Goal: Task Accomplishment & Management: Manage account settings

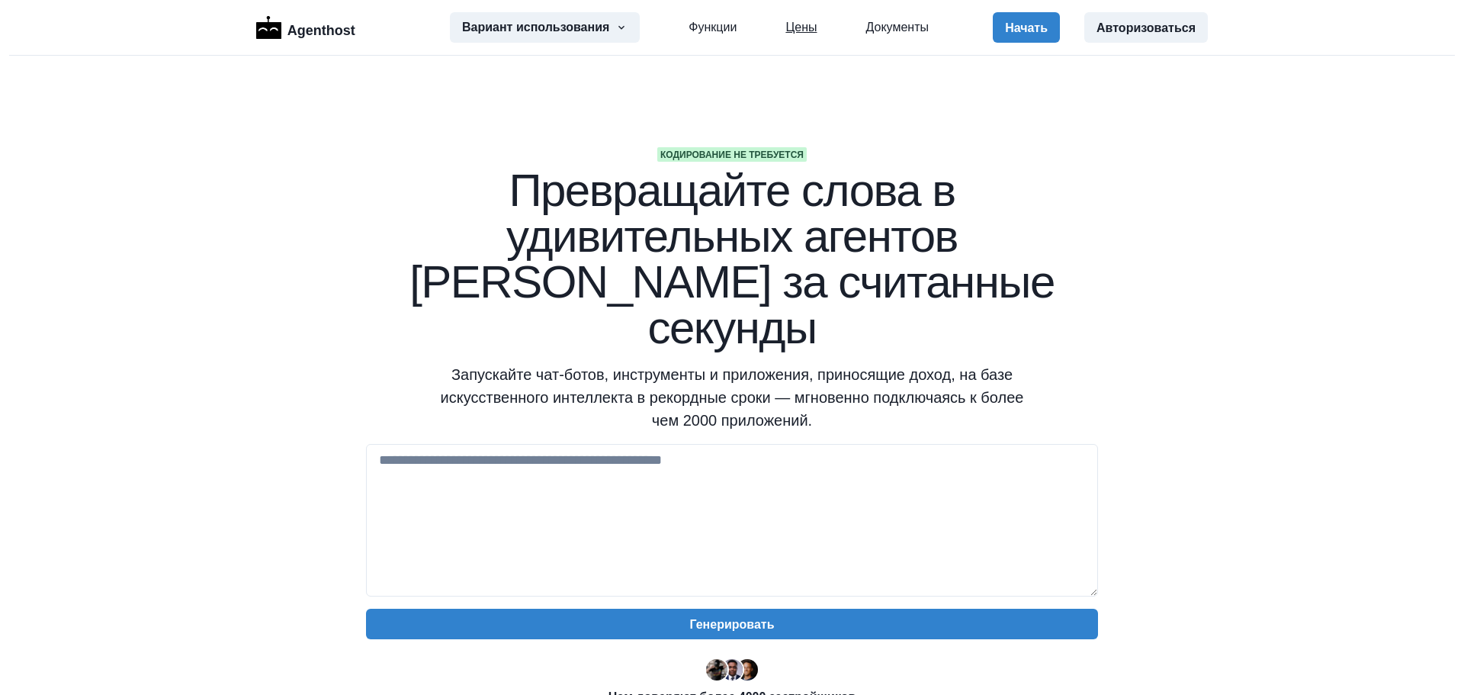
click at [785, 31] on font "Цены" at bounding box center [800, 27] width 31 height 13
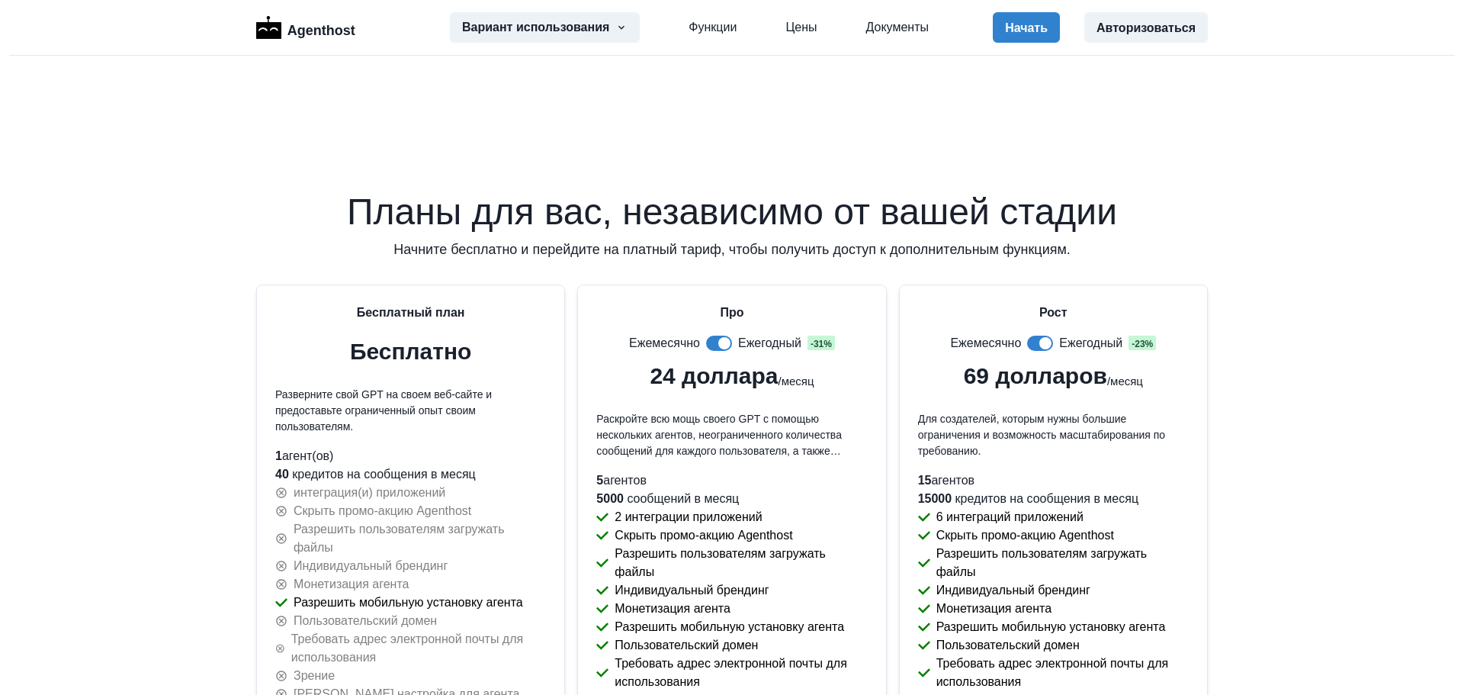
scroll to position [3315, 0]
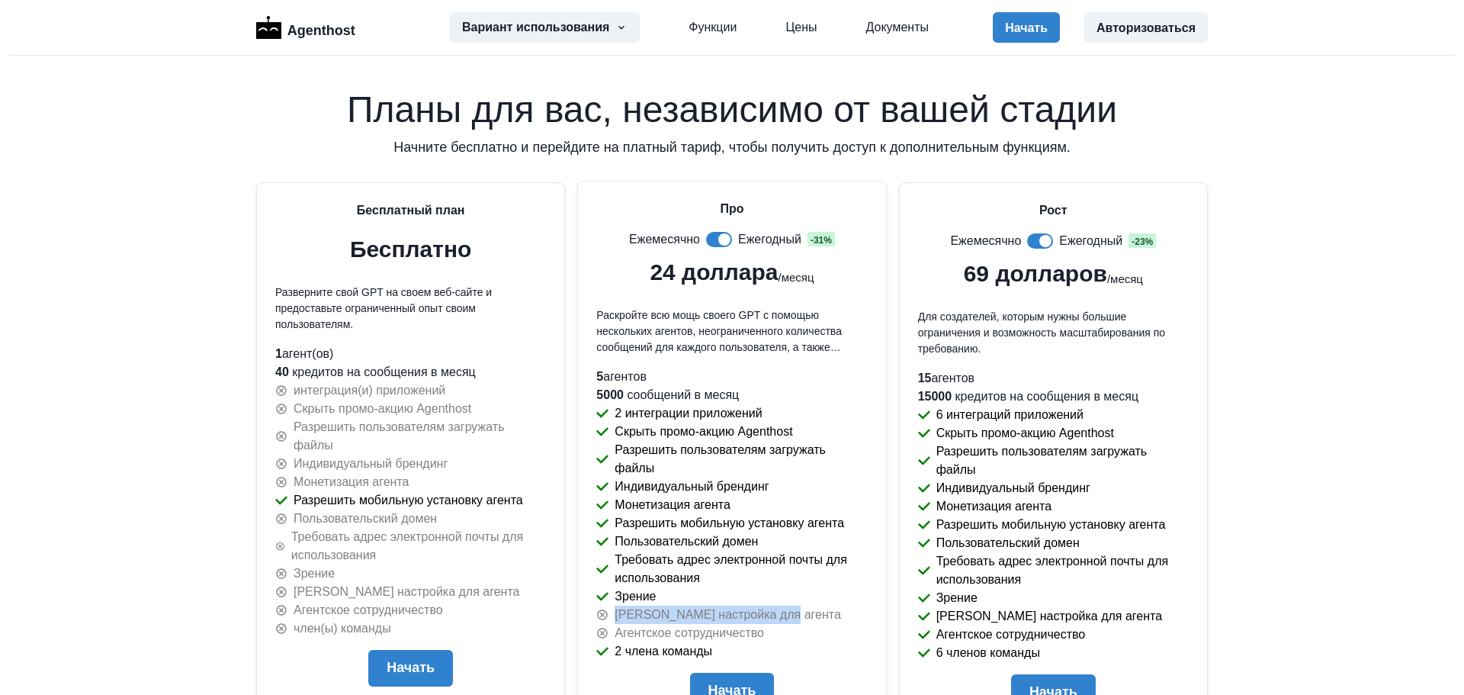
drag, startPoint x: 609, startPoint y: 507, endPoint x: 773, endPoint y: 509, distance: 164.0
click at [773, 605] on div "Тонкая настройка для агента" at bounding box center [731, 614] width 271 height 18
copy font "Тонкая настройка для агента"
drag, startPoint x: 962, startPoint y: 177, endPoint x: 982, endPoint y: 176, distance: 20.6
click at [982, 259] on font "69 долларов" at bounding box center [1035, 271] width 143 height 25
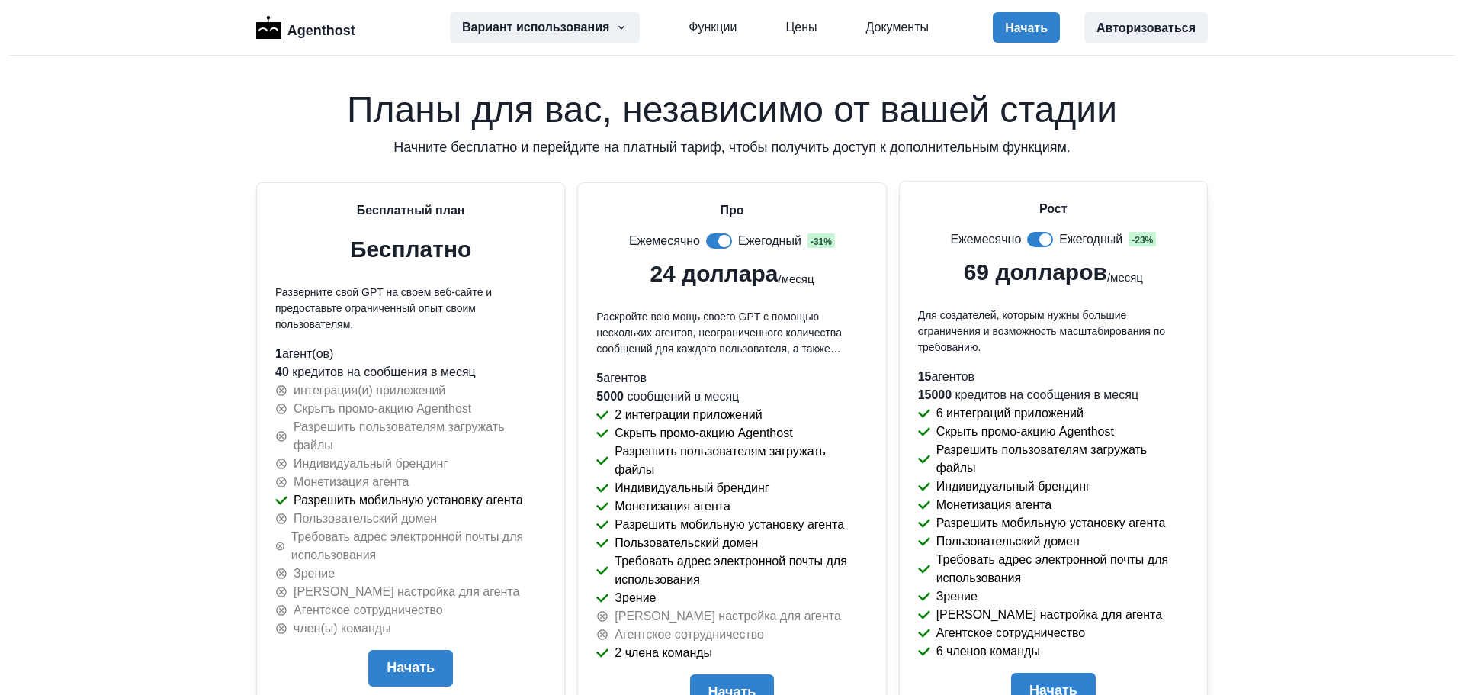
click at [946, 309] on font "Для создателей, которым нужны большие ограничения и возможность масштабирования…" at bounding box center [1041, 331] width 247 height 44
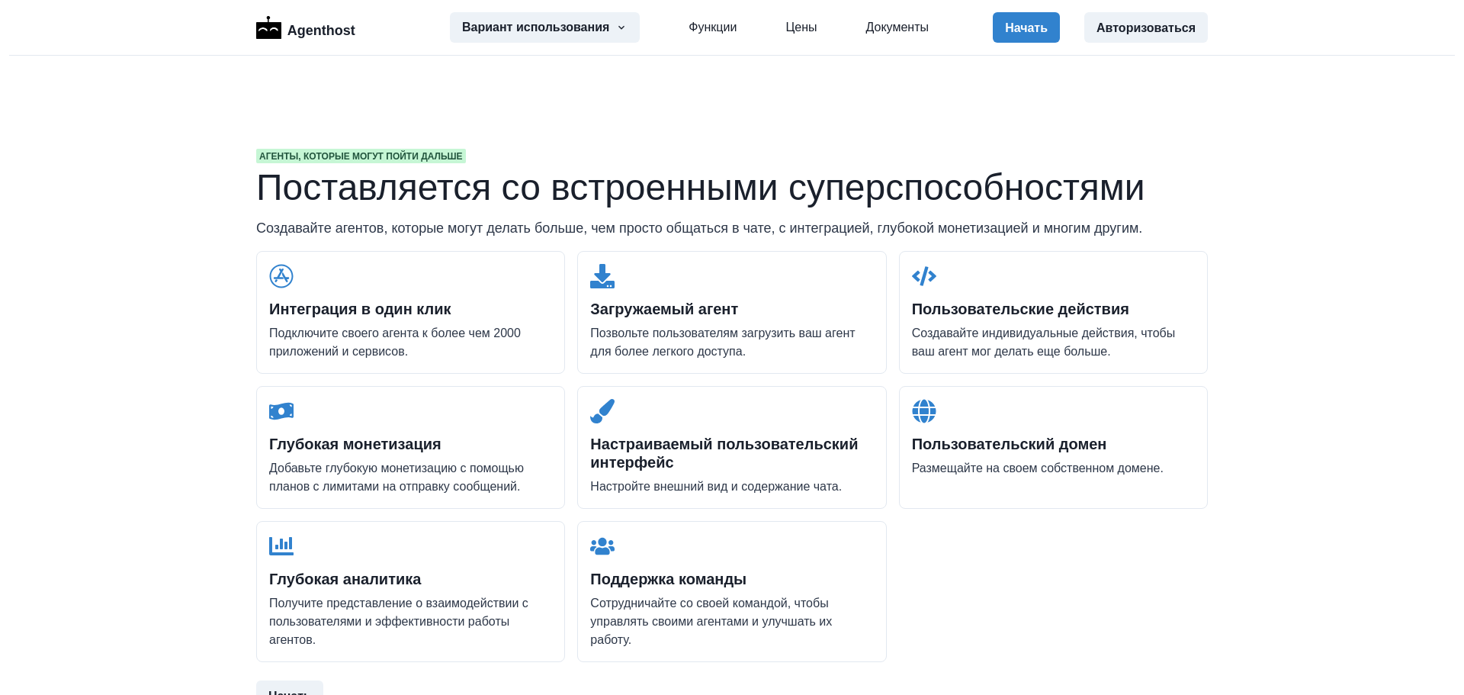
scroll to position [1485, 0]
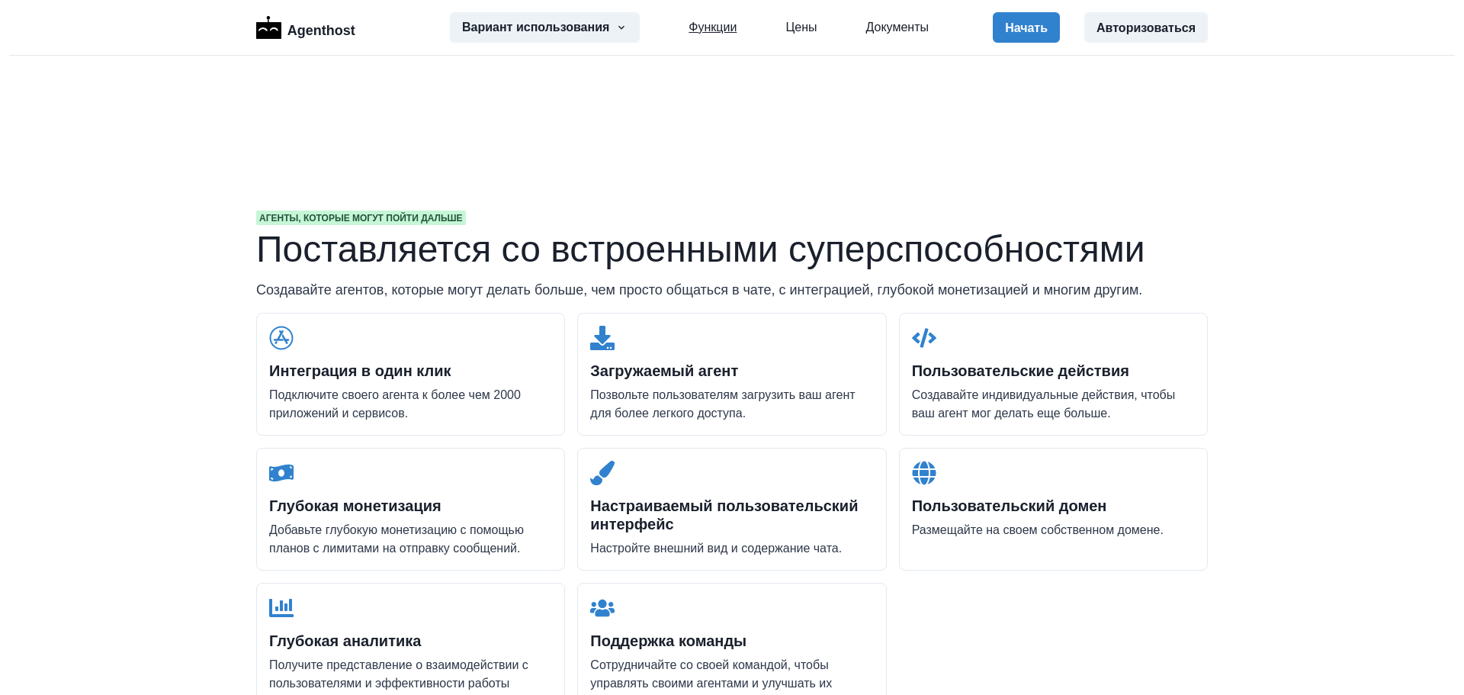
click at [701, 29] on font "Функции" at bounding box center [713, 27] width 48 height 13
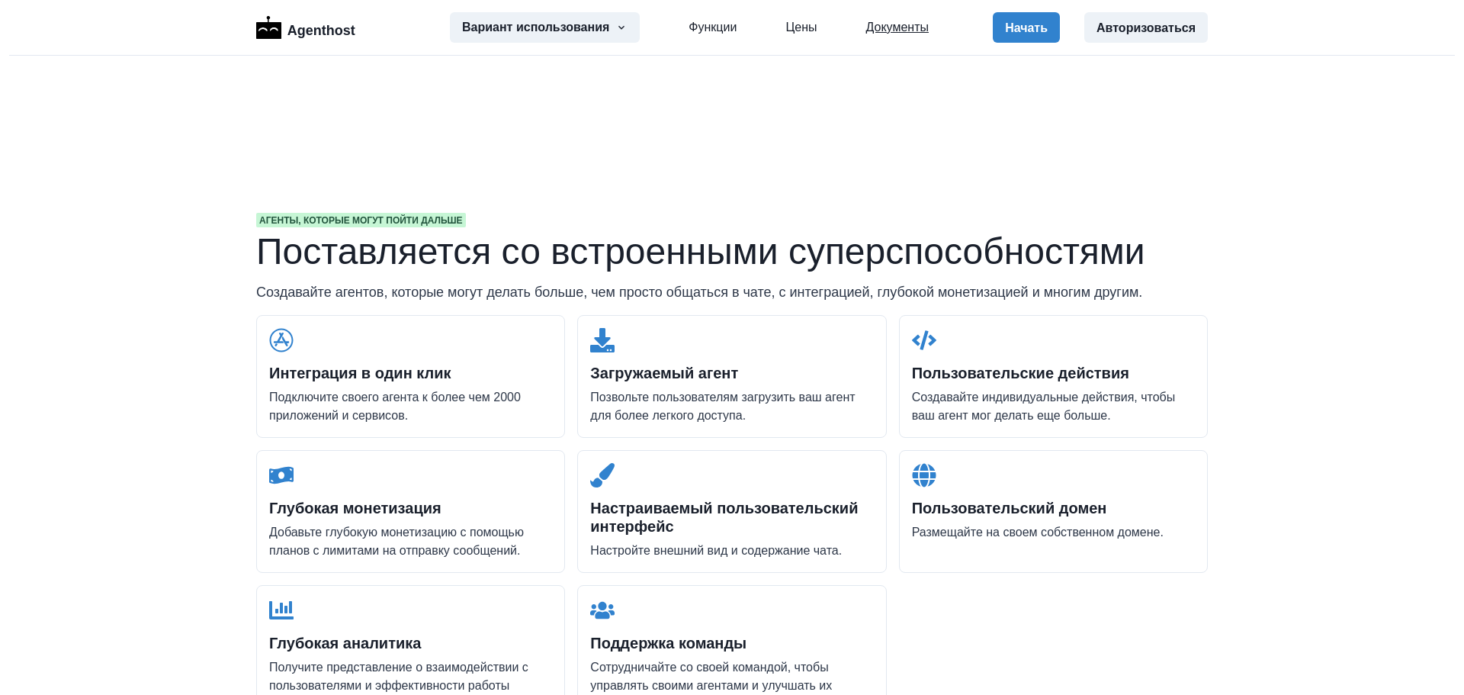
click at [888, 25] on font "Документы" at bounding box center [897, 27] width 63 height 13
click at [1136, 22] on font "Авторизоваться" at bounding box center [1146, 27] width 99 height 13
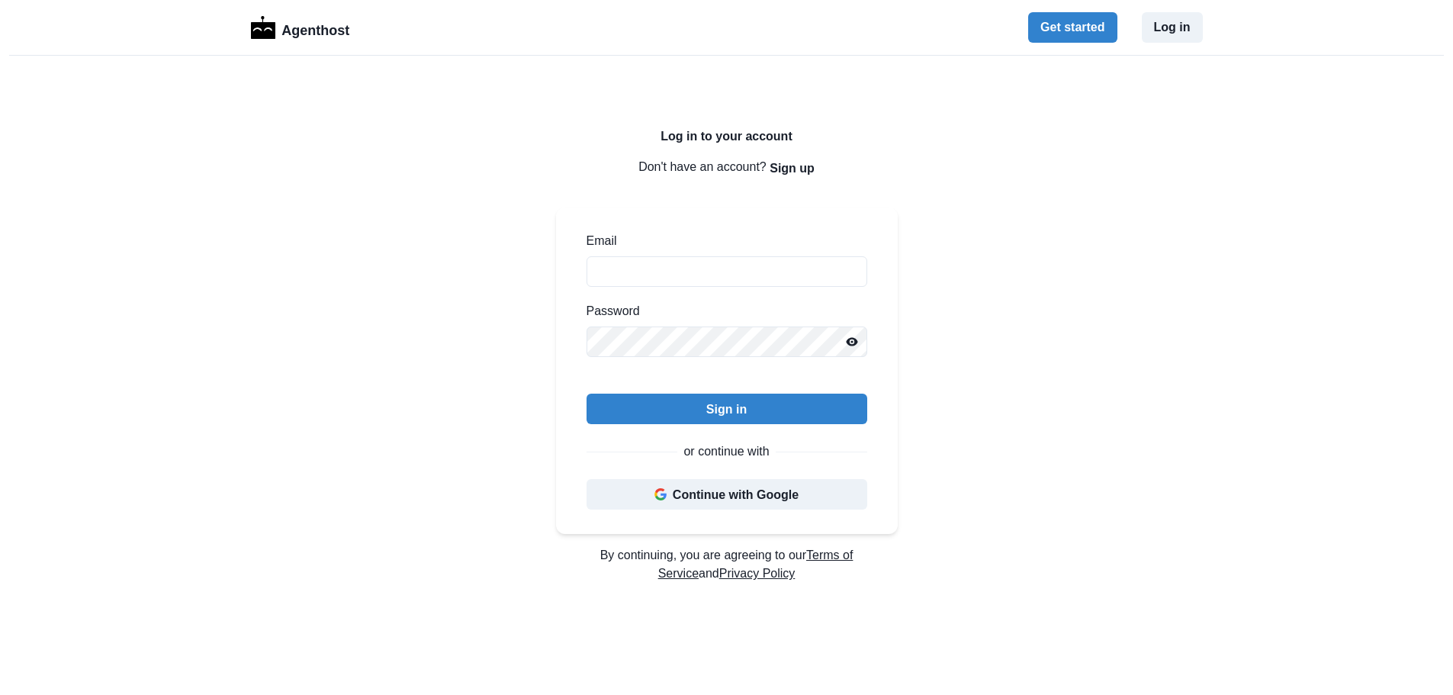
type input "**********"
click at [1208, 287] on div "**********" at bounding box center [726, 437] width 1453 height 763
click at [745, 494] on button "Continue with Google" at bounding box center [726, 494] width 281 height 31
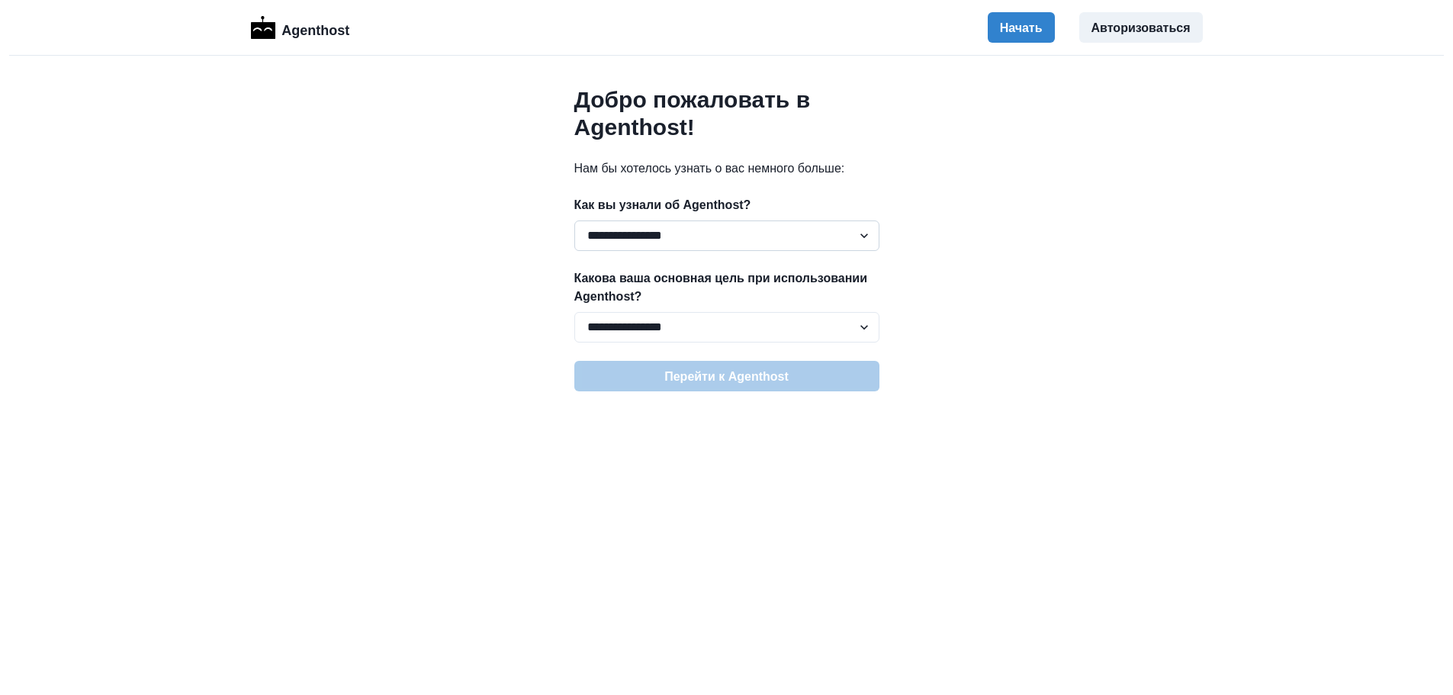
click at [859, 234] on select "**********" at bounding box center [726, 235] width 305 height 31
select select "******"
click at [574, 220] on select "**********" at bounding box center [726, 235] width 305 height 31
click at [860, 332] on select "**********" at bounding box center [726, 327] width 305 height 31
select select "**********"
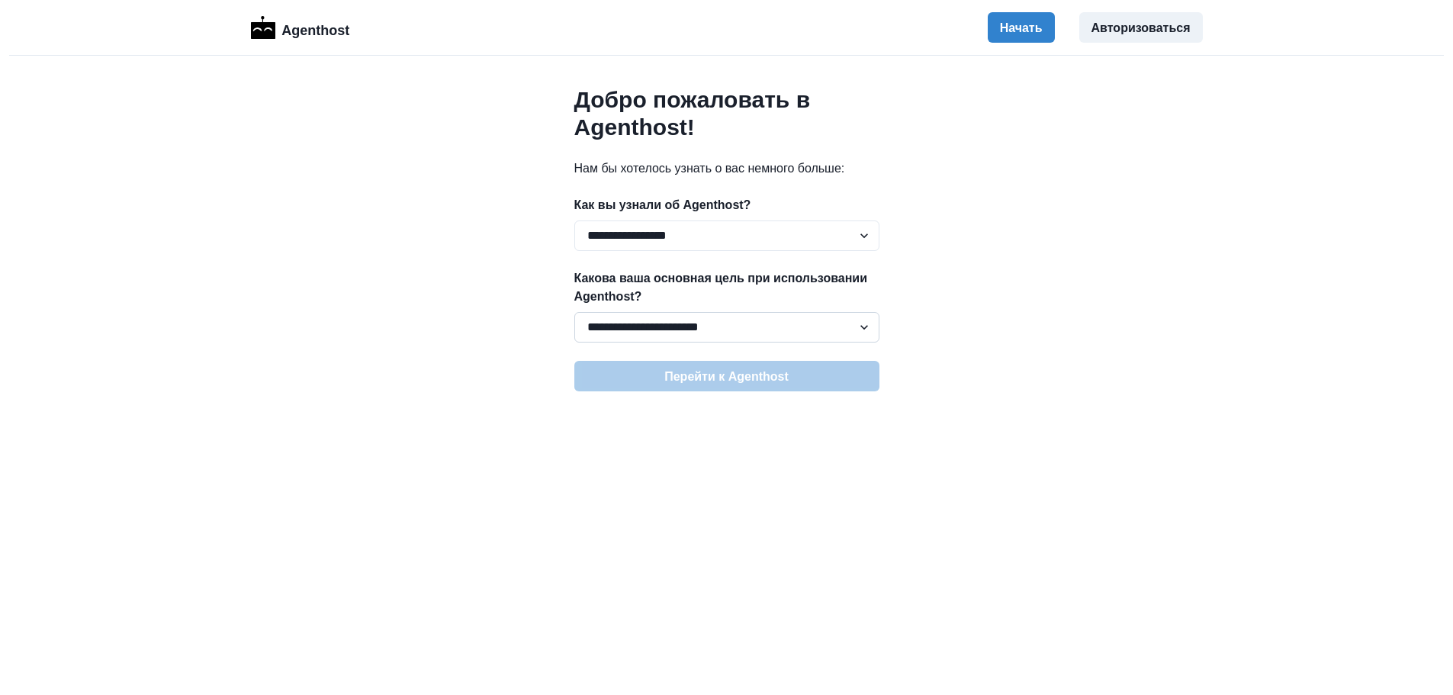
click at [574, 312] on select "**********" at bounding box center [726, 327] width 305 height 31
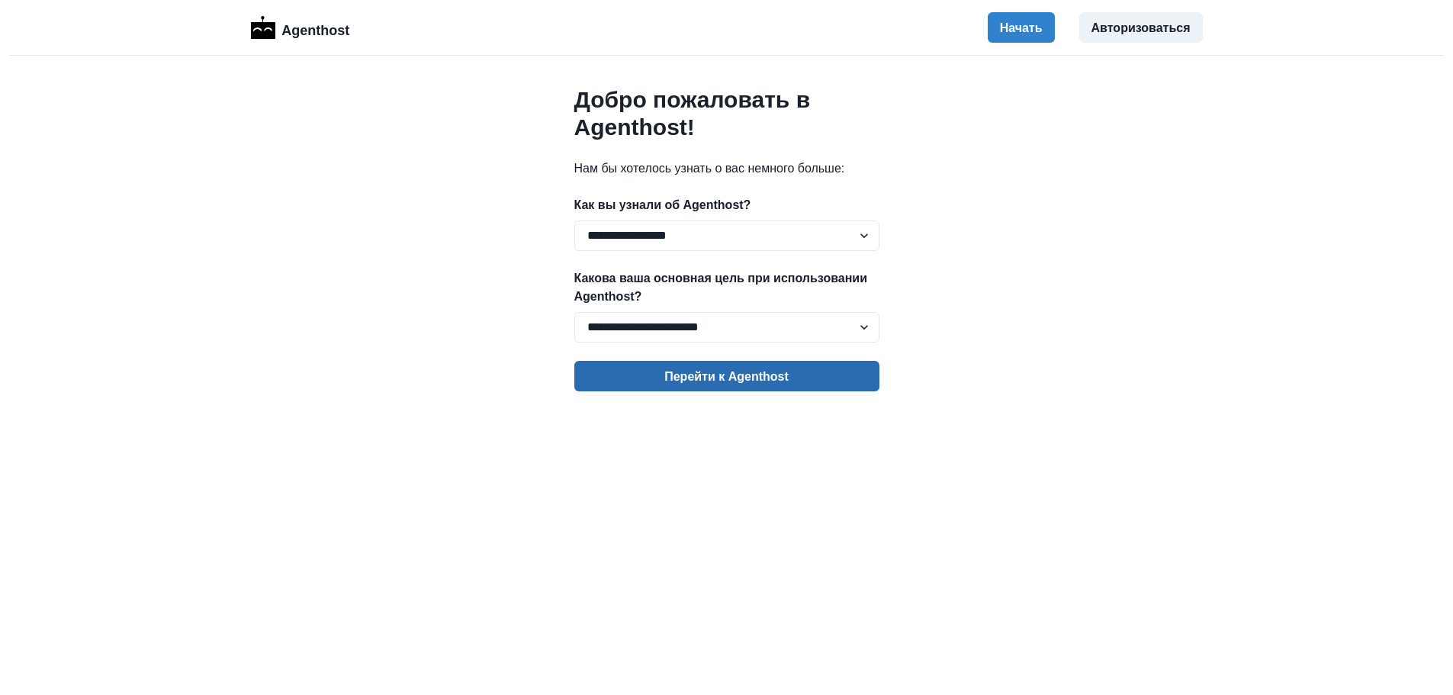
click at [717, 381] on font "Перейти к Agenthost" at bounding box center [726, 376] width 124 height 13
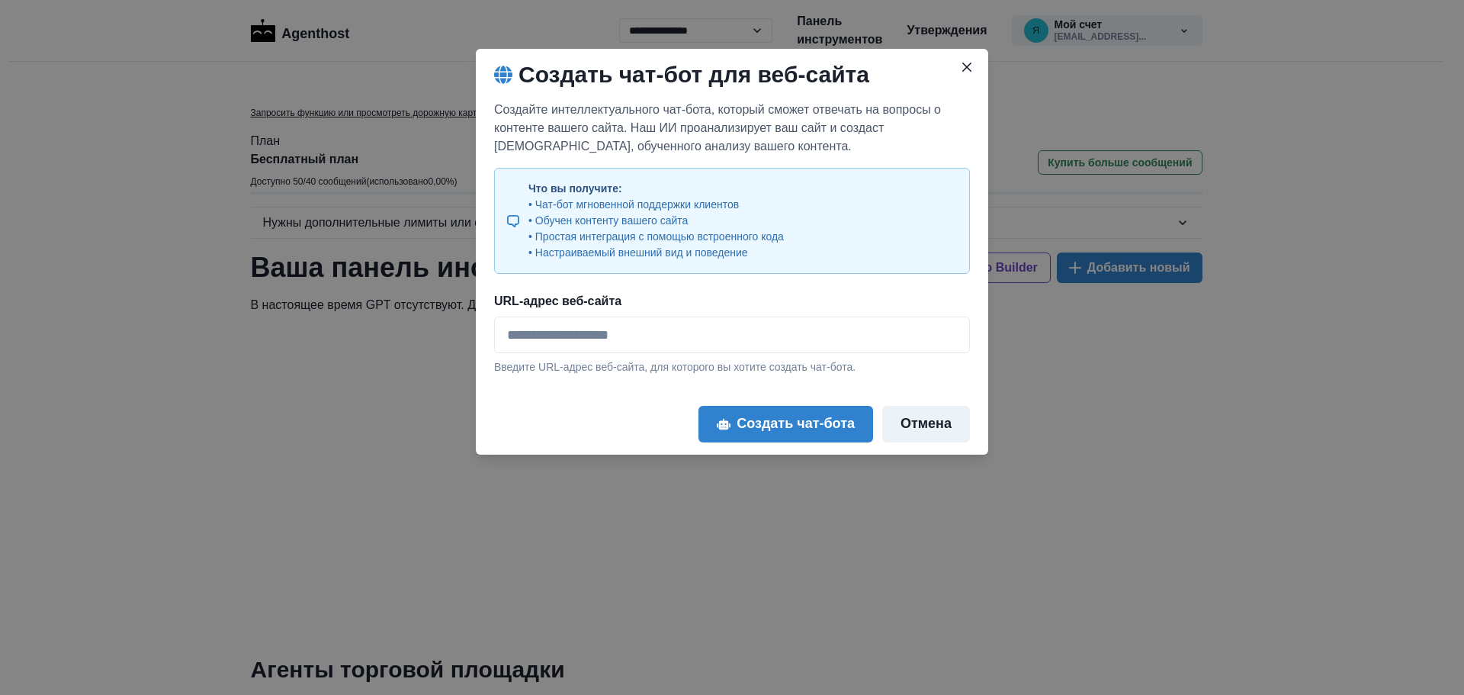
click at [917, 426] on font "Отмена" at bounding box center [926, 423] width 51 height 15
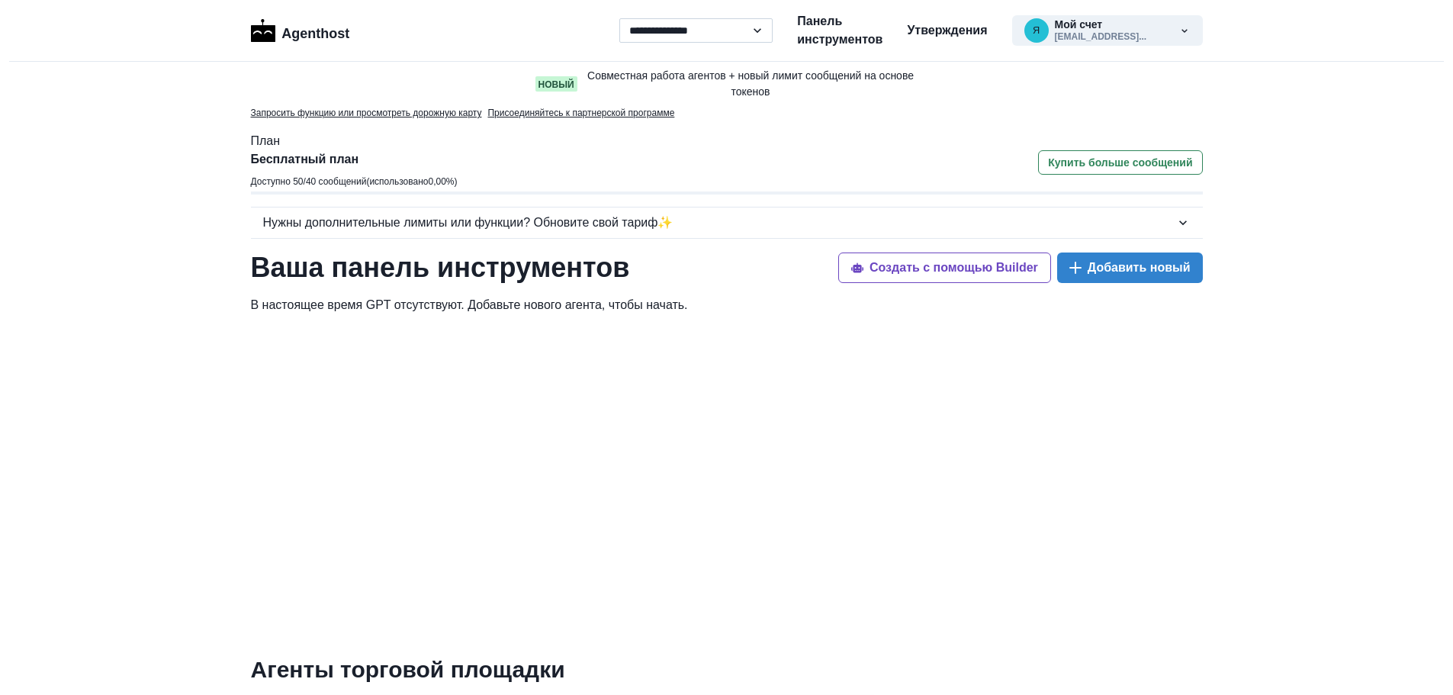
click at [755, 31] on select "**********" at bounding box center [695, 30] width 153 height 24
click at [949, 455] on div at bounding box center [727, 478] width 952 height 305
click at [998, 267] on font "Создать с помощью Builder" at bounding box center [953, 268] width 169 height 13
click at [961, 266] on font "Создать с помощью Builder" at bounding box center [953, 268] width 169 height 13
click at [1121, 263] on font "Добавить новый" at bounding box center [1138, 268] width 103 height 13
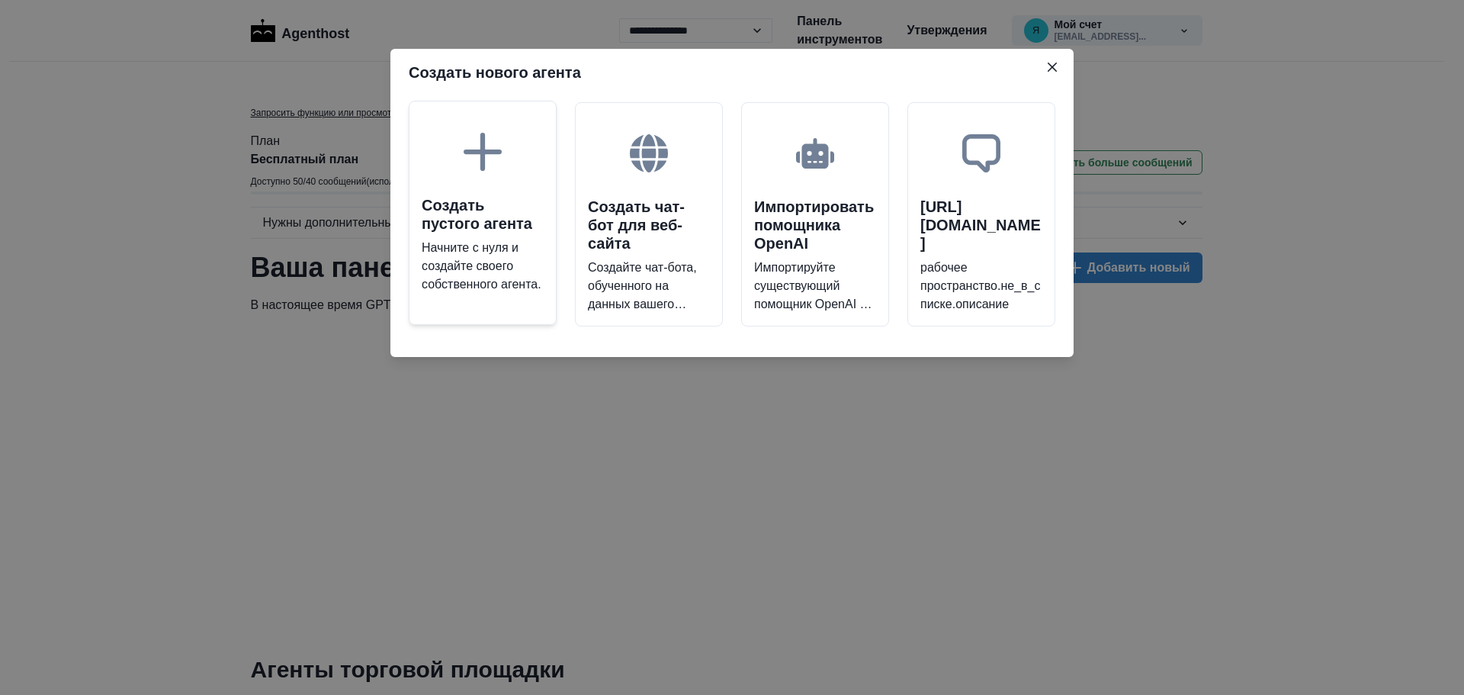
click at [488, 201] on font "Создать пустого агента" at bounding box center [477, 214] width 111 height 35
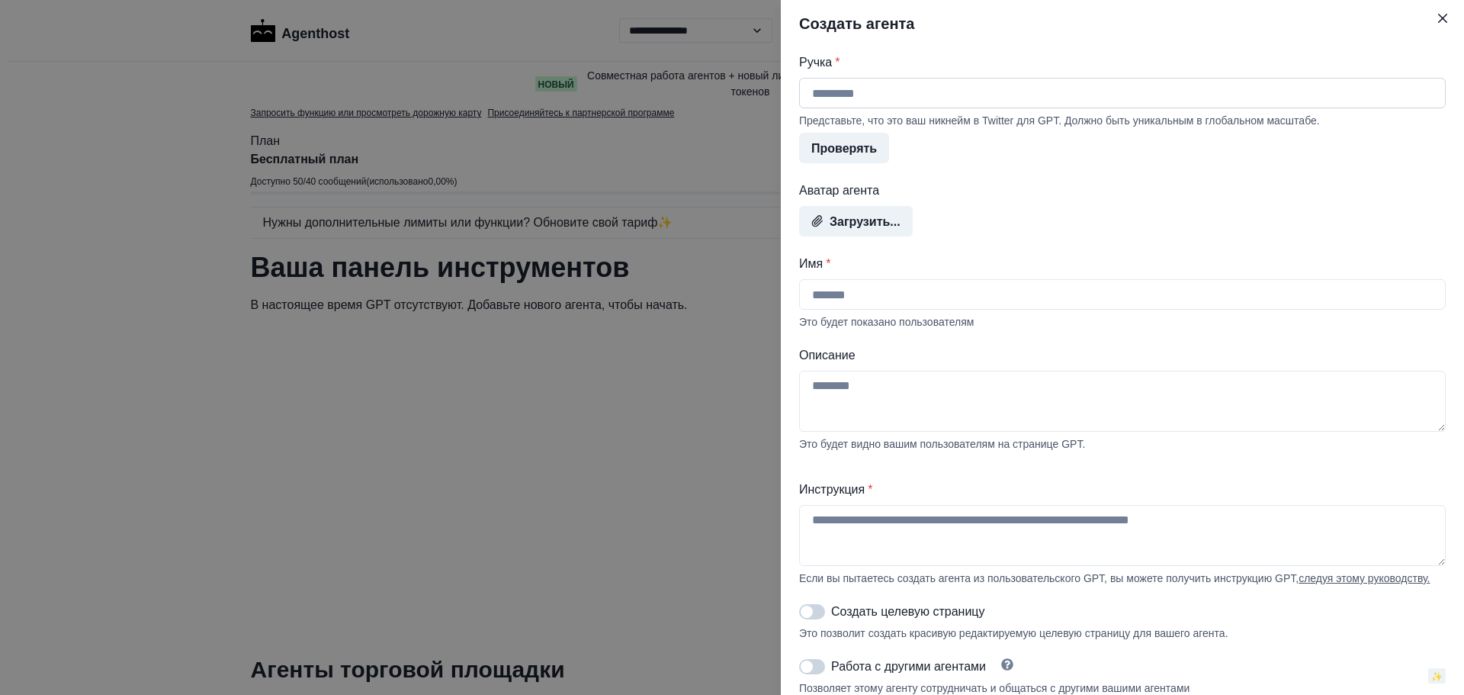
click at [840, 95] on input "Ручка *" at bounding box center [1122, 93] width 647 height 31
click at [821, 90] on input "Ручка *" at bounding box center [1122, 93] width 647 height 31
paste input "**********"
type input "**********"
click at [850, 228] on font "Загрузить..." at bounding box center [865, 221] width 71 height 13
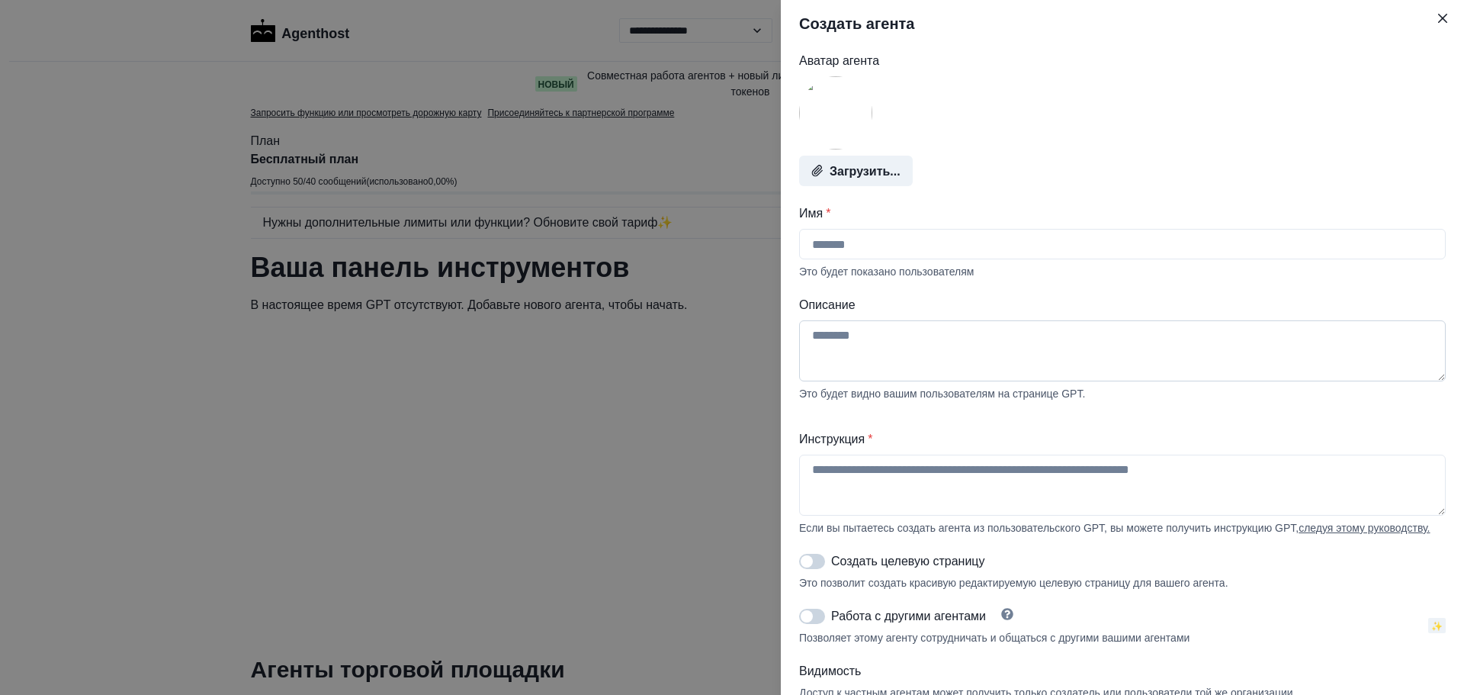
scroll to position [153, 0]
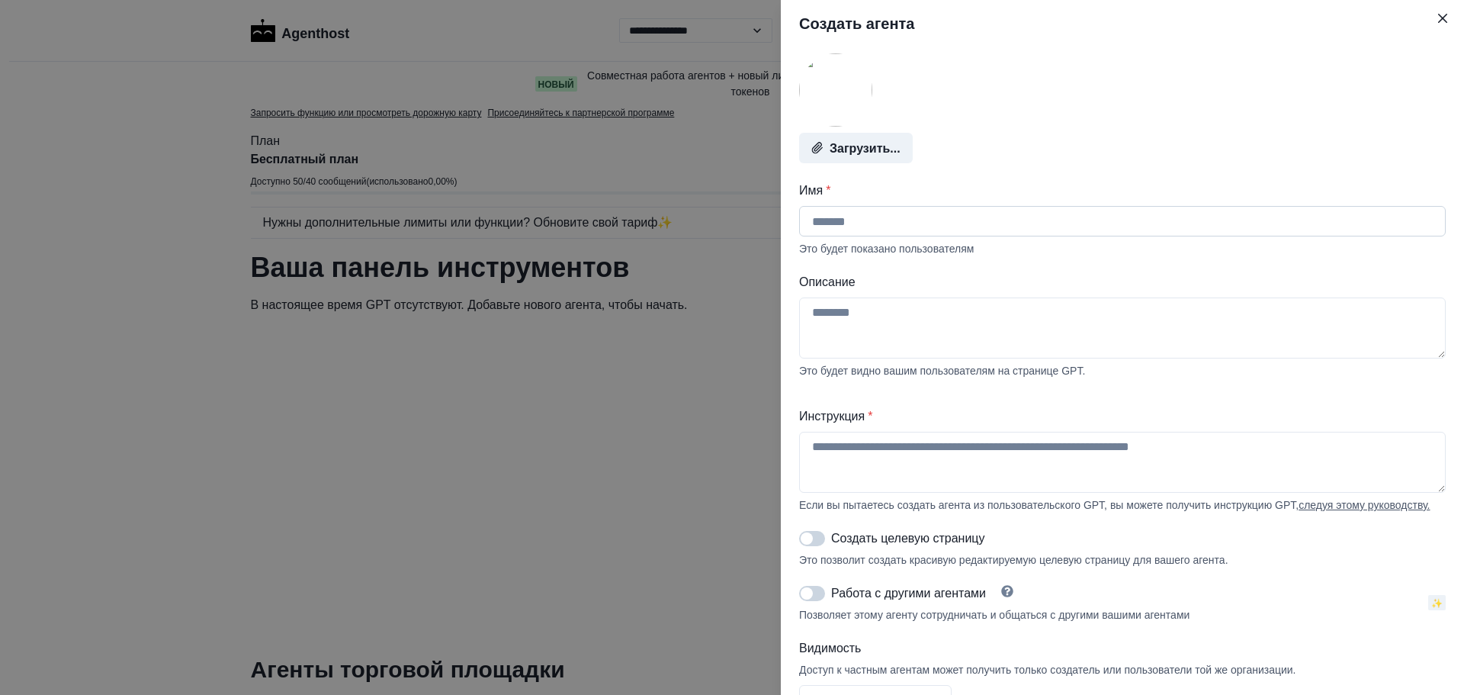
click at [853, 229] on input "Имя *" at bounding box center [1122, 221] width 647 height 31
drag, startPoint x: 863, startPoint y: 227, endPoint x: 911, endPoint y: 231, distance: 47.4
click at [911, 231] on input "*********" at bounding box center [1122, 221] width 647 height 31
type input "**********"
click at [879, 319] on textarea "Описание" at bounding box center [1122, 327] width 647 height 61
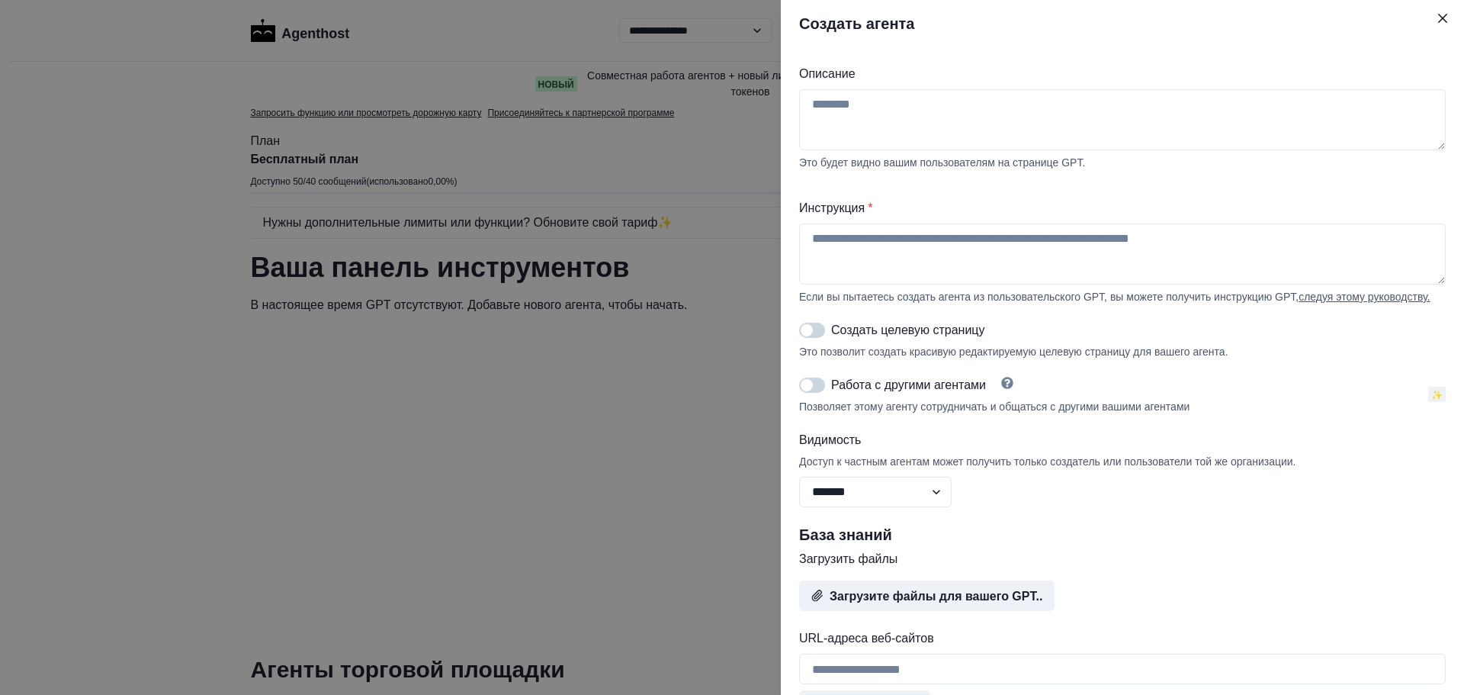
scroll to position [381, 0]
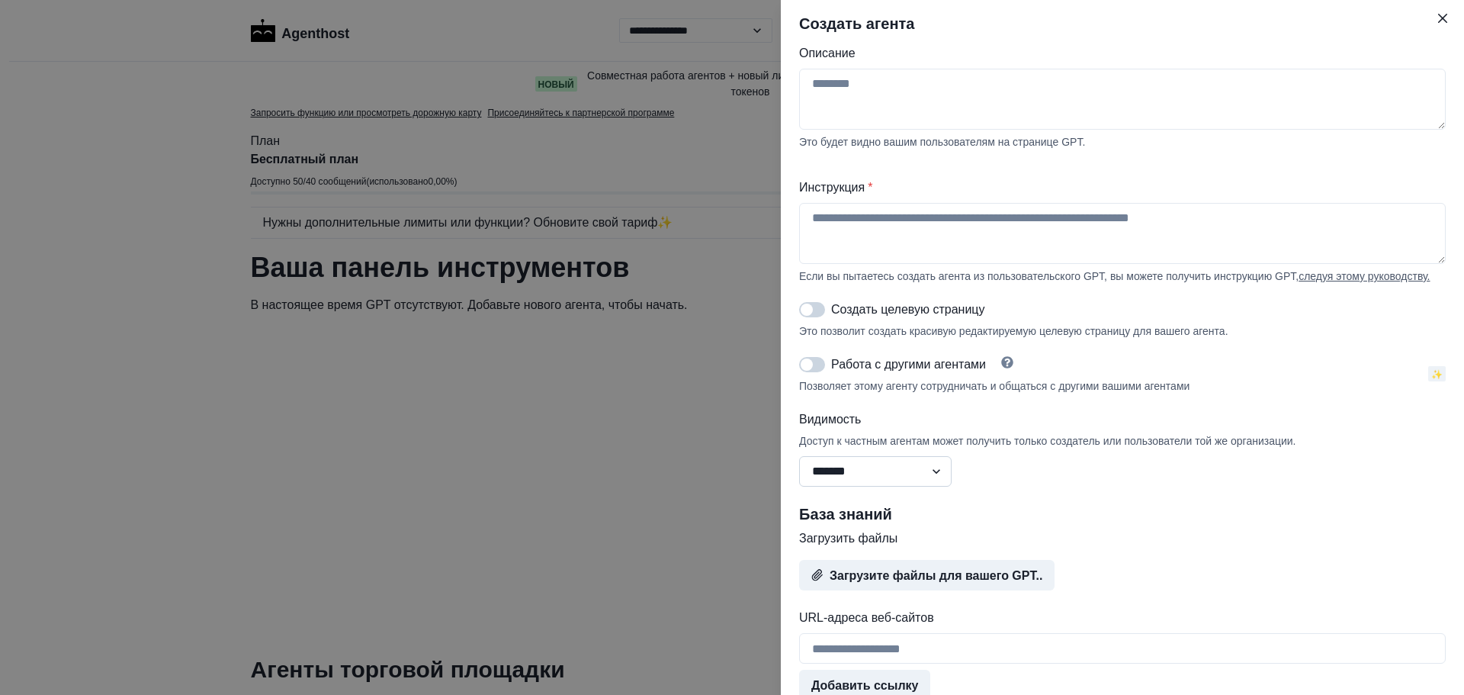
click at [943, 483] on select "**********" at bounding box center [875, 471] width 153 height 31
select select "******"
click at [799, 472] on select "**********" at bounding box center [875, 471] width 153 height 31
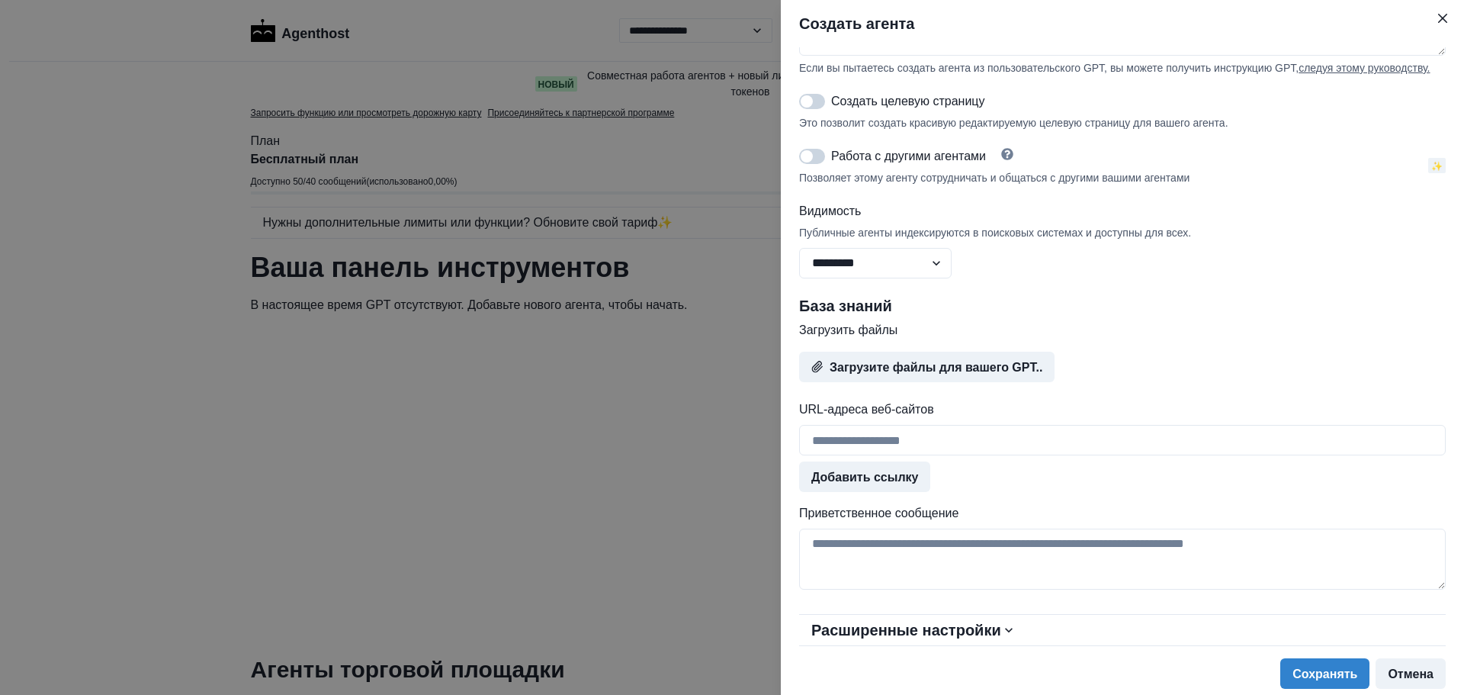
scroll to position [605, 0]
click at [993, 631] on font "Расширенные настройки" at bounding box center [906, 630] width 190 height 17
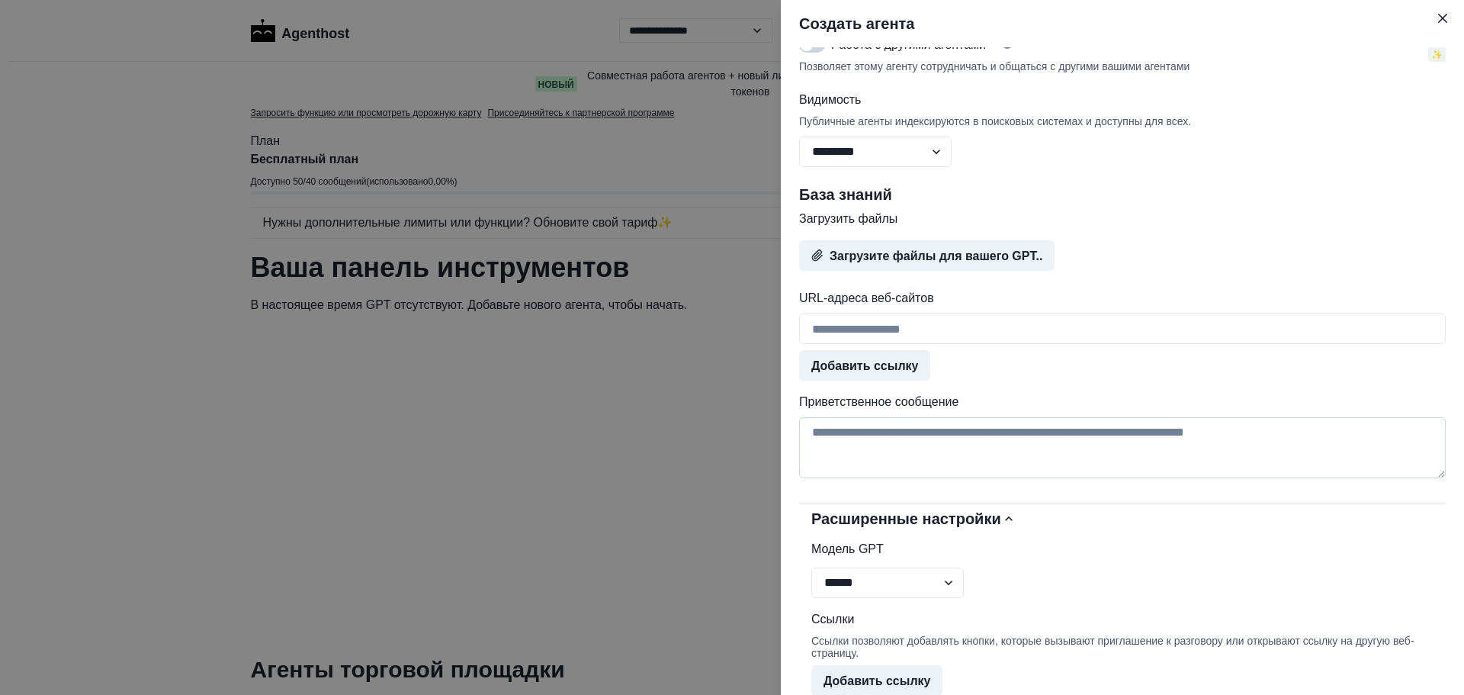
scroll to position [911, 0]
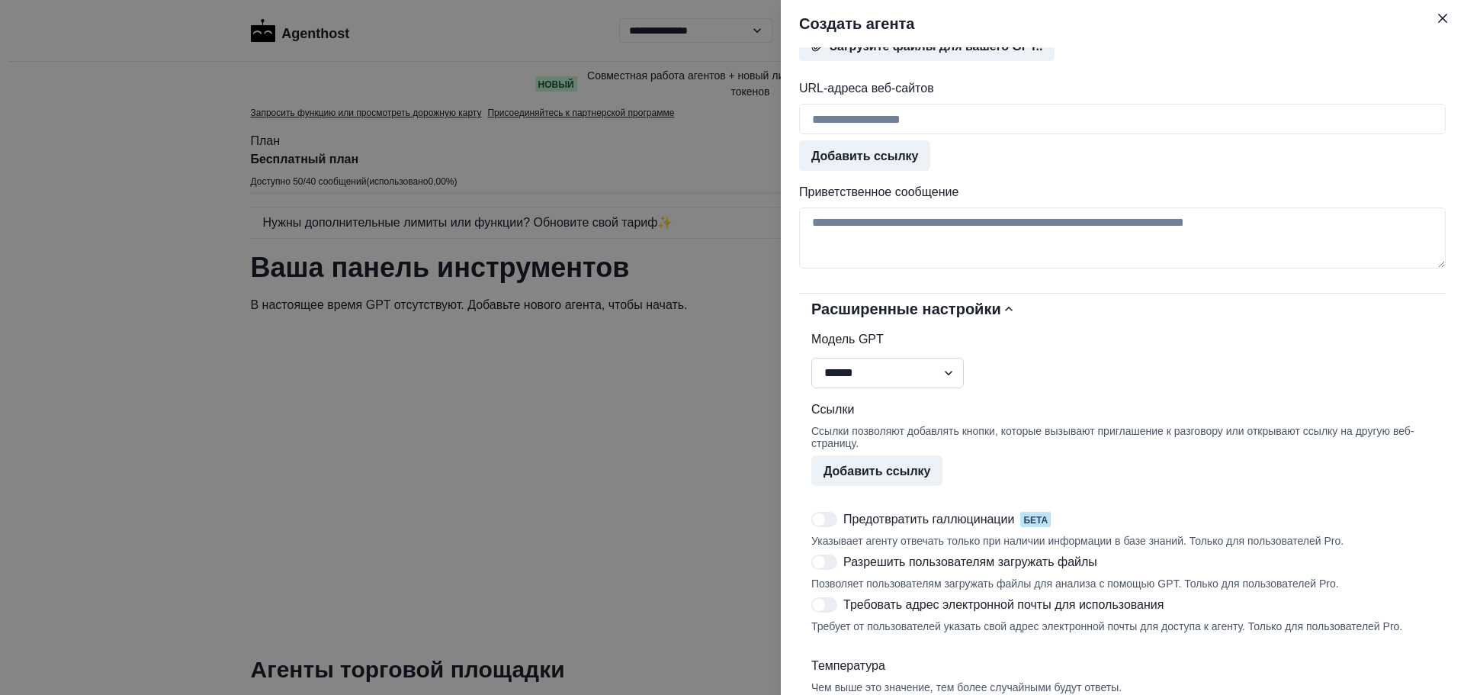
click at [941, 387] on select "**********" at bounding box center [887, 373] width 153 height 31
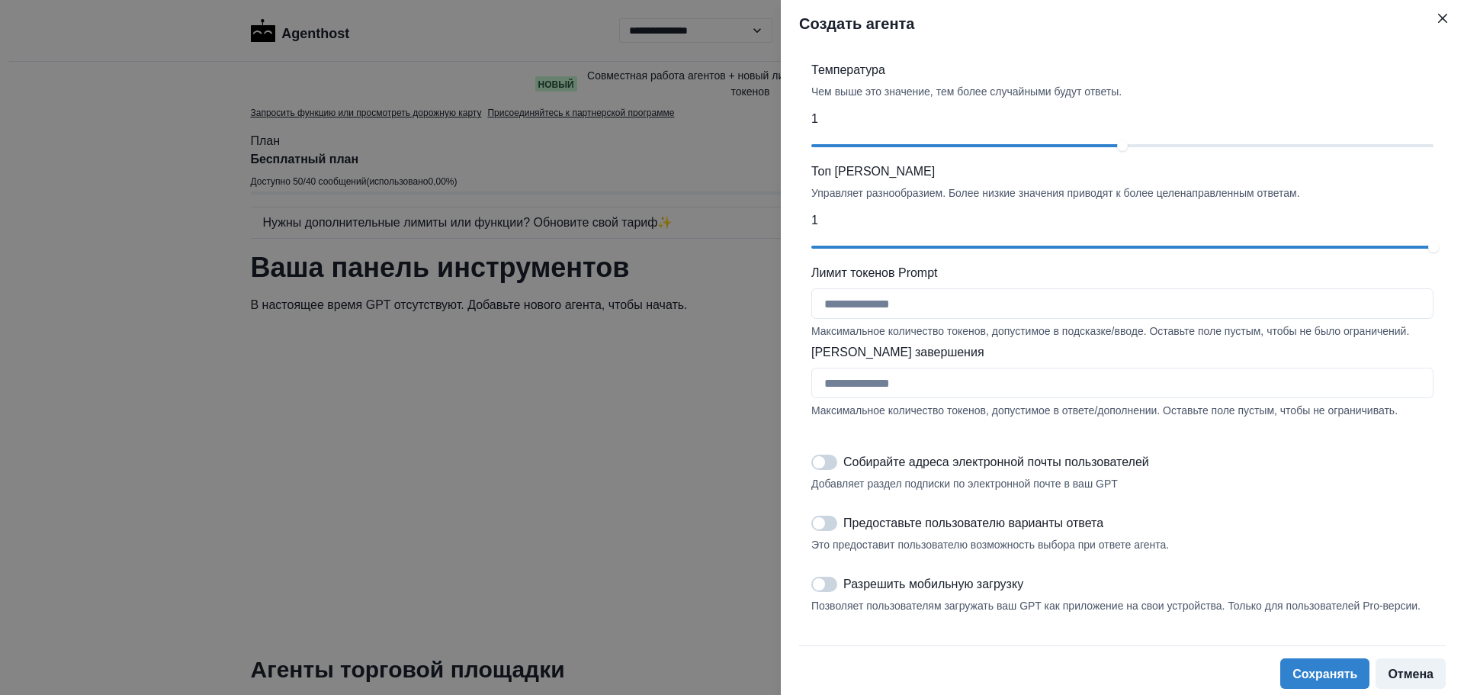
scroll to position [1548, 0]
click at [937, 289] on input "Лимит токенов Prompt" at bounding box center [1122, 303] width 622 height 31
type input "****"
click at [912, 374] on input "Лимит токенов завершения" at bounding box center [1122, 383] width 622 height 31
type input "****"
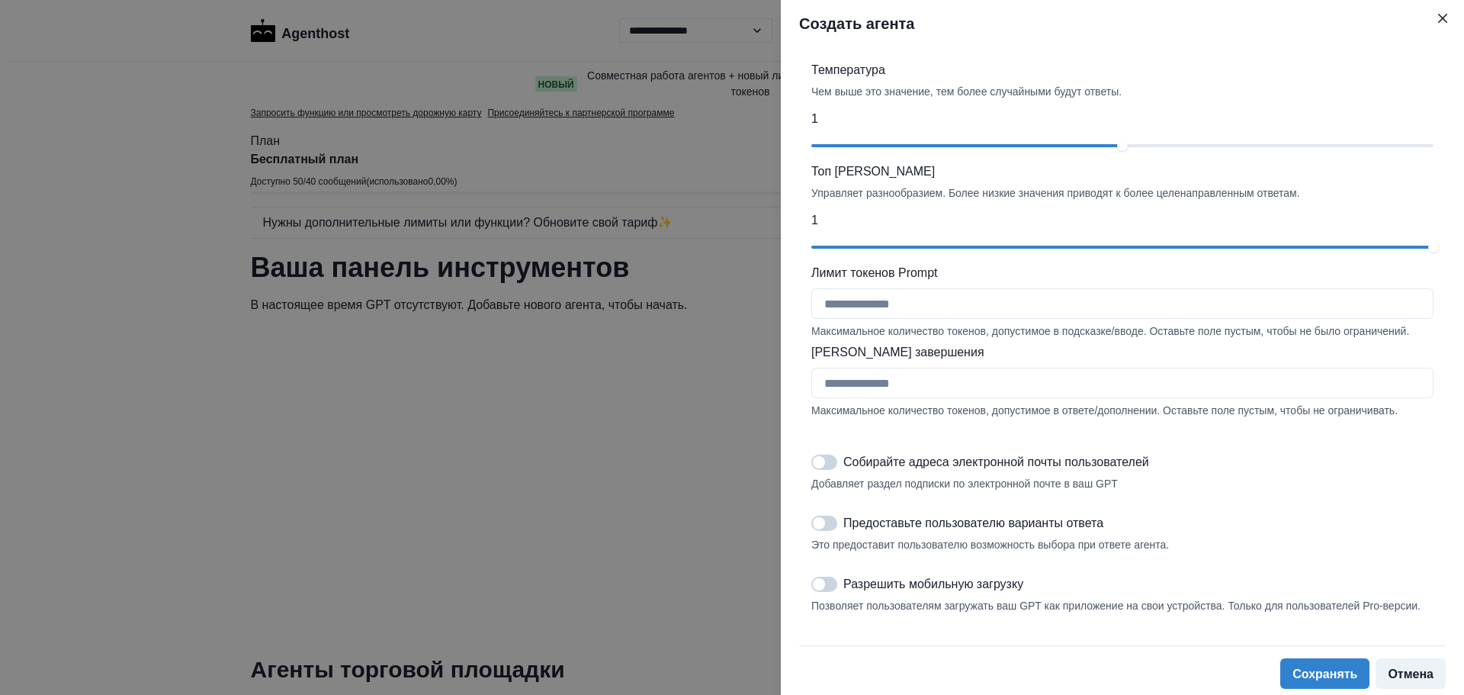
click at [834, 458] on span at bounding box center [824, 462] width 26 height 15
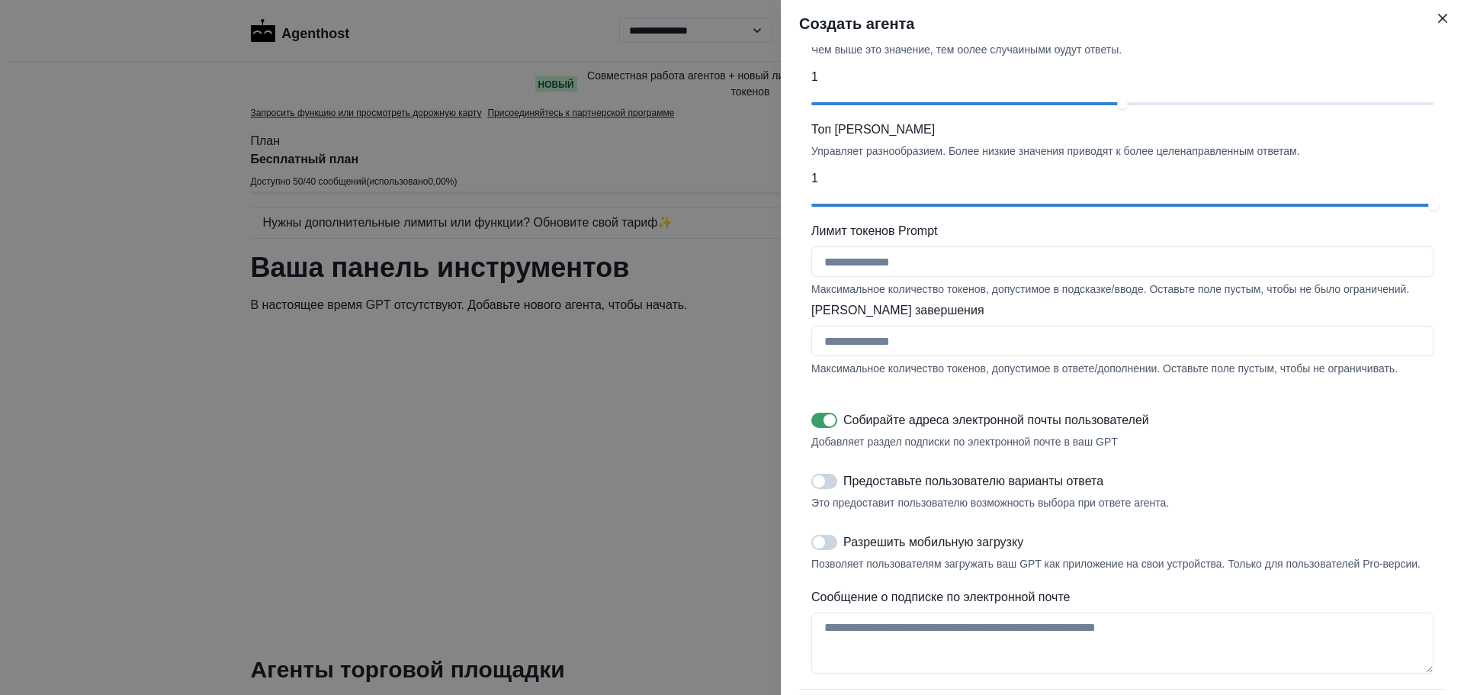
click at [833, 489] on span at bounding box center [824, 481] width 26 height 15
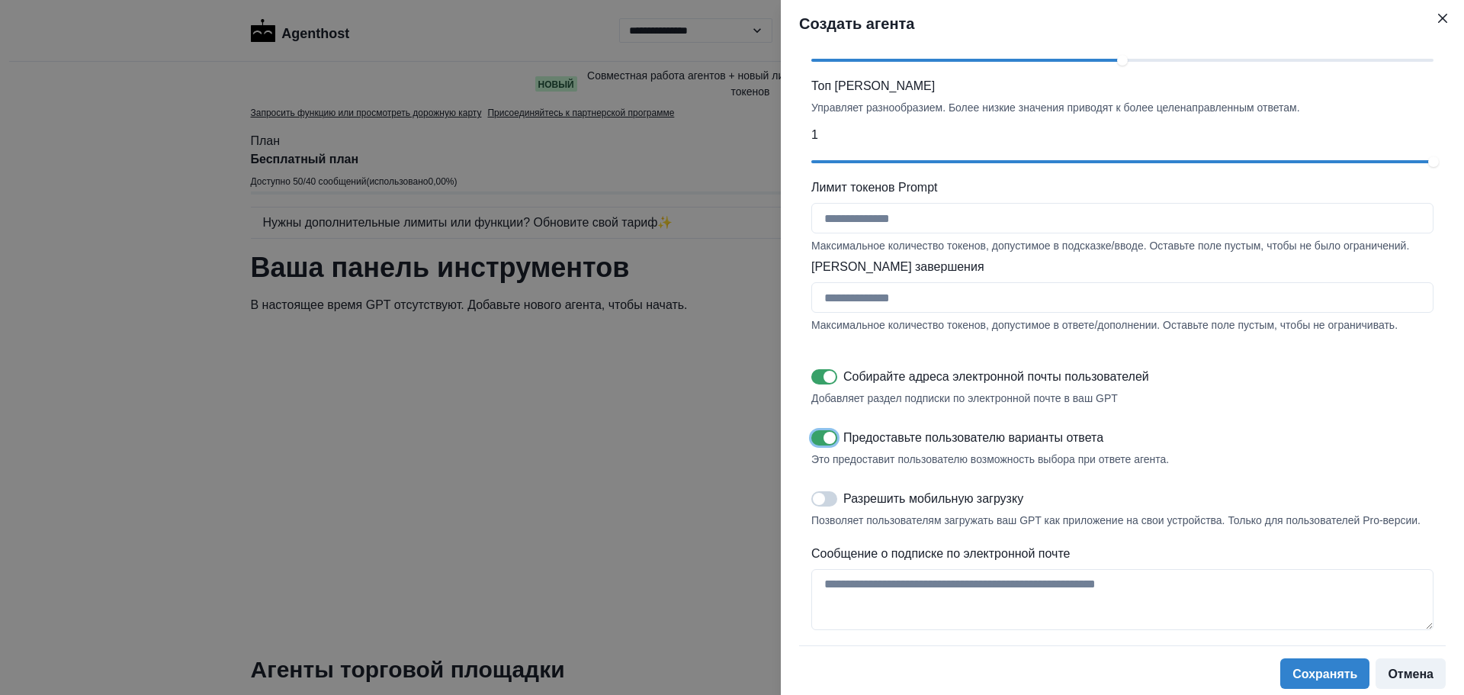
scroll to position [1633, 0]
click at [835, 497] on span at bounding box center [824, 498] width 26 height 15
click at [1318, 674] on font "Сохранять" at bounding box center [1325, 673] width 65 height 13
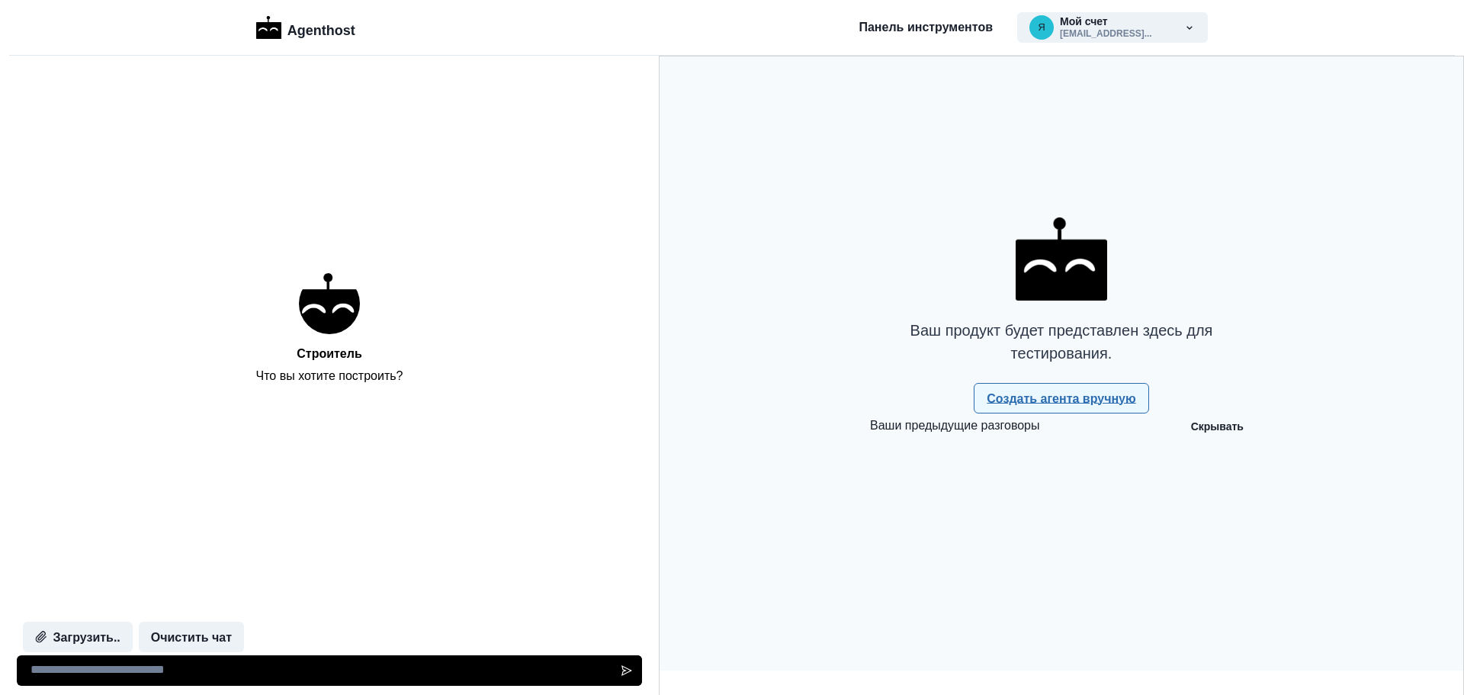
click at [1043, 405] on font "Создать агента вручную" at bounding box center [1061, 398] width 149 height 13
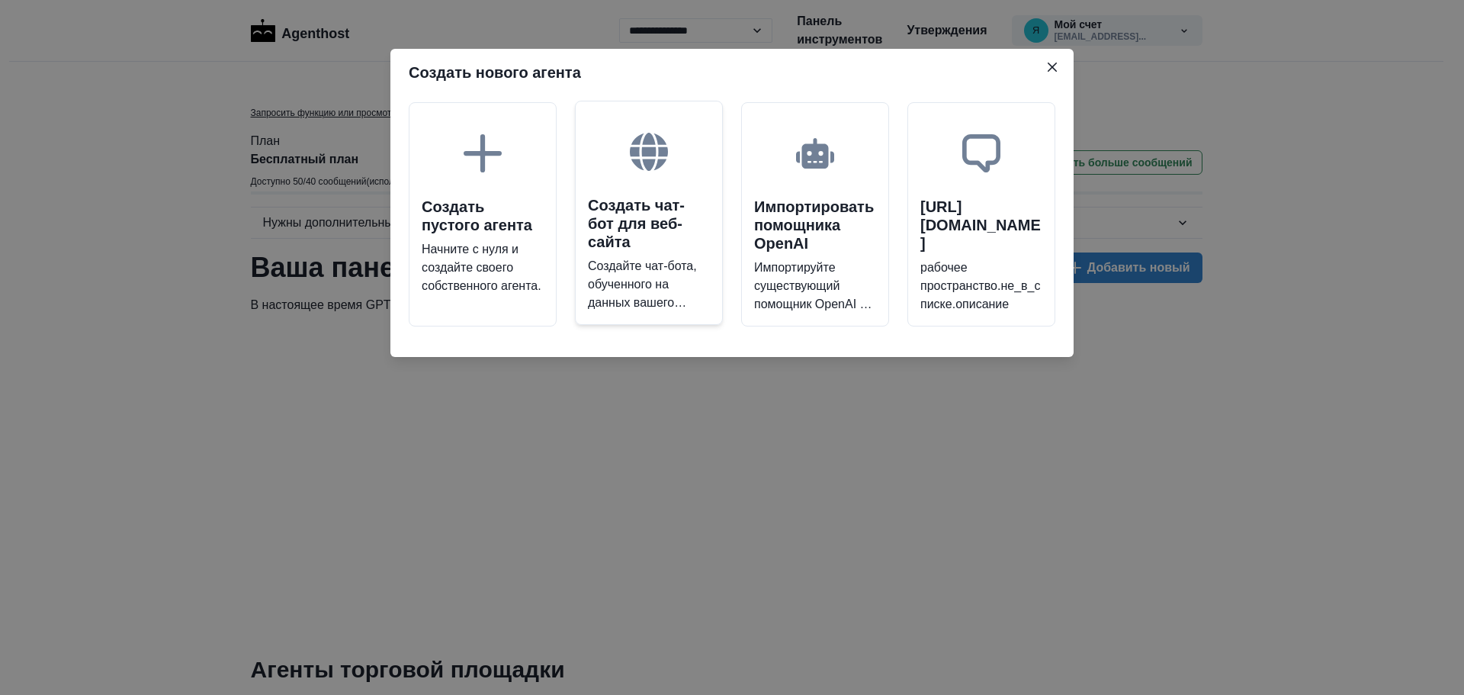
click at [652, 262] on font "Создайте чат-бота, обученного на данных вашего сайта." at bounding box center [642, 293] width 109 height 68
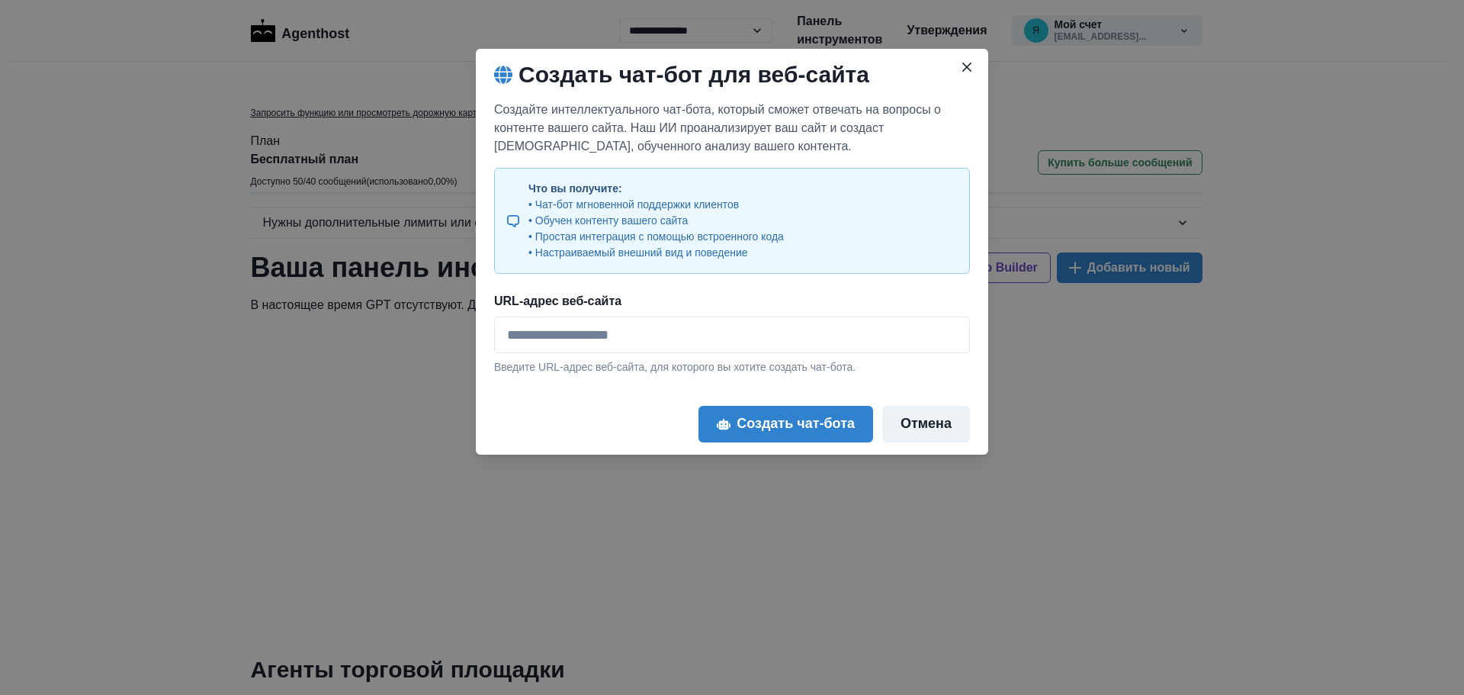
click at [907, 423] on font "Отмена" at bounding box center [926, 423] width 51 height 15
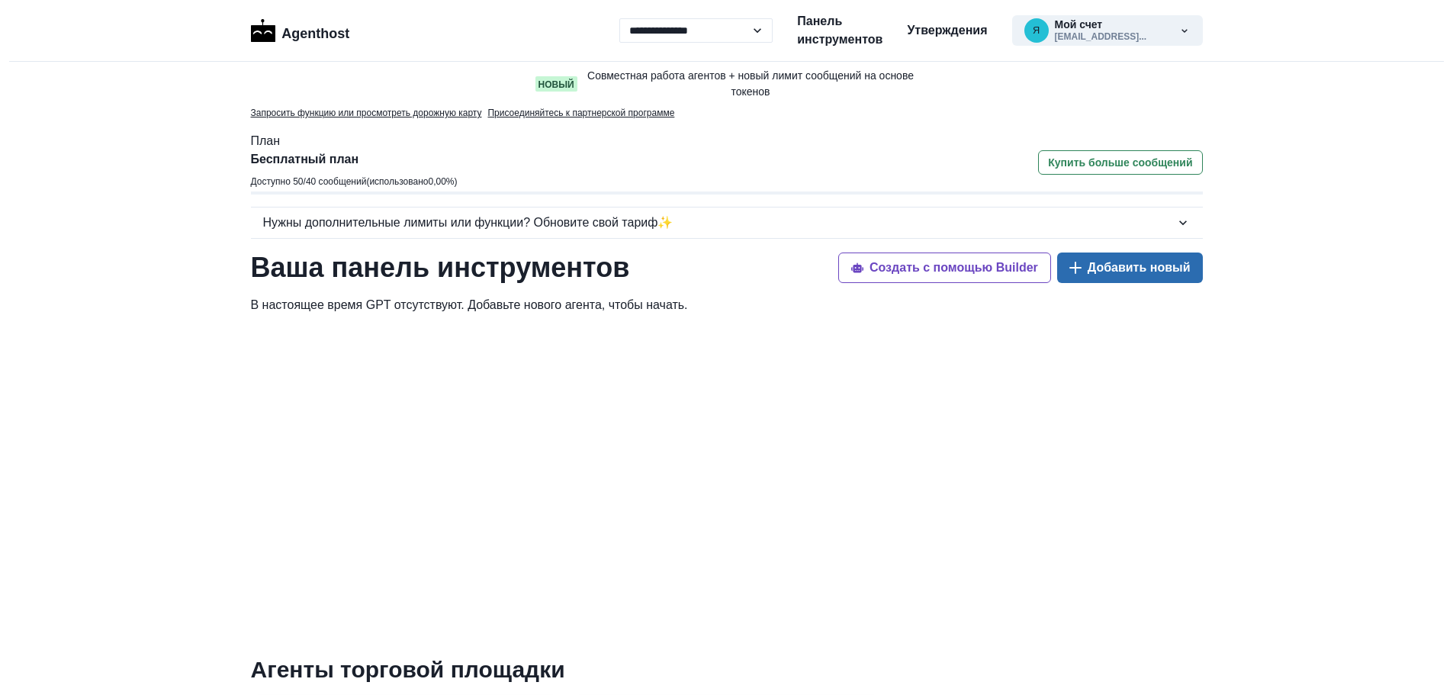
click at [1127, 262] on font "Добавить новый" at bounding box center [1138, 268] width 103 height 13
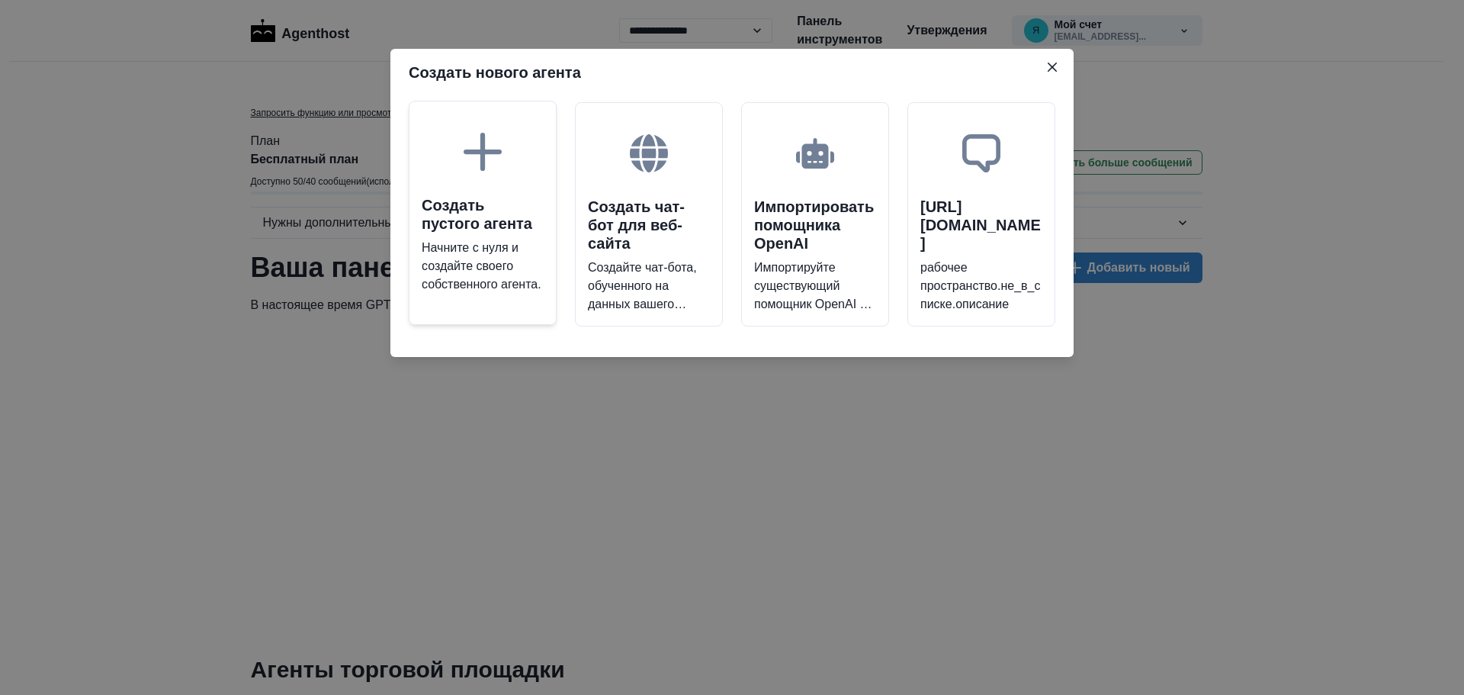
click at [466, 249] on font "Начните с нуля и создайте своего собственного агента." at bounding box center [482, 266] width 120 height 50
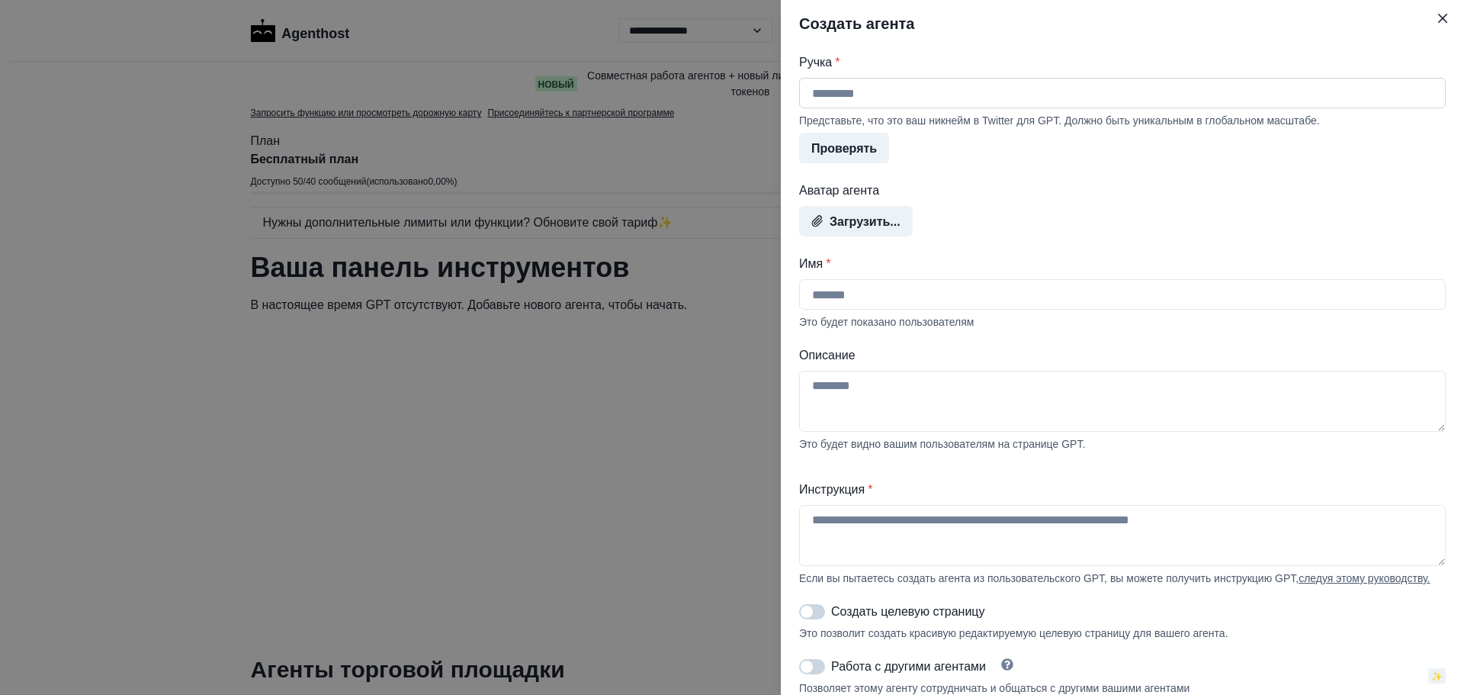
click at [947, 95] on input "Ручка *" at bounding box center [1122, 93] width 647 height 31
click at [840, 95] on input "Ручка *" at bounding box center [1122, 93] width 647 height 31
type input "*"
click at [830, 93] on input "Ручка *" at bounding box center [1122, 93] width 647 height 31
paste input "**********"
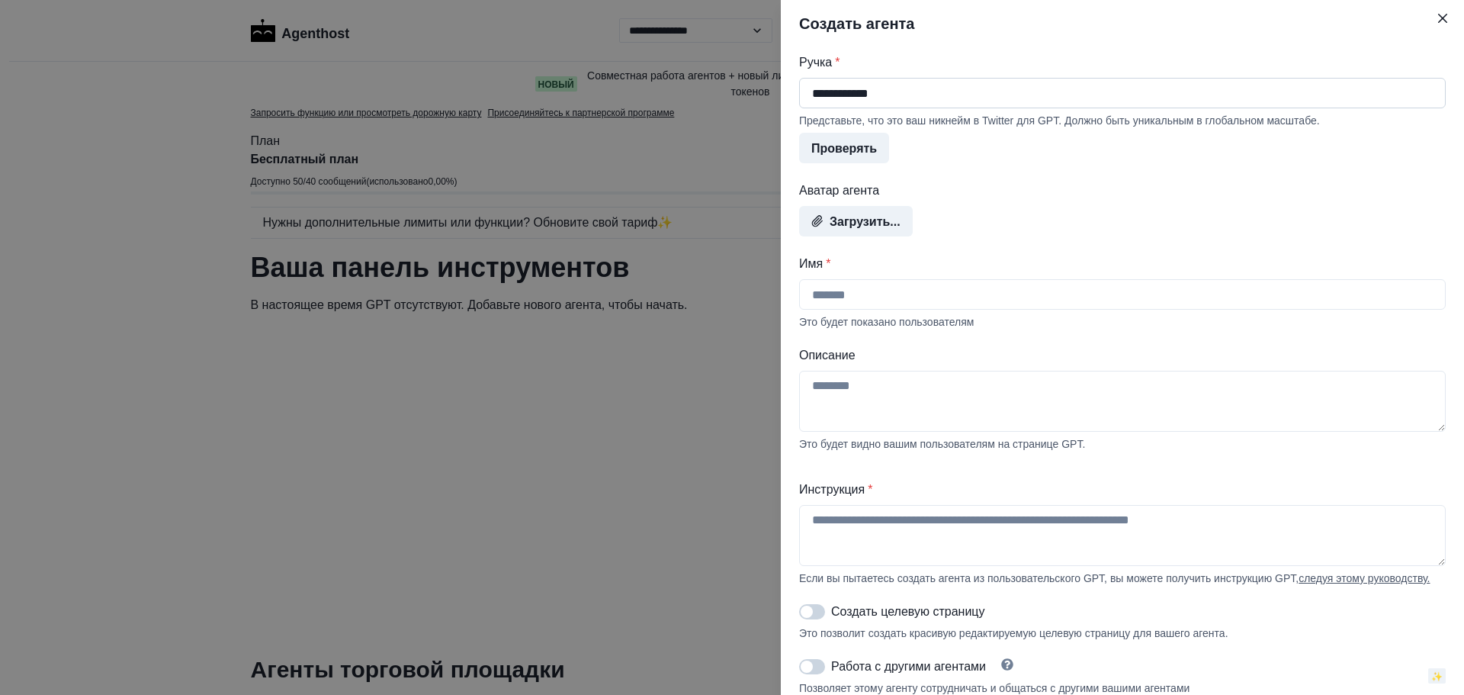
drag, startPoint x: 872, startPoint y: 95, endPoint x: 927, endPoint y: 95, distance: 54.9
click at [927, 95] on input "**********" at bounding box center [1122, 93] width 647 height 31
type input "**********"
click at [996, 215] on div "Загрузить..." at bounding box center [1122, 221] width 647 height 31
click at [835, 153] on font "Проверять" at bounding box center [844, 148] width 66 height 13
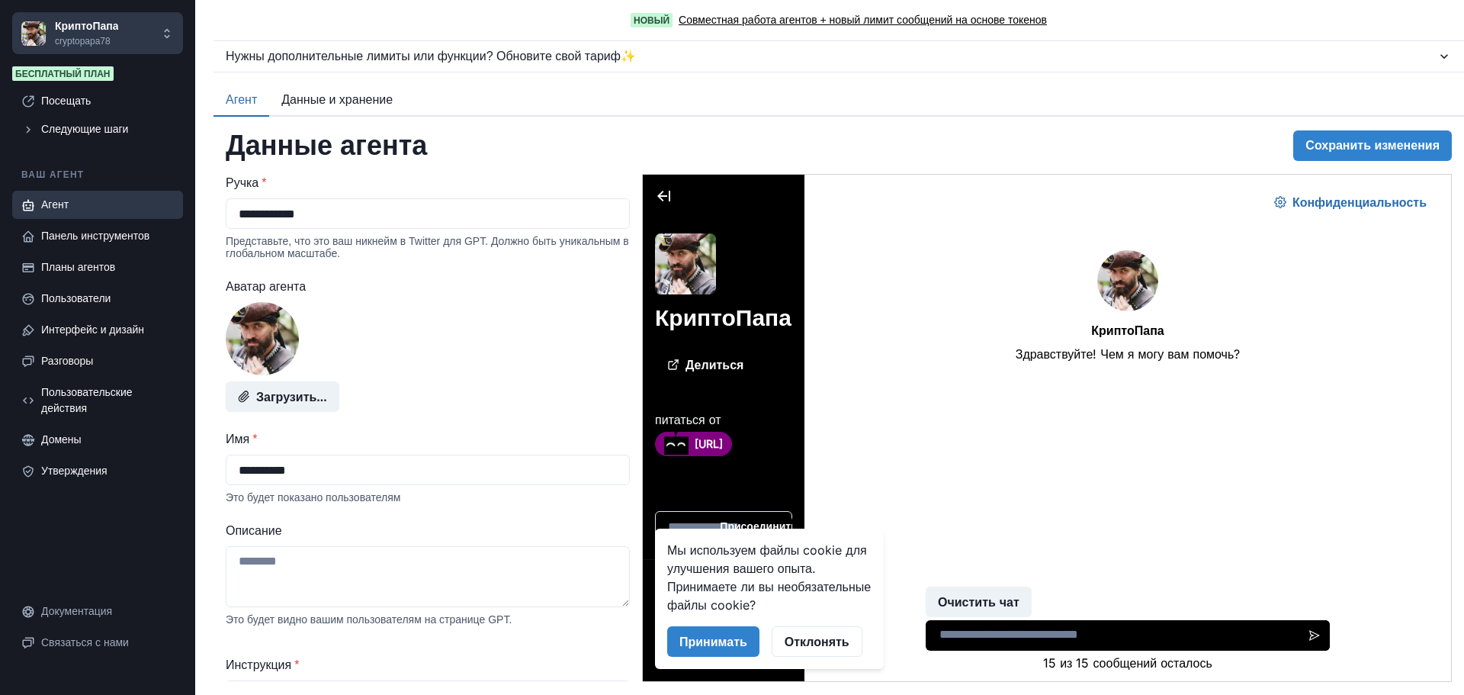
scroll to position [153, 0]
click at [702, 644] on font "Принимать" at bounding box center [713, 641] width 68 height 15
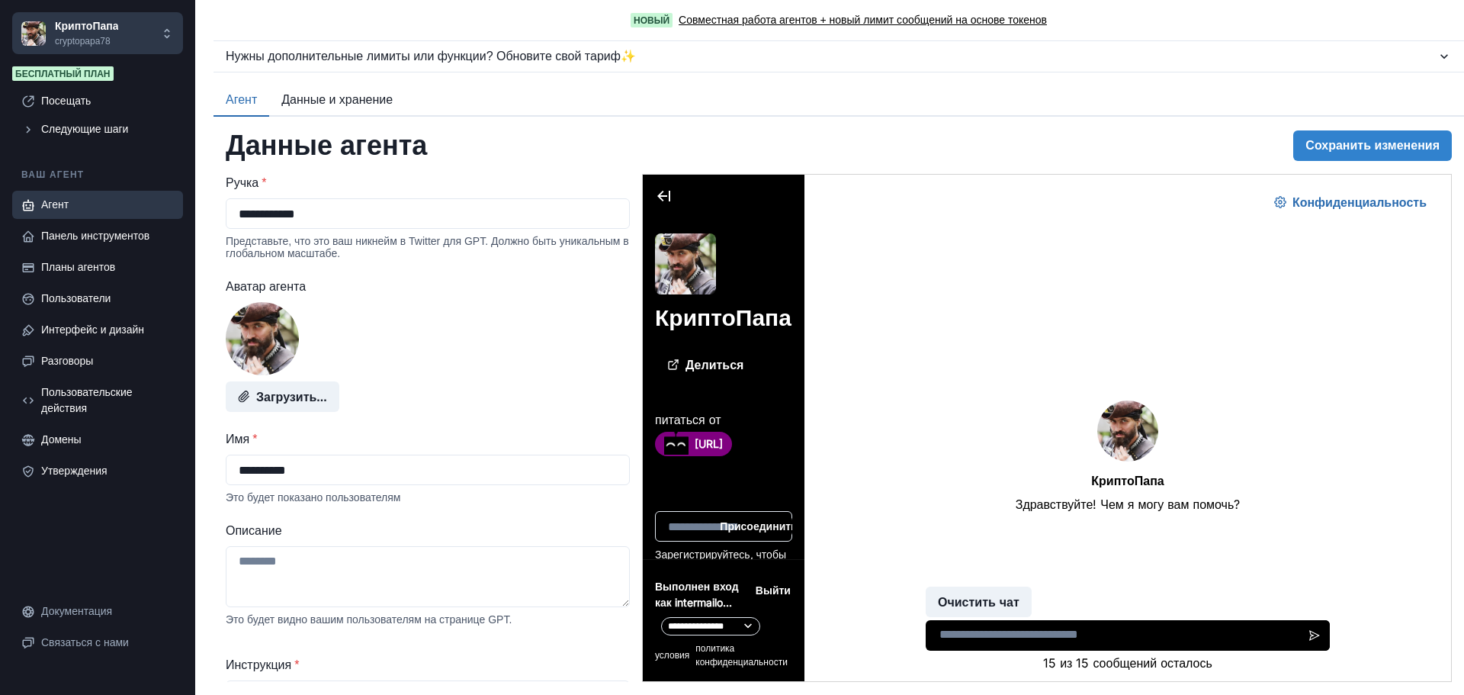
scroll to position [0, 0]
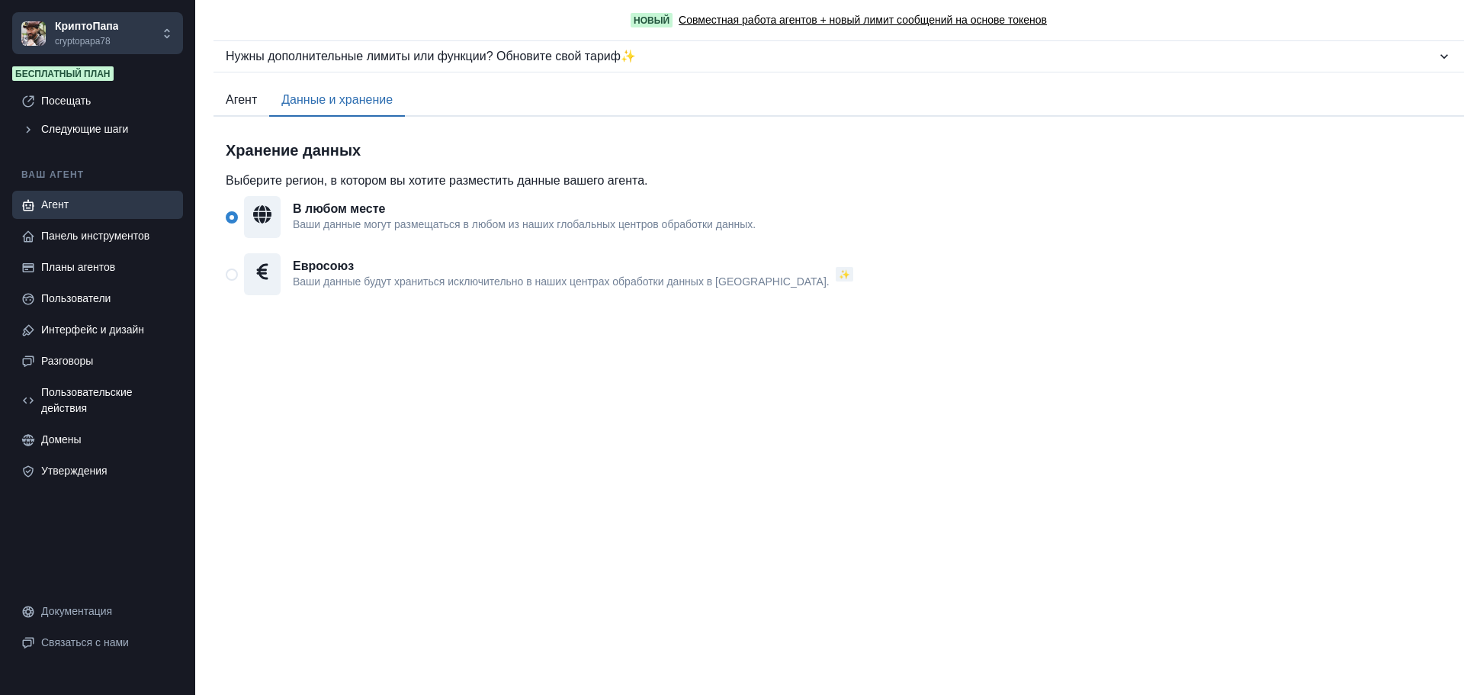
click at [358, 102] on font "Данные и хранение" at bounding box center [336, 99] width 111 height 13
click at [318, 220] on font "Ваши данные могут размещаться в любом из наших глобальных центров обработки дан…" at bounding box center [524, 224] width 463 height 12
click at [78, 236] on font "Панель инструментов" at bounding box center [95, 236] width 108 height 12
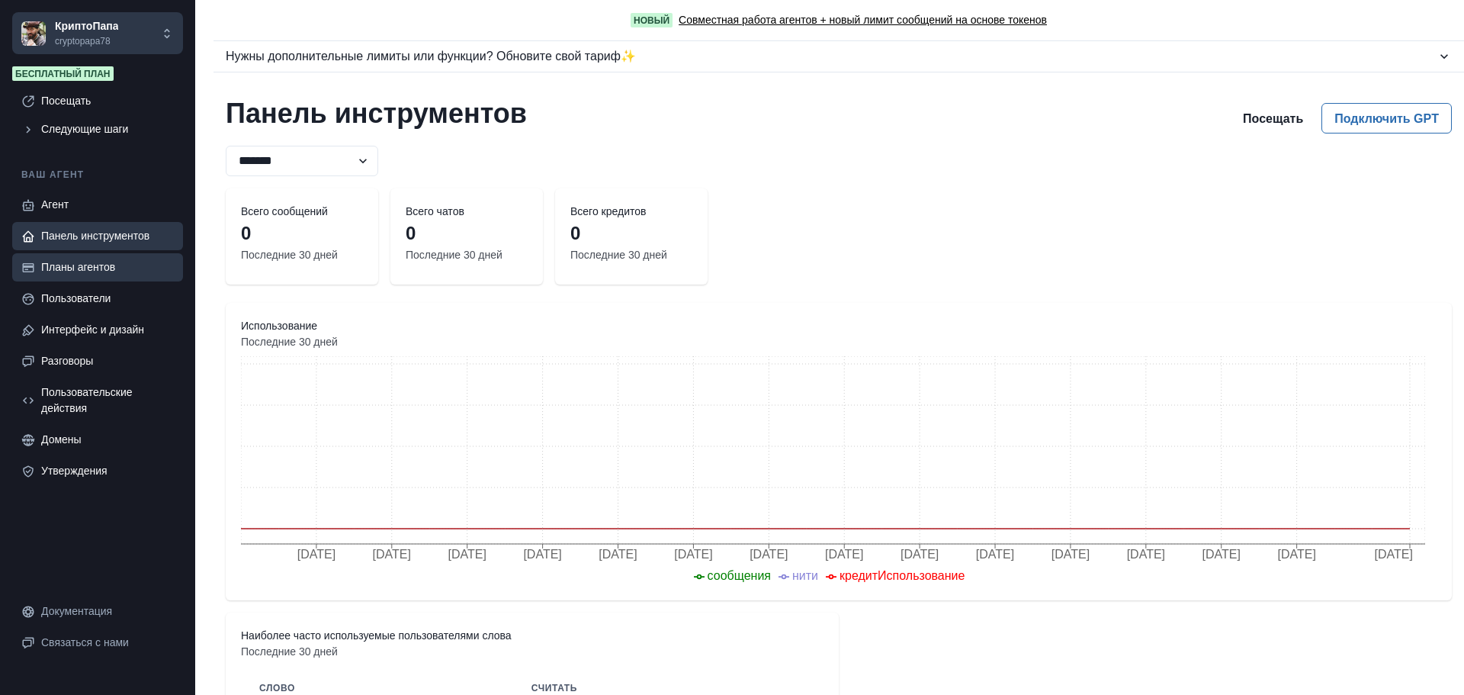
click at [80, 270] on font "Планы агентов" at bounding box center [78, 267] width 74 height 12
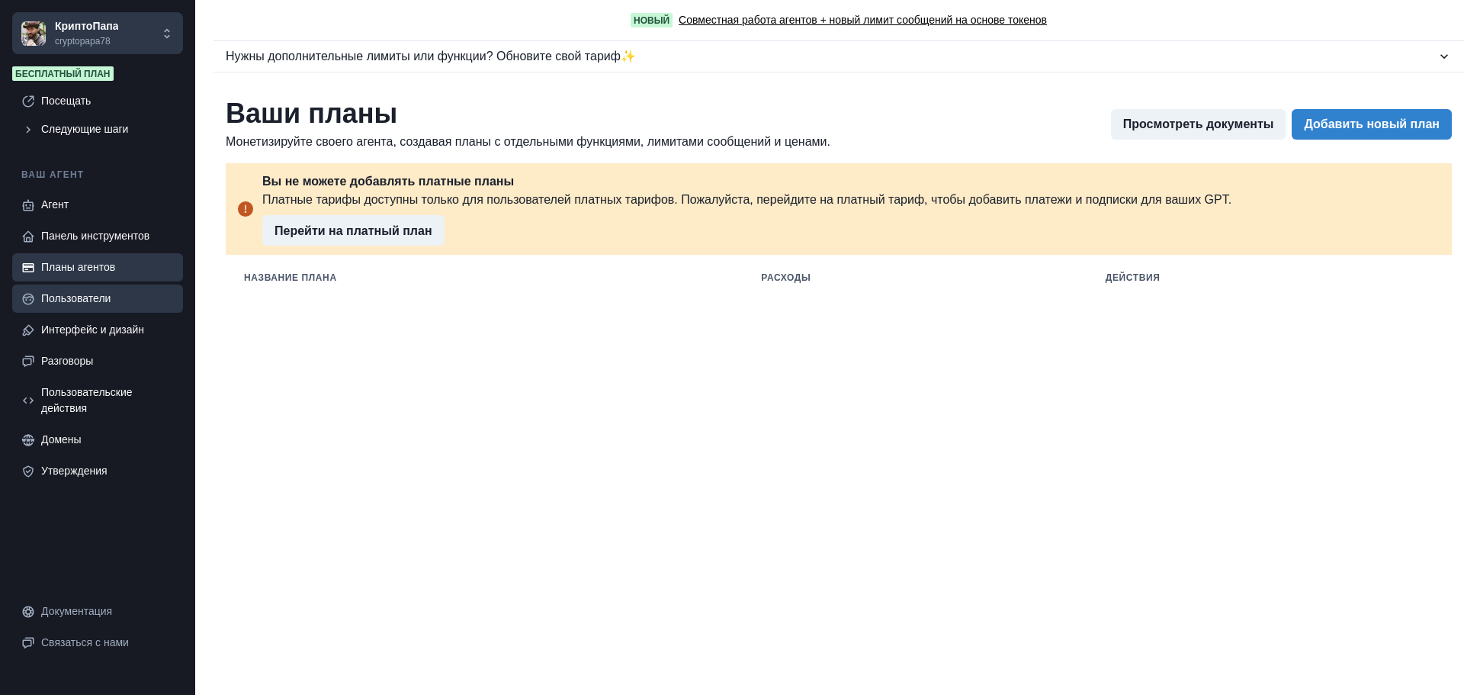
click at [79, 300] on font "Пользователи" at bounding box center [75, 298] width 69 height 12
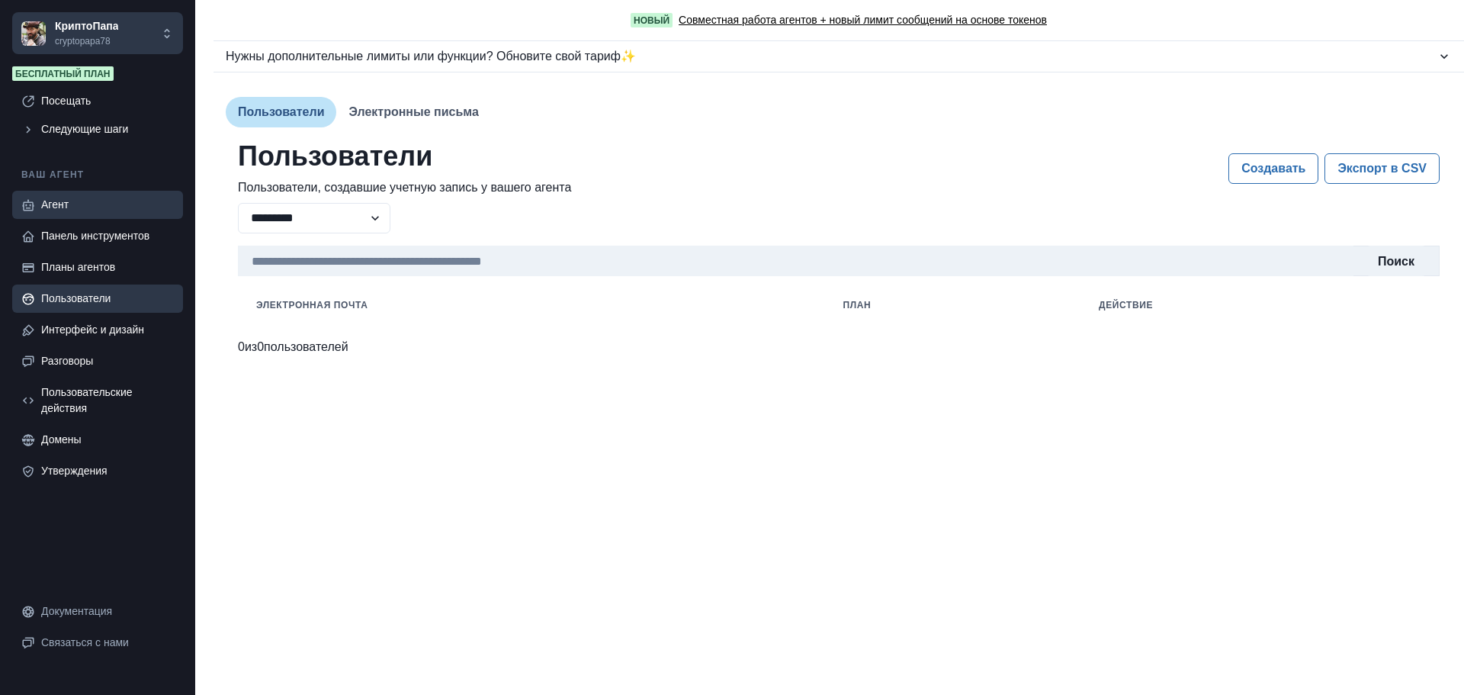
click at [61, 207] on font "Агент" at bounding box center [54, 204] width 27 height 12
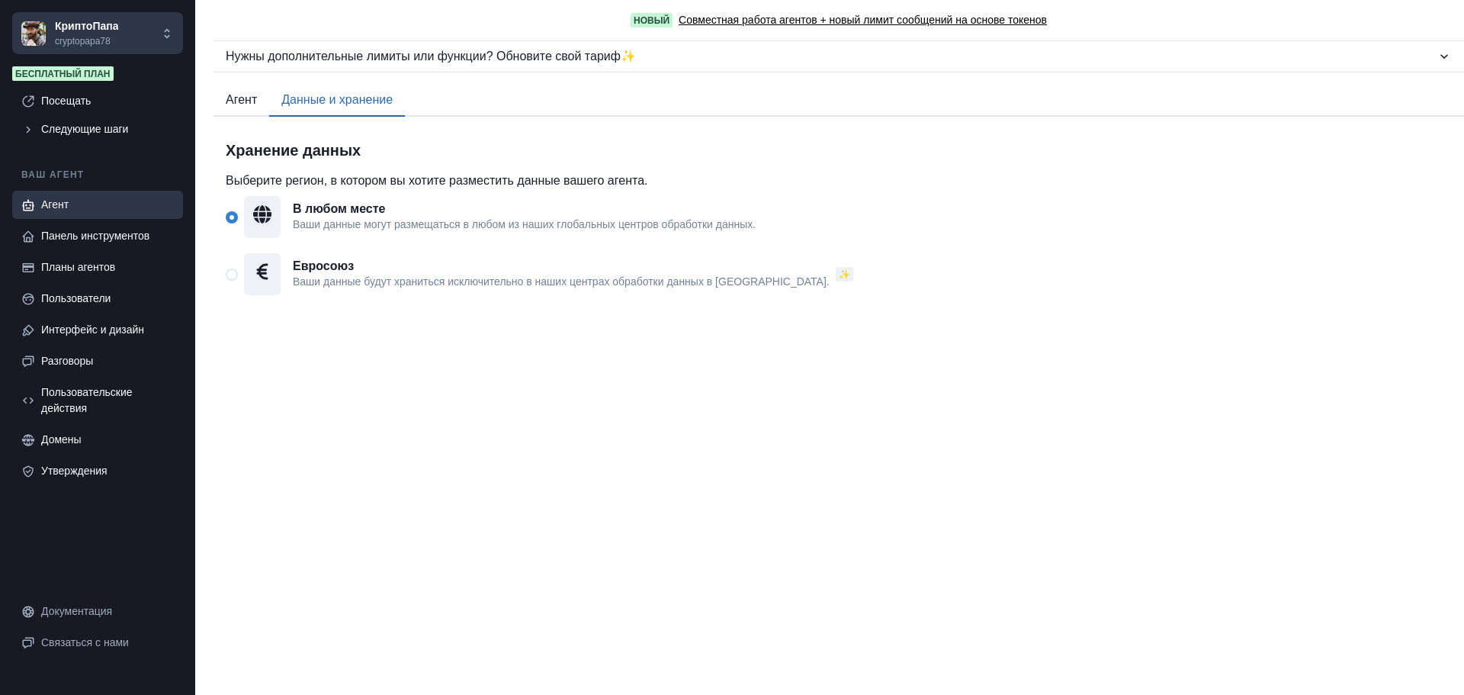
click at [234, 100] on font "Агент" at bounding box center [241, 99] width 31 height 13
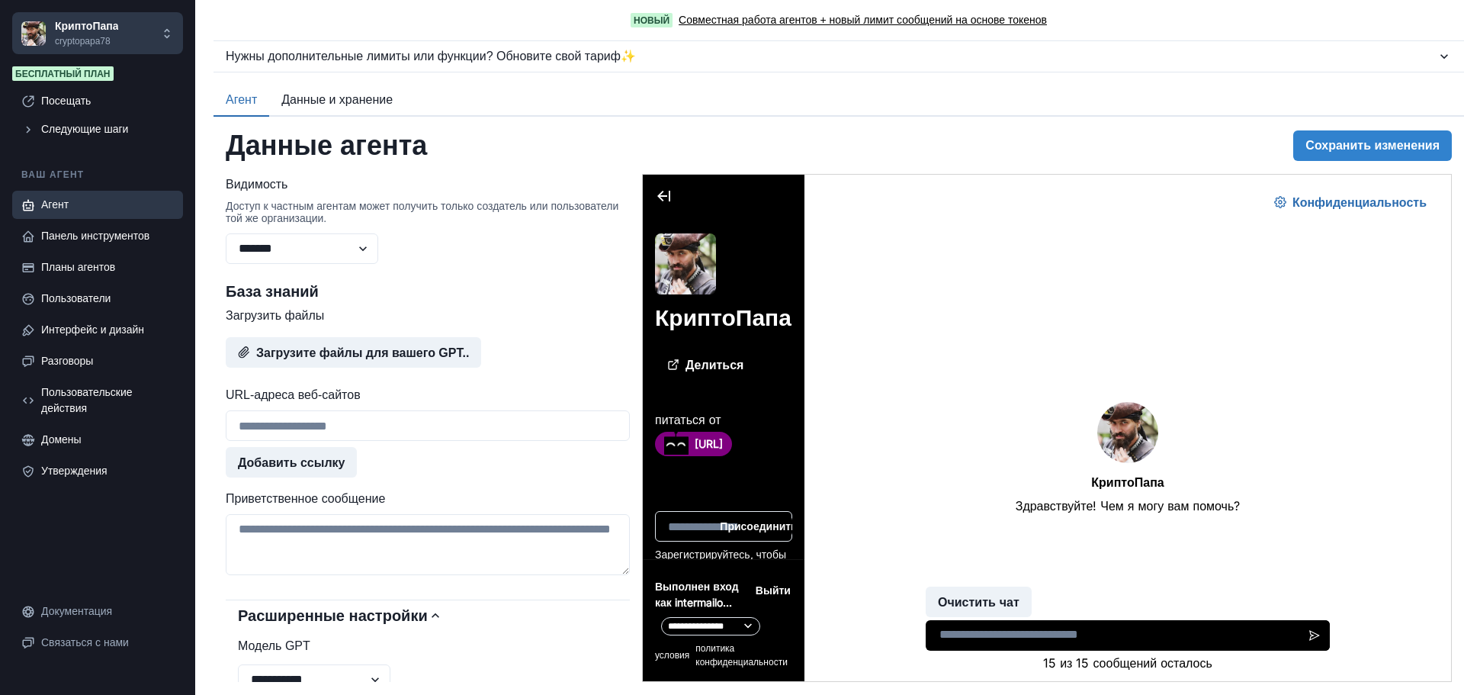
scroll to position [839, 0]
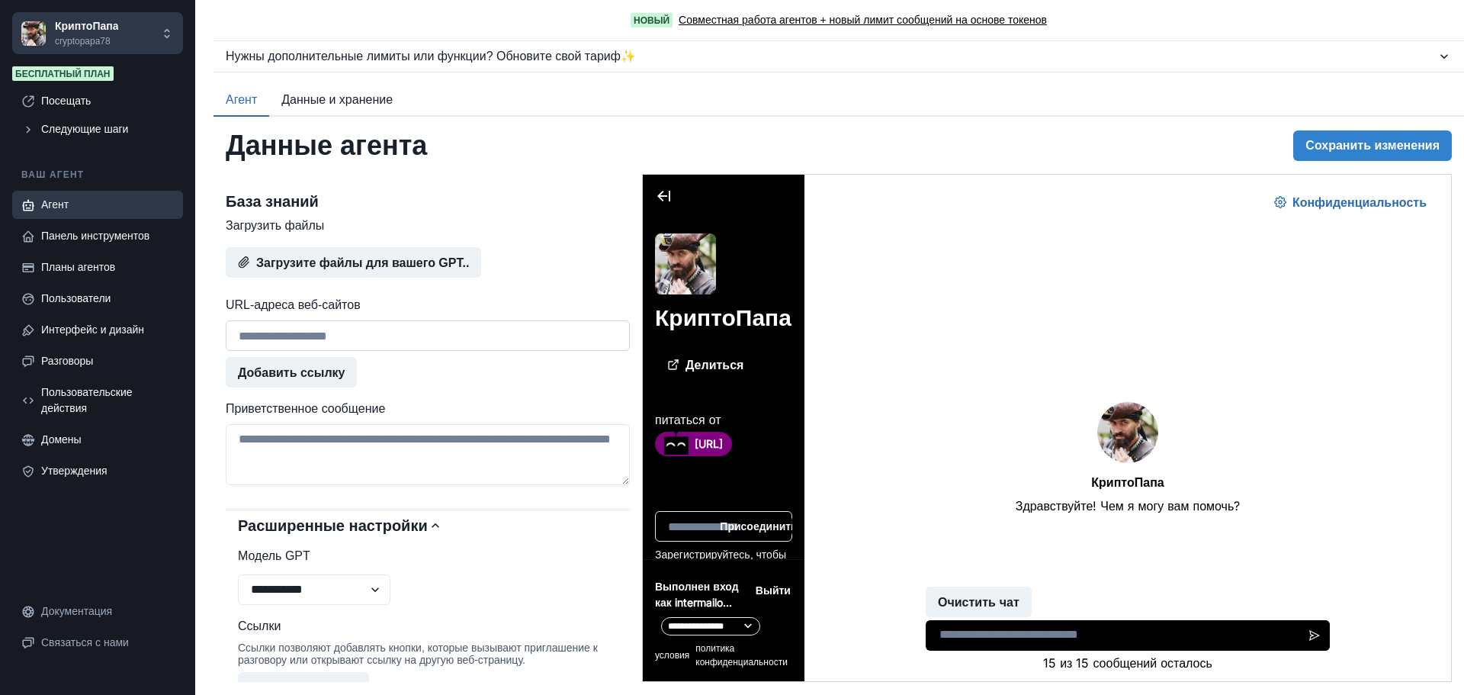
click at [380, 351] on input "URL-адреса веб-сайтов" at bounding box center [428, 335] width 404 height 31
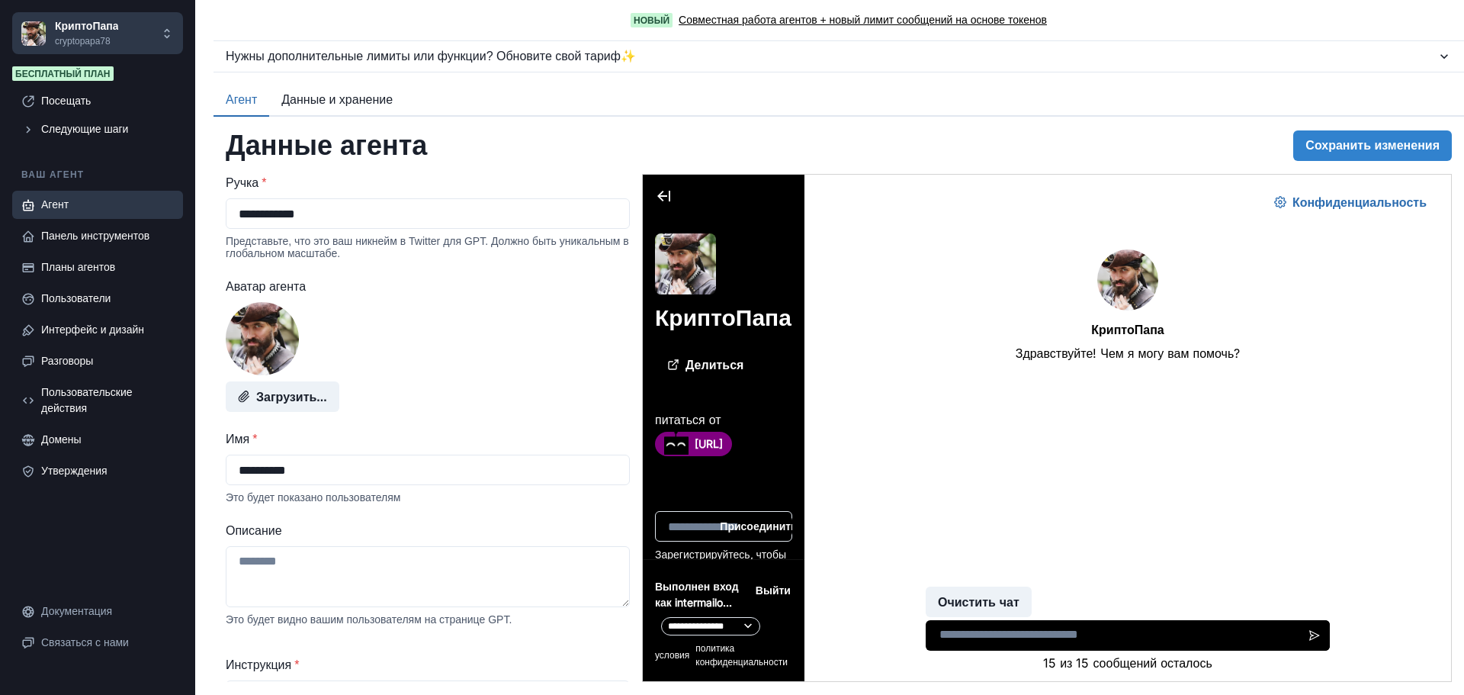
scroll to position [0, 0]
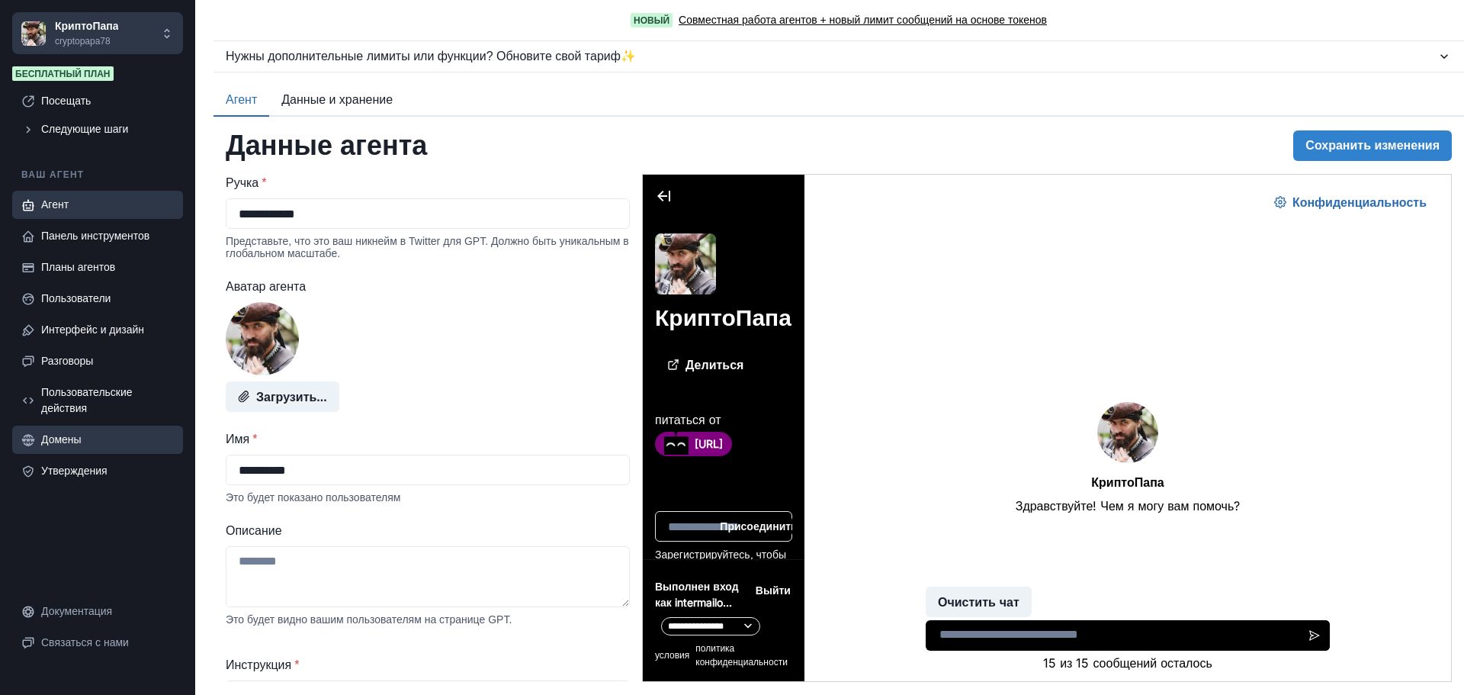
click at [55, 441] on font "Домены" at bounding box center [61, 439] width 40 height 12
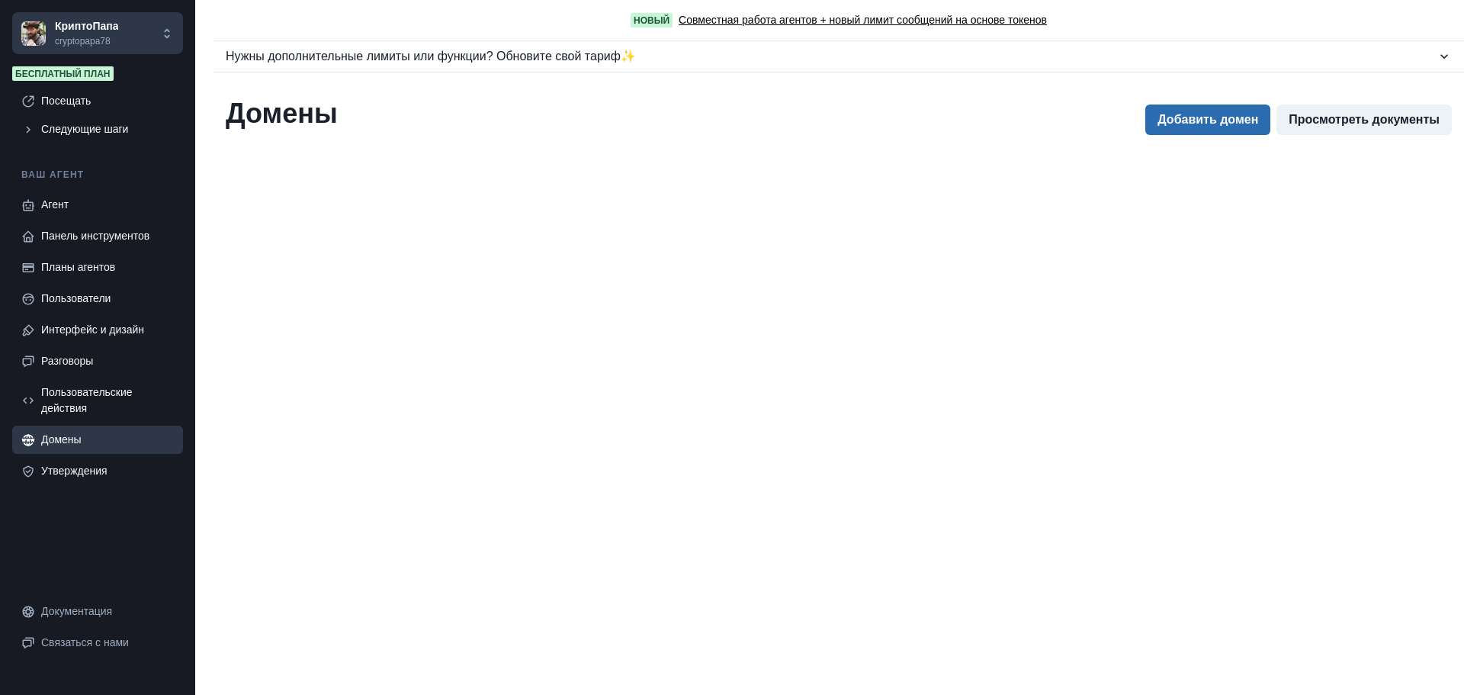
click at [1183, 122] on font "Добавить домен" at bounding box center [1208, 120] width 101 height 13
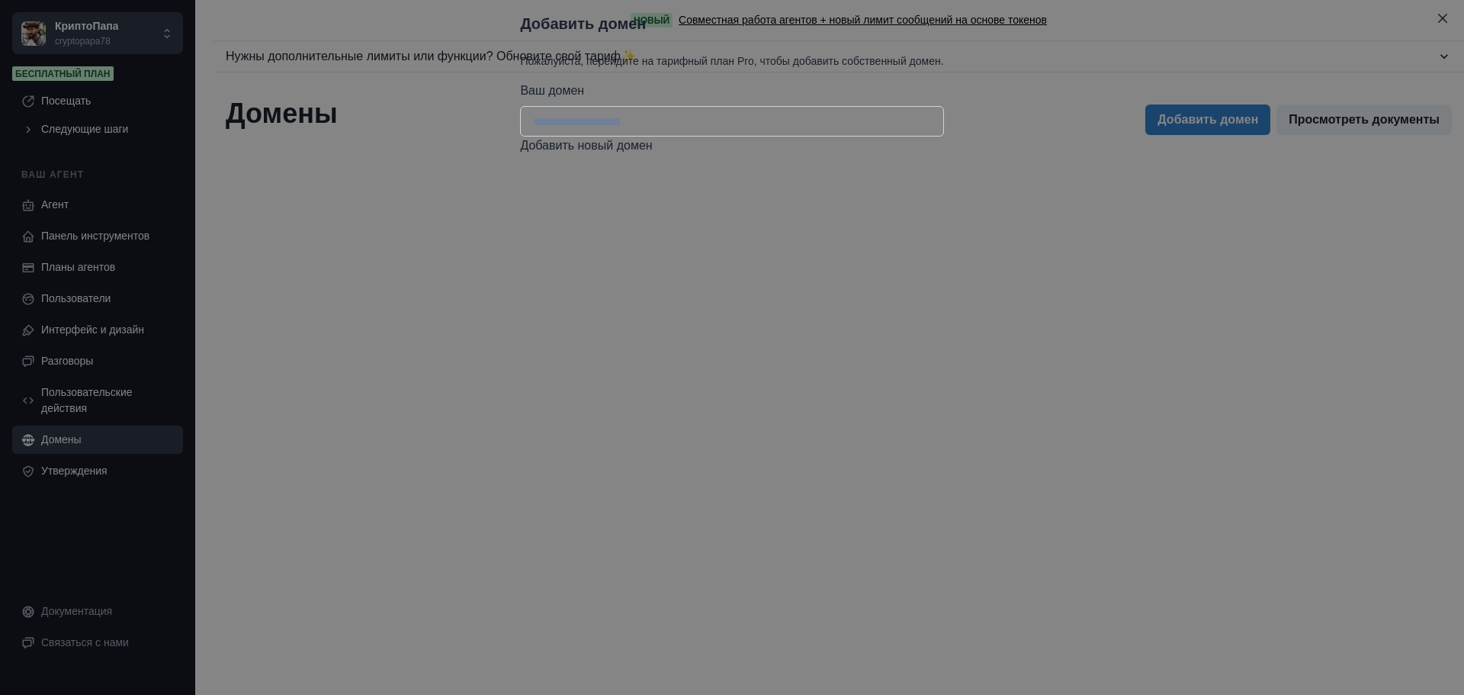
click at [759, 137] on input "Ваш домен" at bounding box center [731, 121] width 423 height 31
click at [1438, 23] on icon "Закрывать" at bounding box center [1442, 18] width 9 height 9
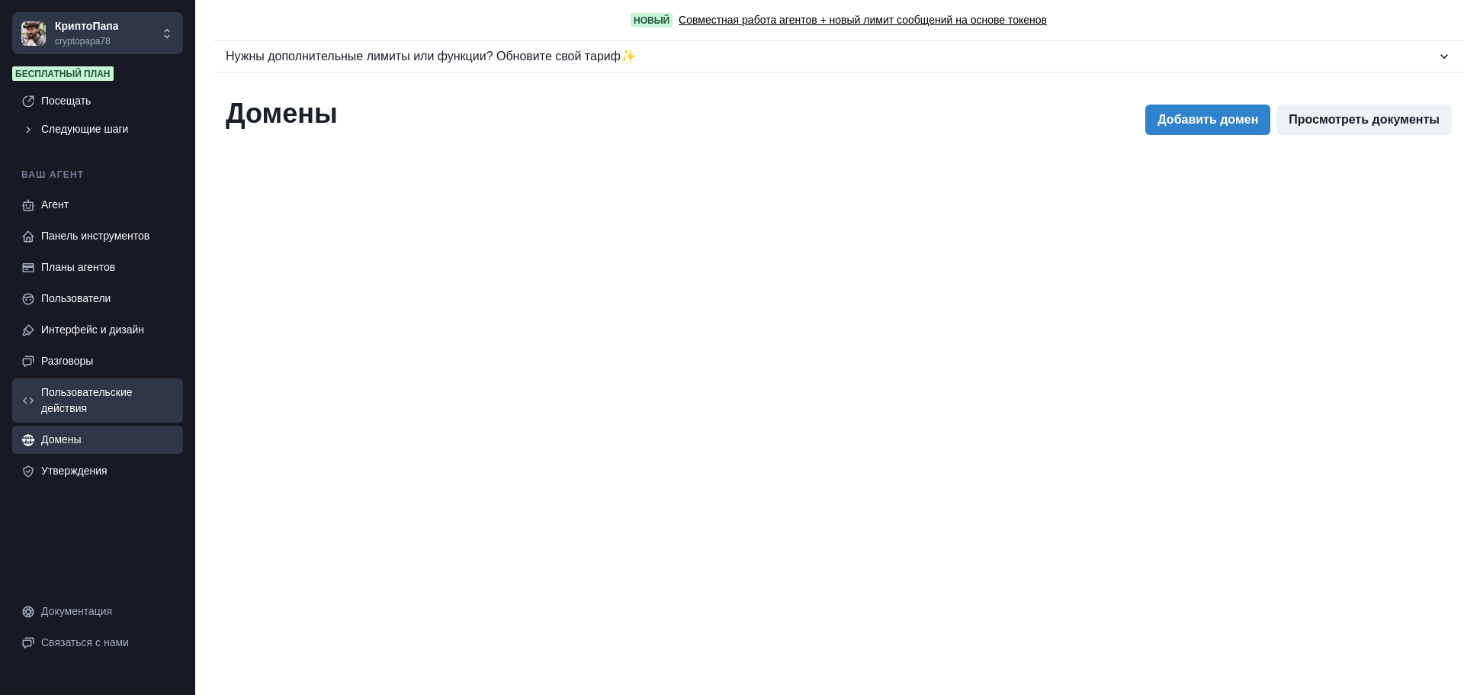
click at [76, 402] on div "Пользовательские действия" at bounding box center [107, 400] width 133 height 32
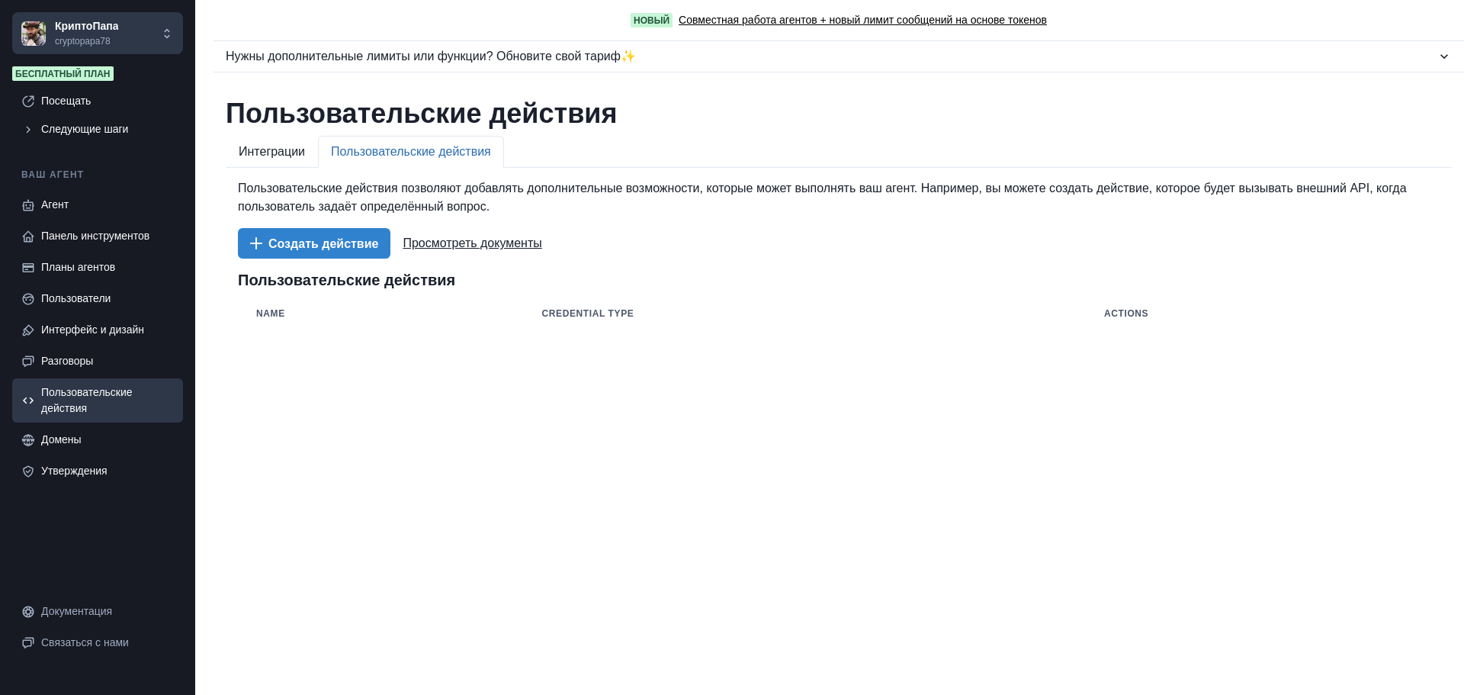
click at [437, 156] on font "Пользовательские действия" at bounding box center [411, 151] width 160 height 13
click at [288, 153] on font "Интеграции" at bounding box center [272, 151] width 66 height 13
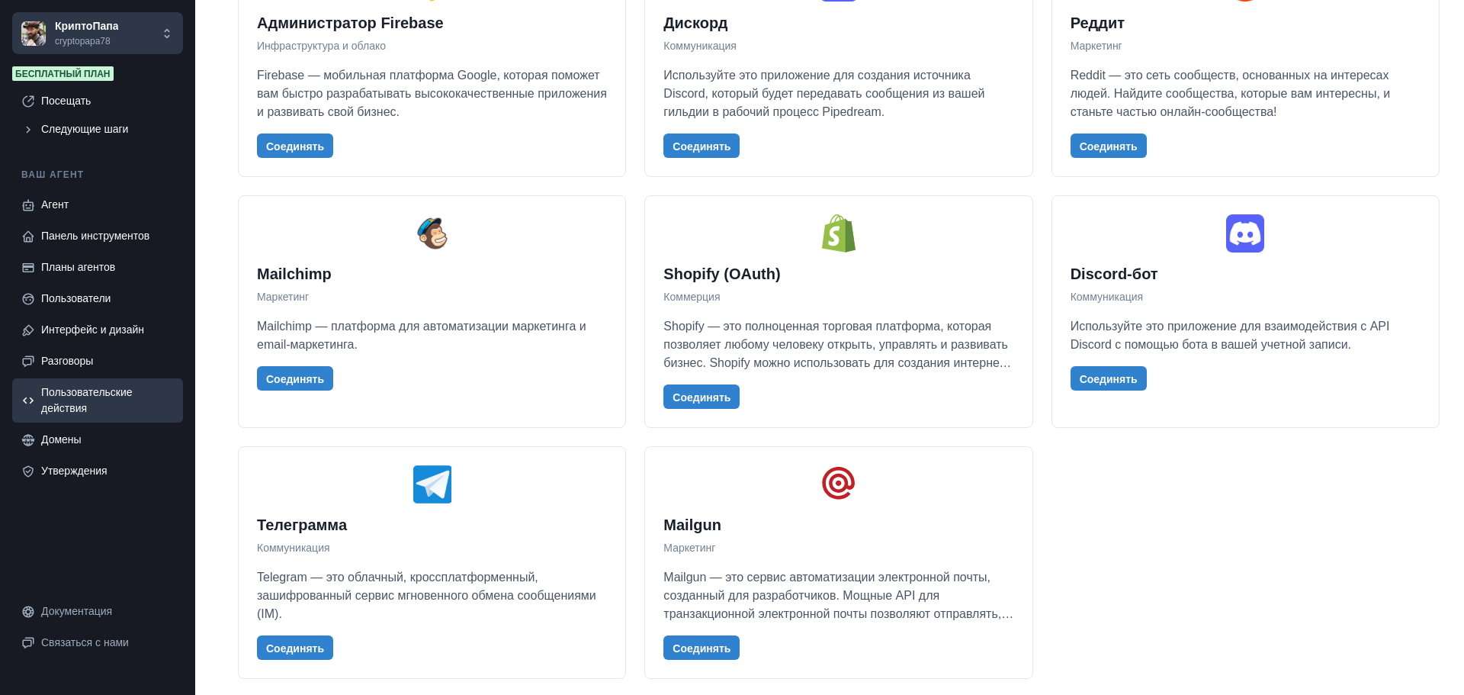
scroll to position [3843, 0]
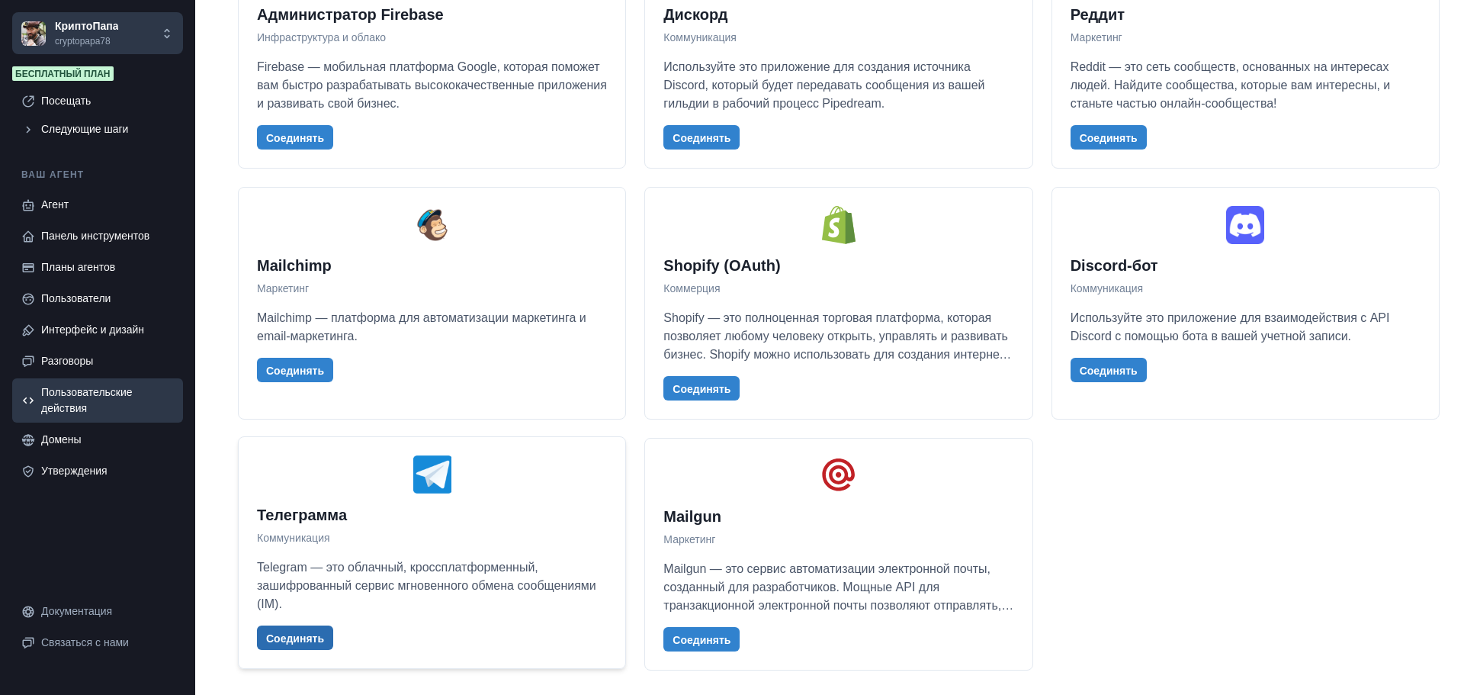
click at [301, 641] on font "Соединять" at bounding box center [295, 637] width 58 height 12
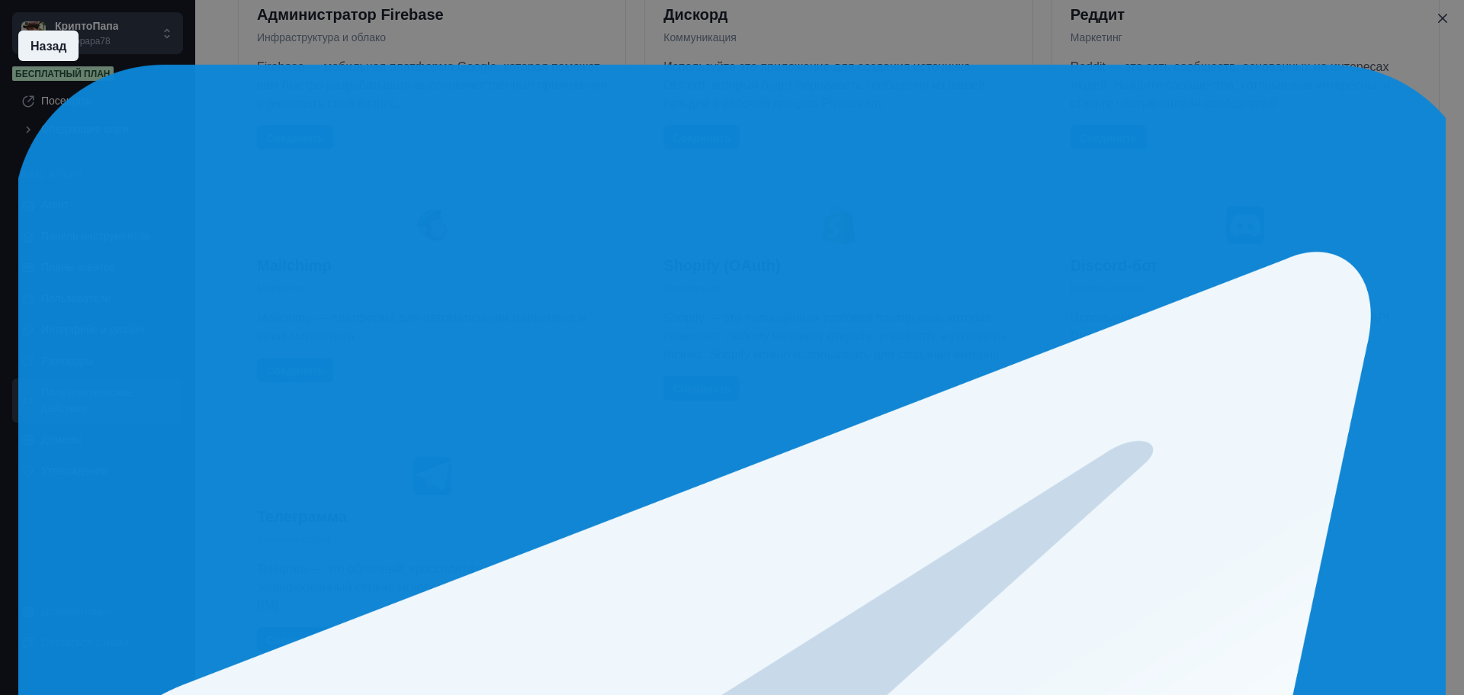
scroll to position [0, 0]
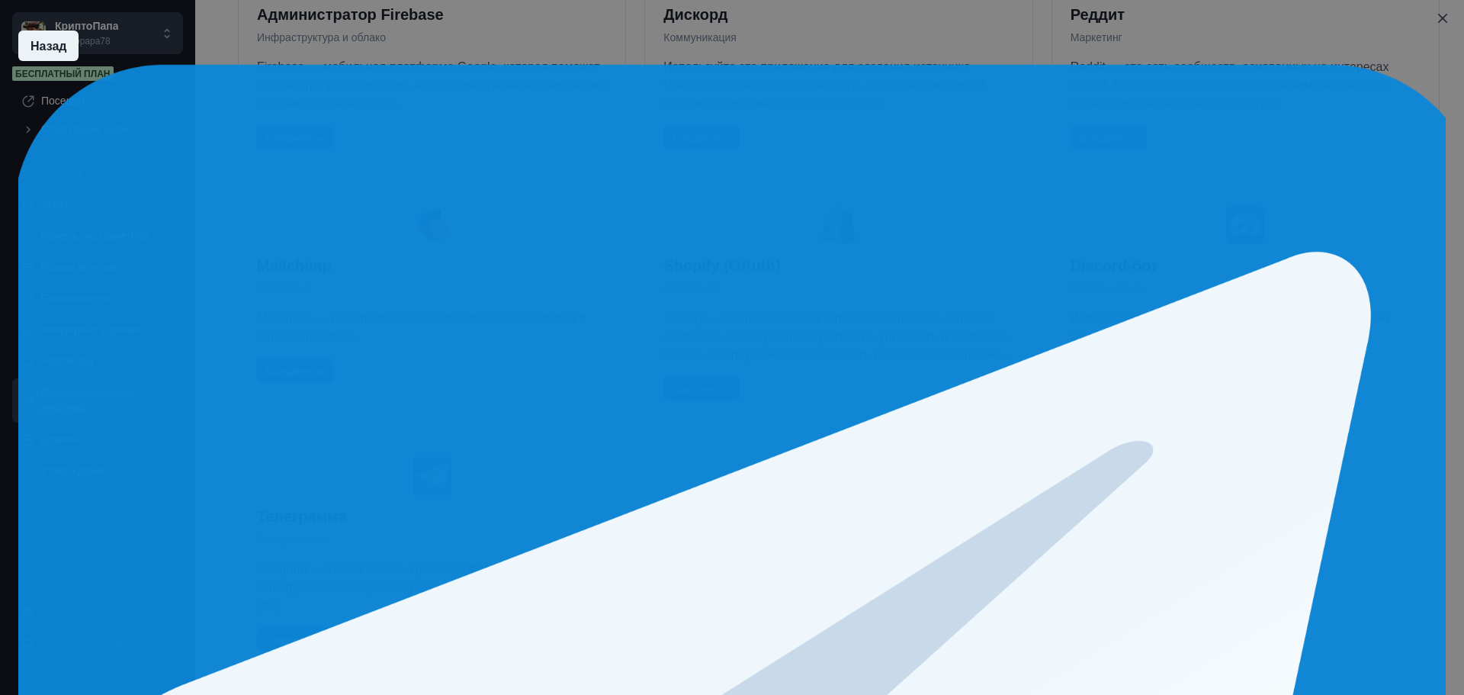
drag, startPoint x: 769, startPoint y: 239, endPoint x: 828, endPoint y: 262, distance: 63.7
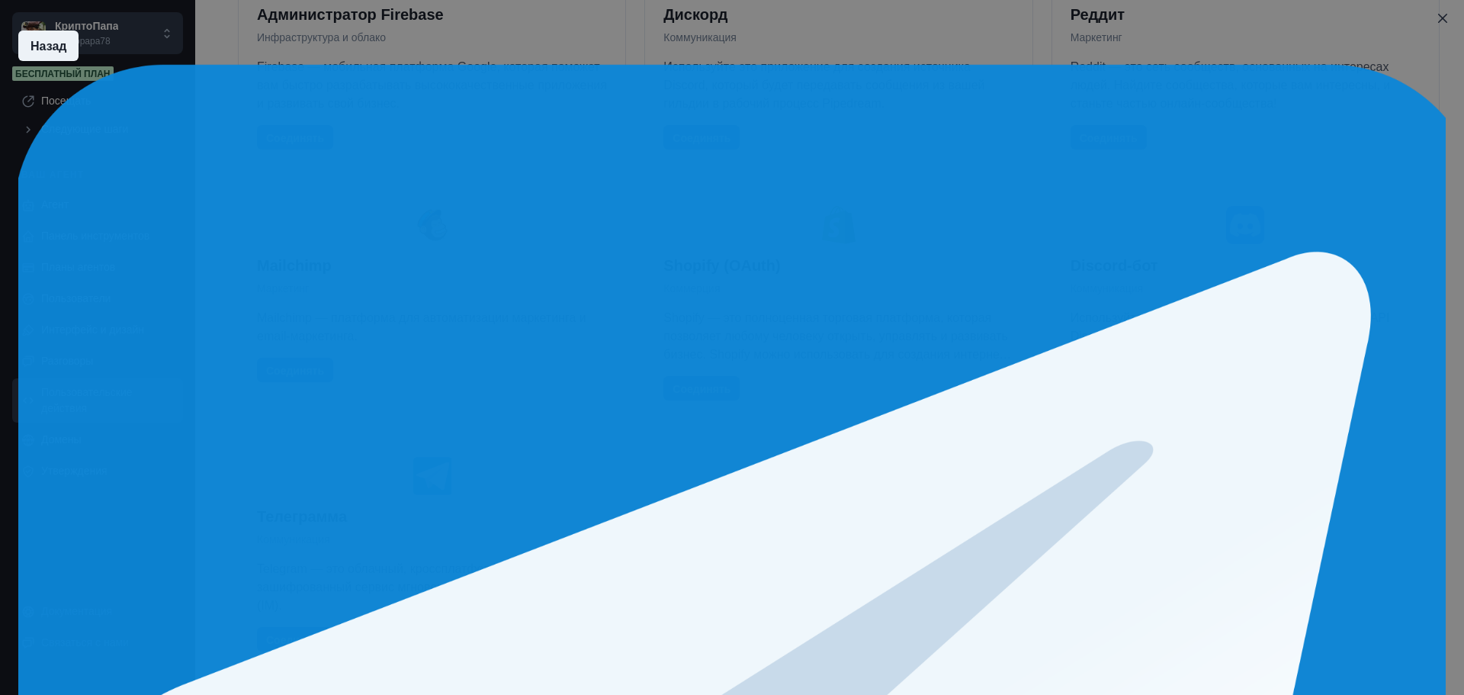
scroll to position [1525, 0]
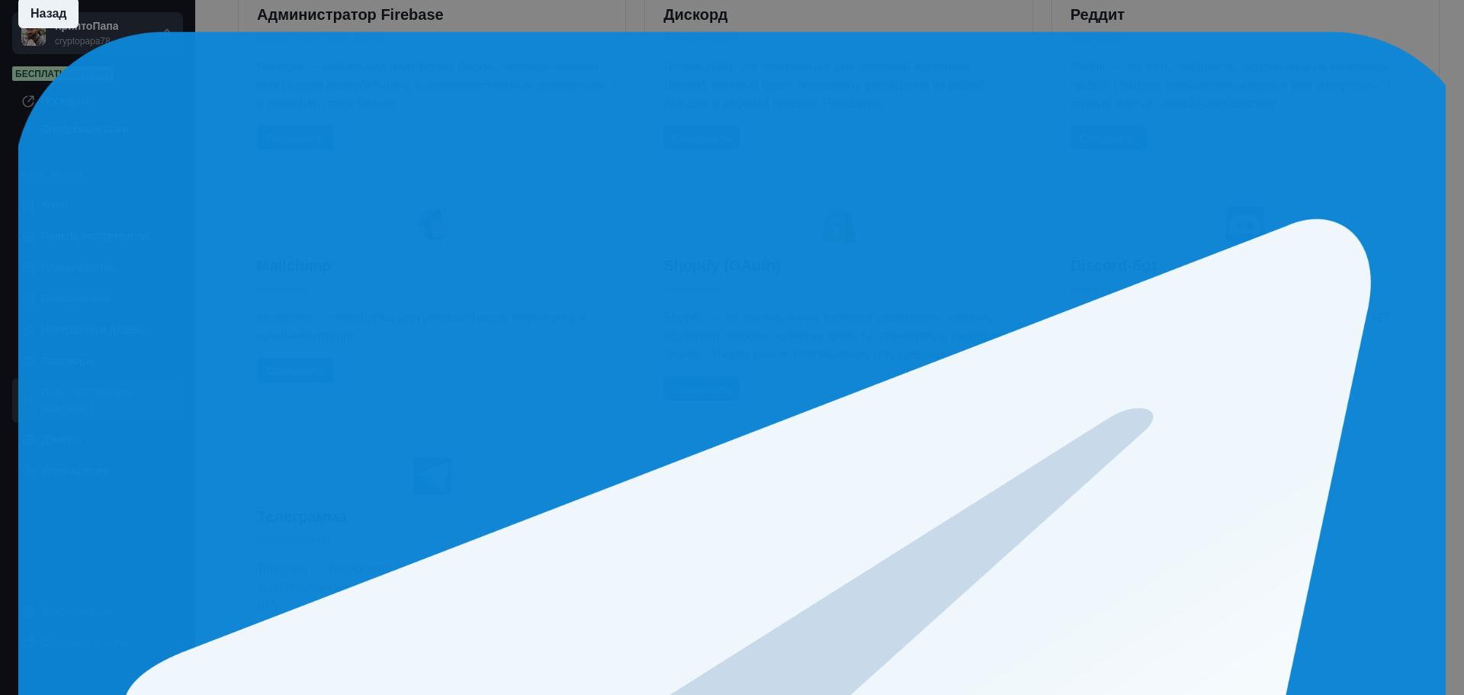
scroll to position [47, 0]
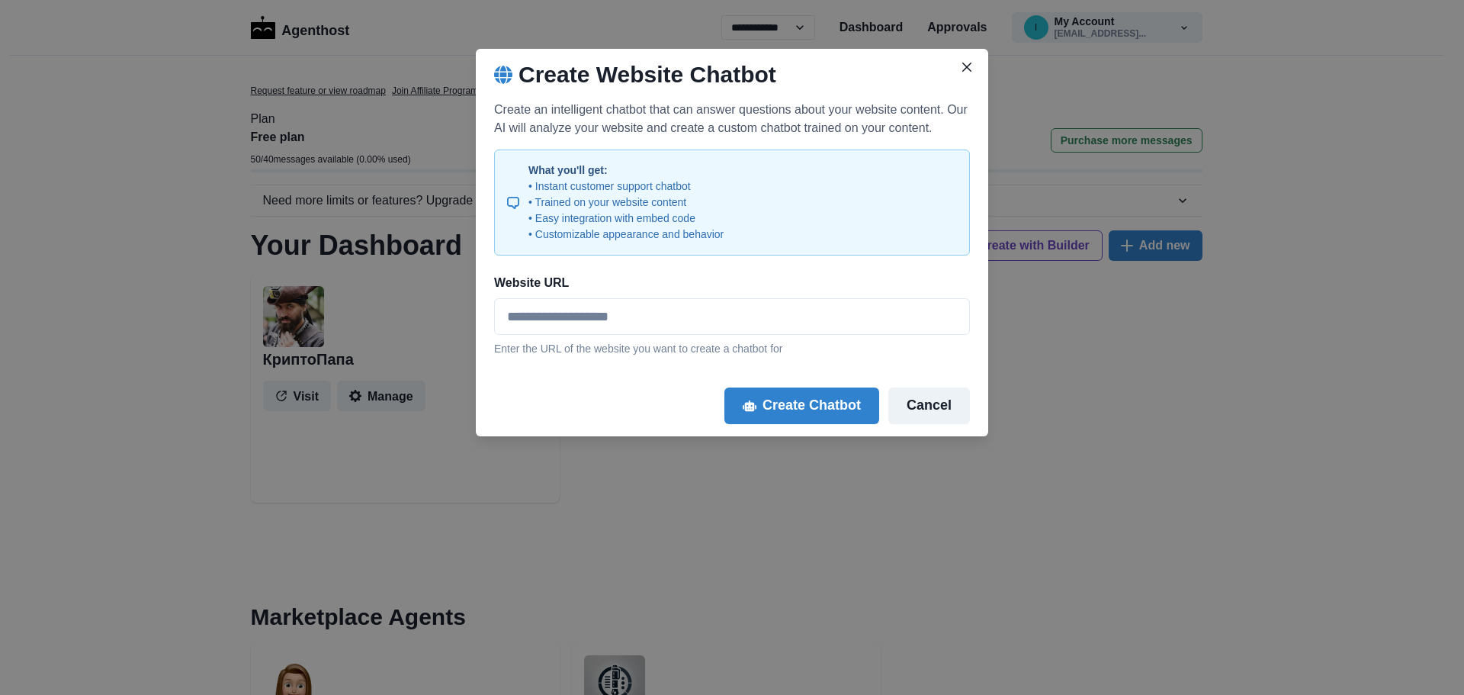
click at [928, 406] on button "Cancel" at bounding box center [929, 405] width 82 height 37
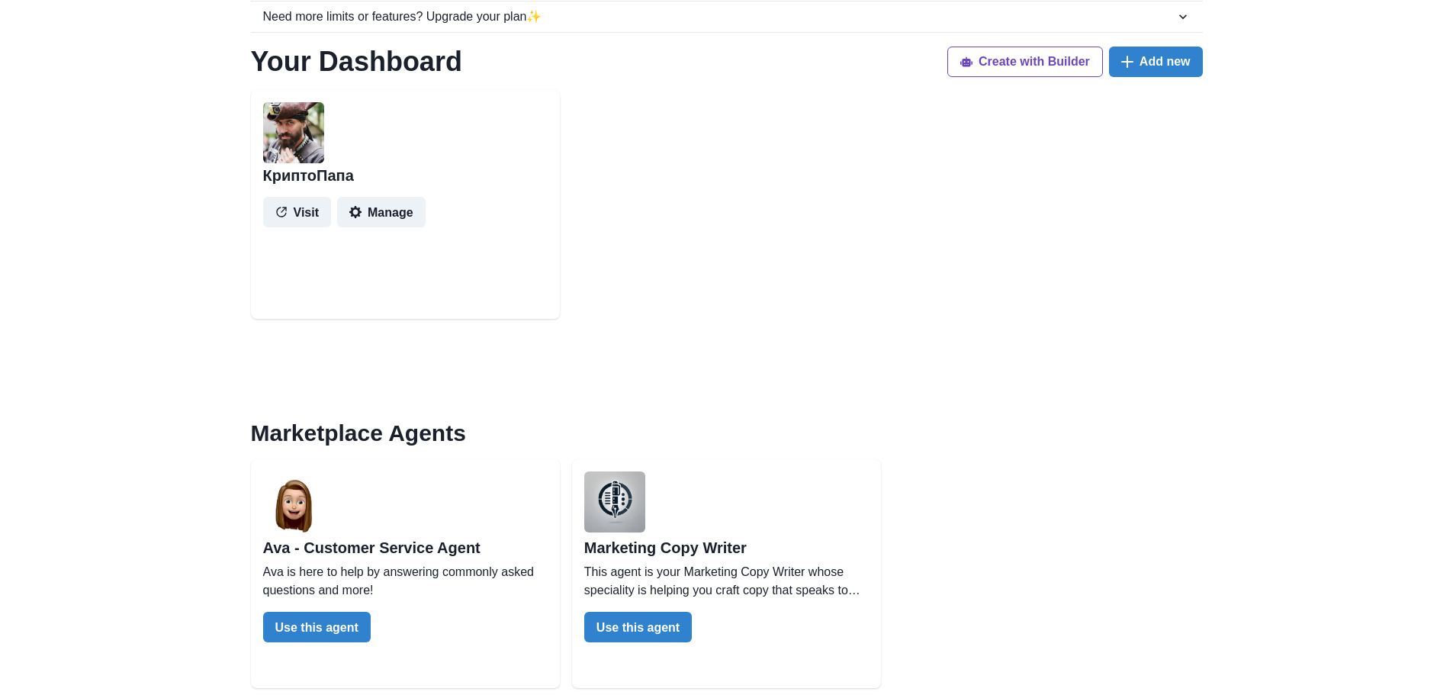
scroll to position [229, 0]
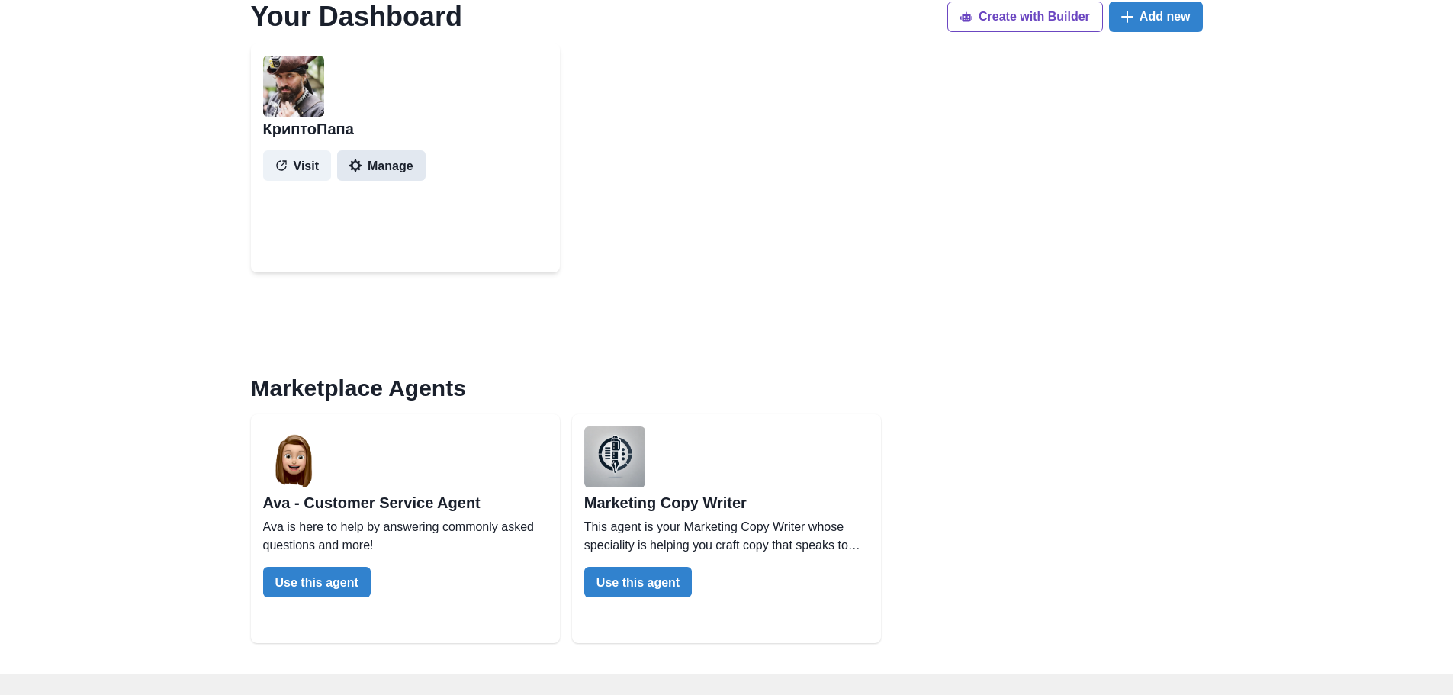
click at [379, 170] on button "Manage" at bounding box center [381, 165] width 88 height 31
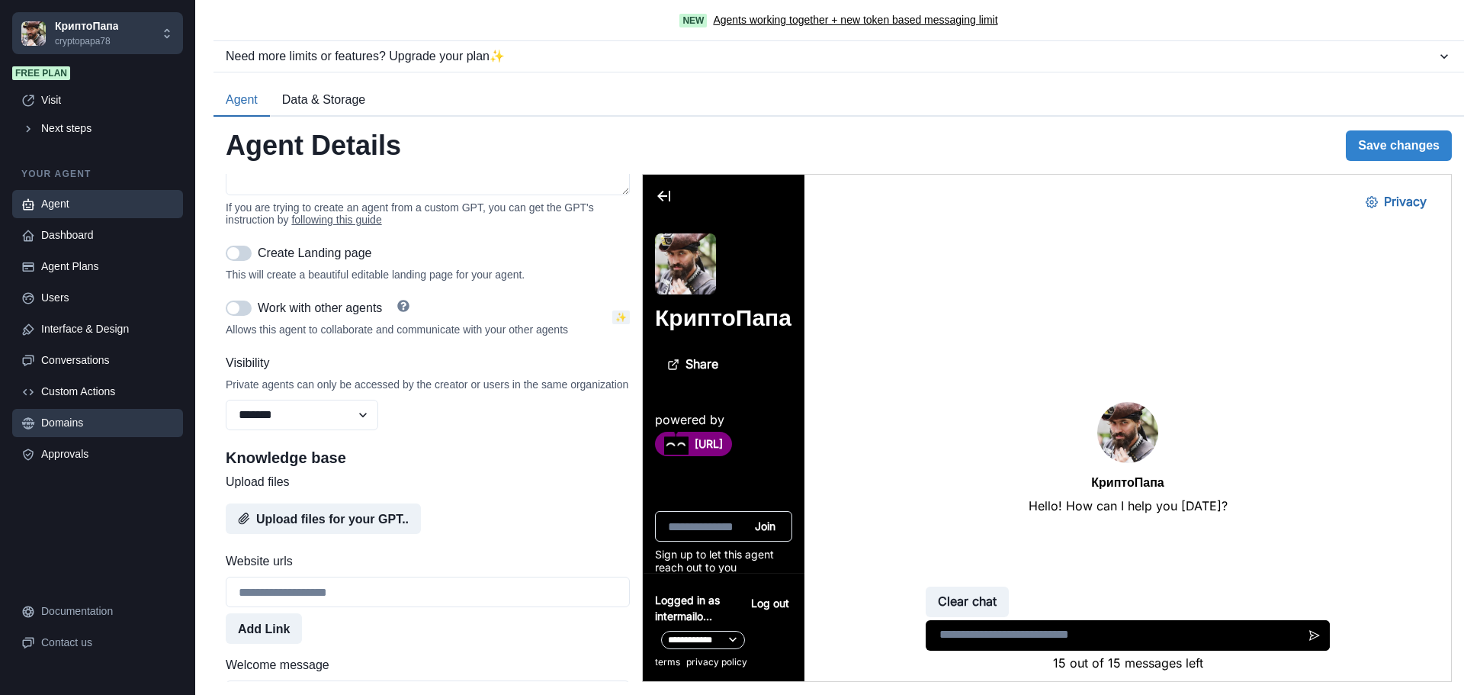
click at [50, 421] on div "Domains" at bounding box center [107, 423] width 133 height 16
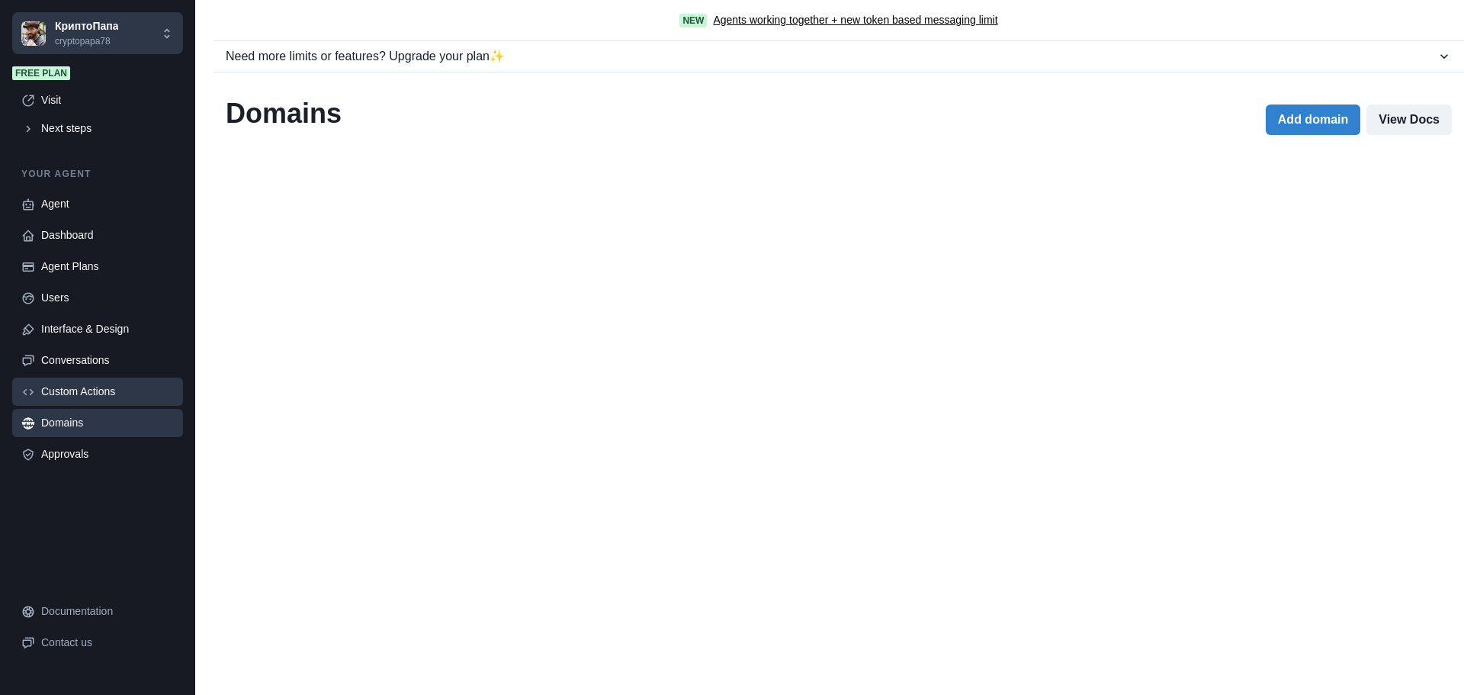
click at [100, 391] on div "Custom Actions" at bounding box center [107, 392] width 133 height 16
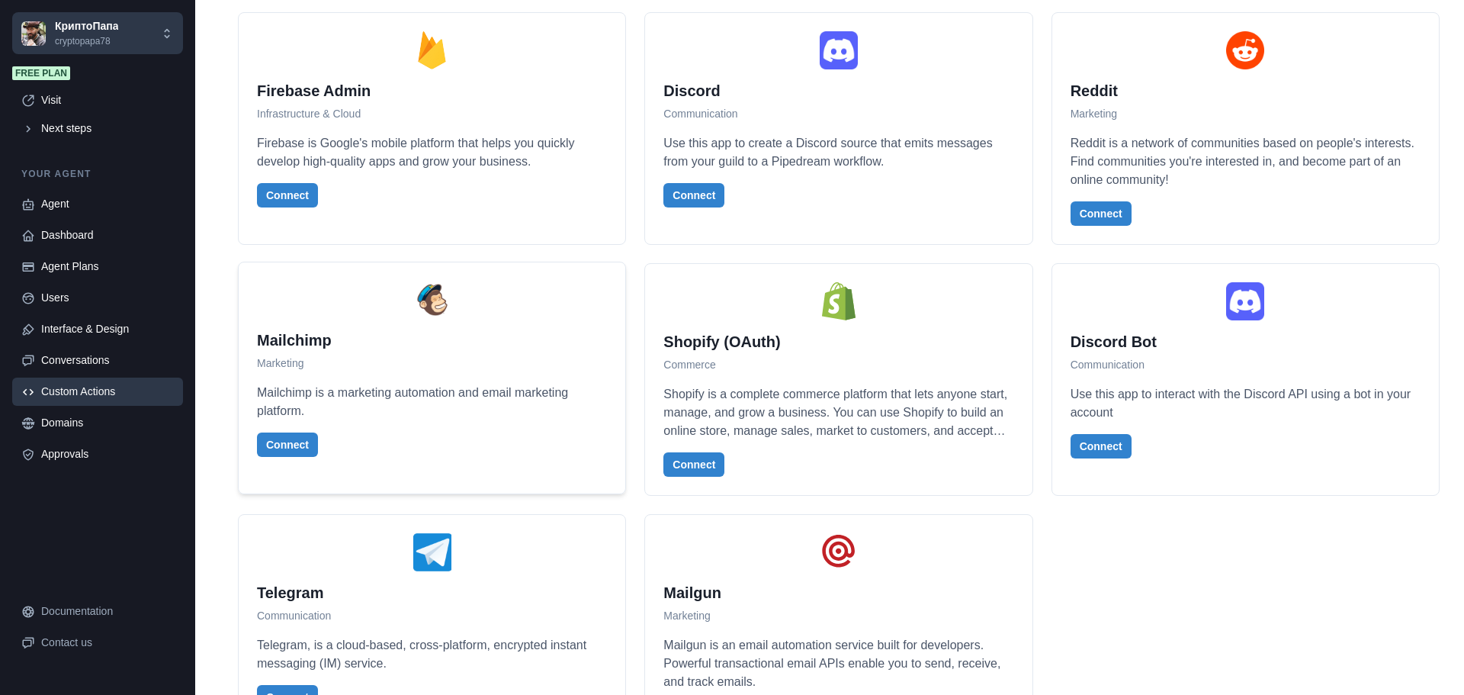
scroll to position [3807, 0]
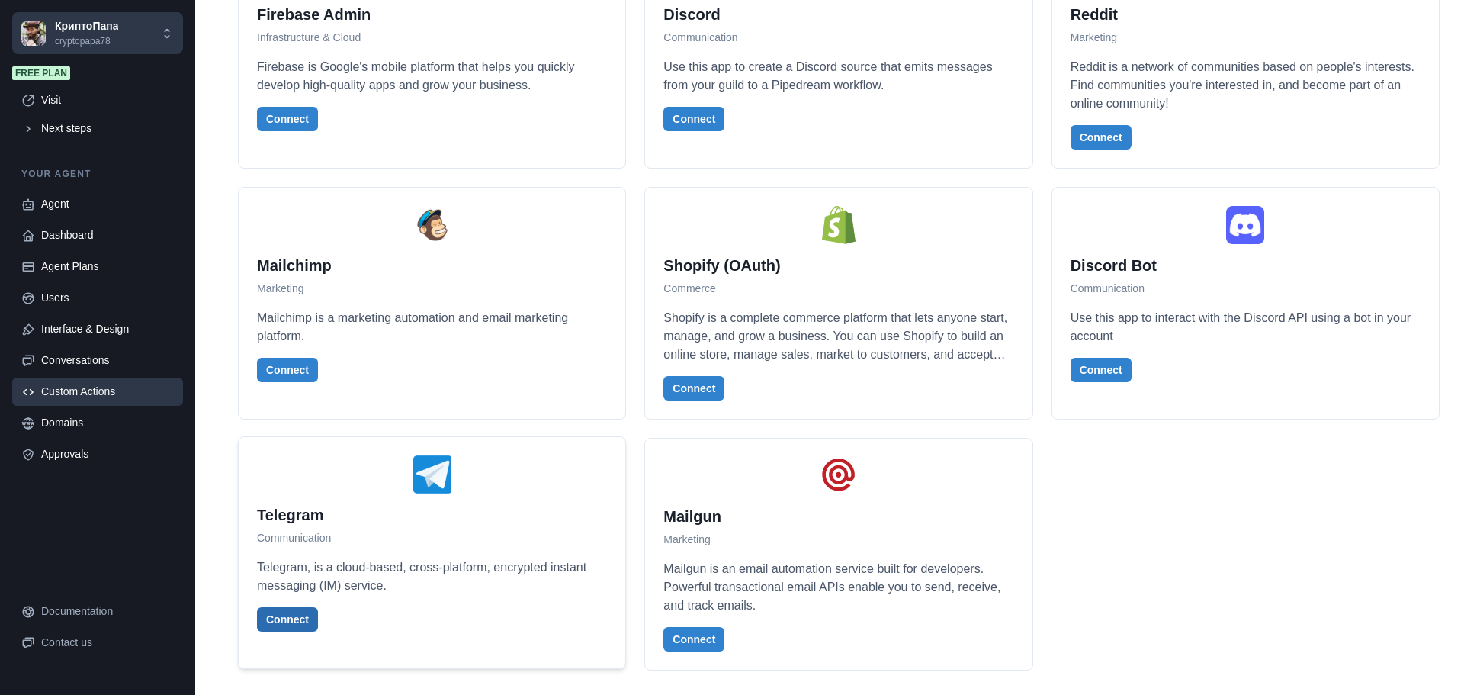
click at [286, 618] on button "Connect" at bounding box center [287, 619] width 61 height 24
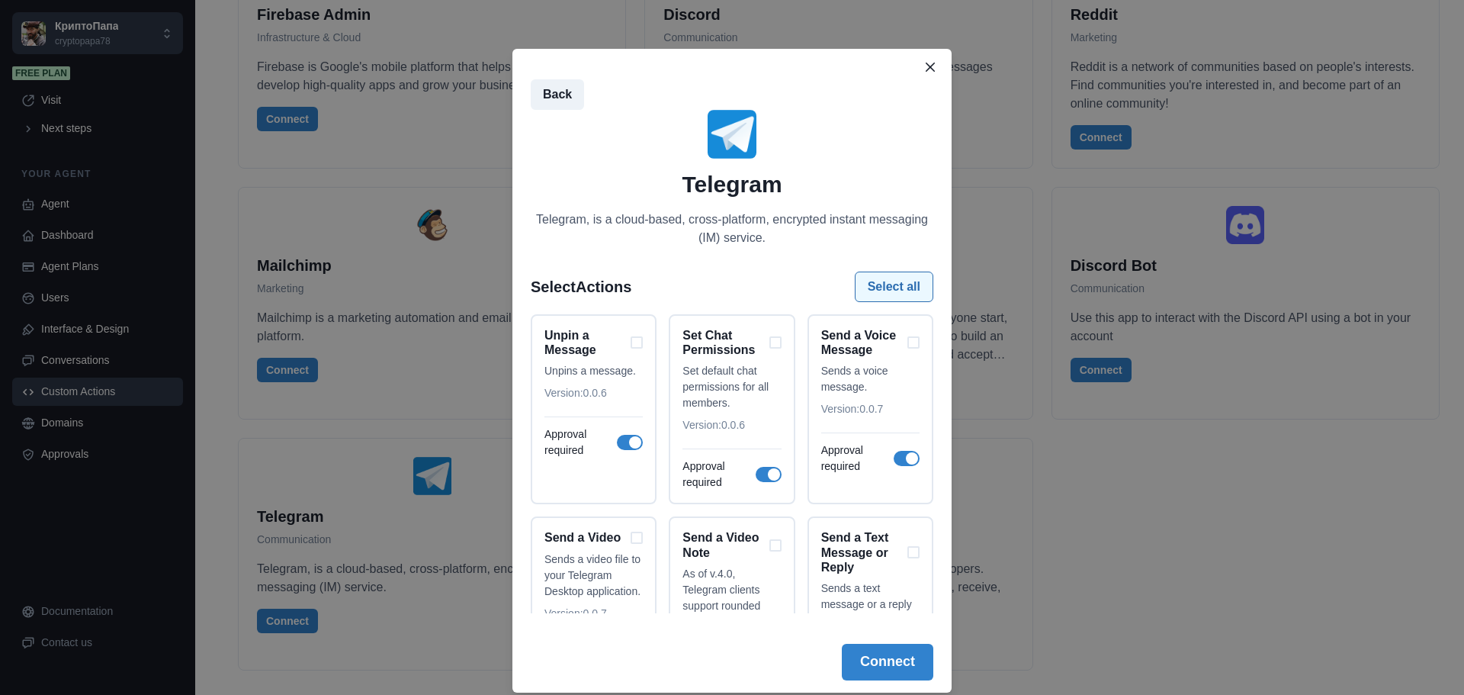
click at [891, 284] on button "Select all" at bounding box center [894, 286] width 79 height 31
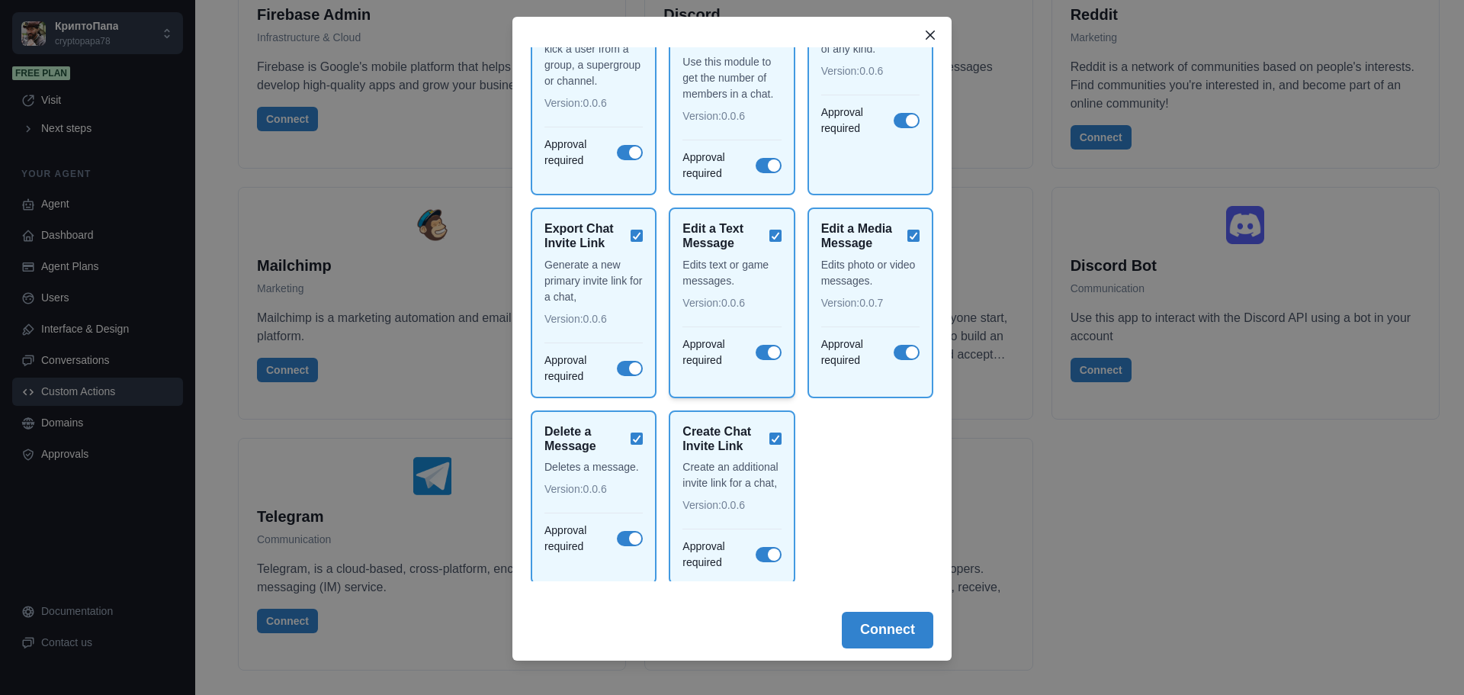
scroll to position [47, 0]
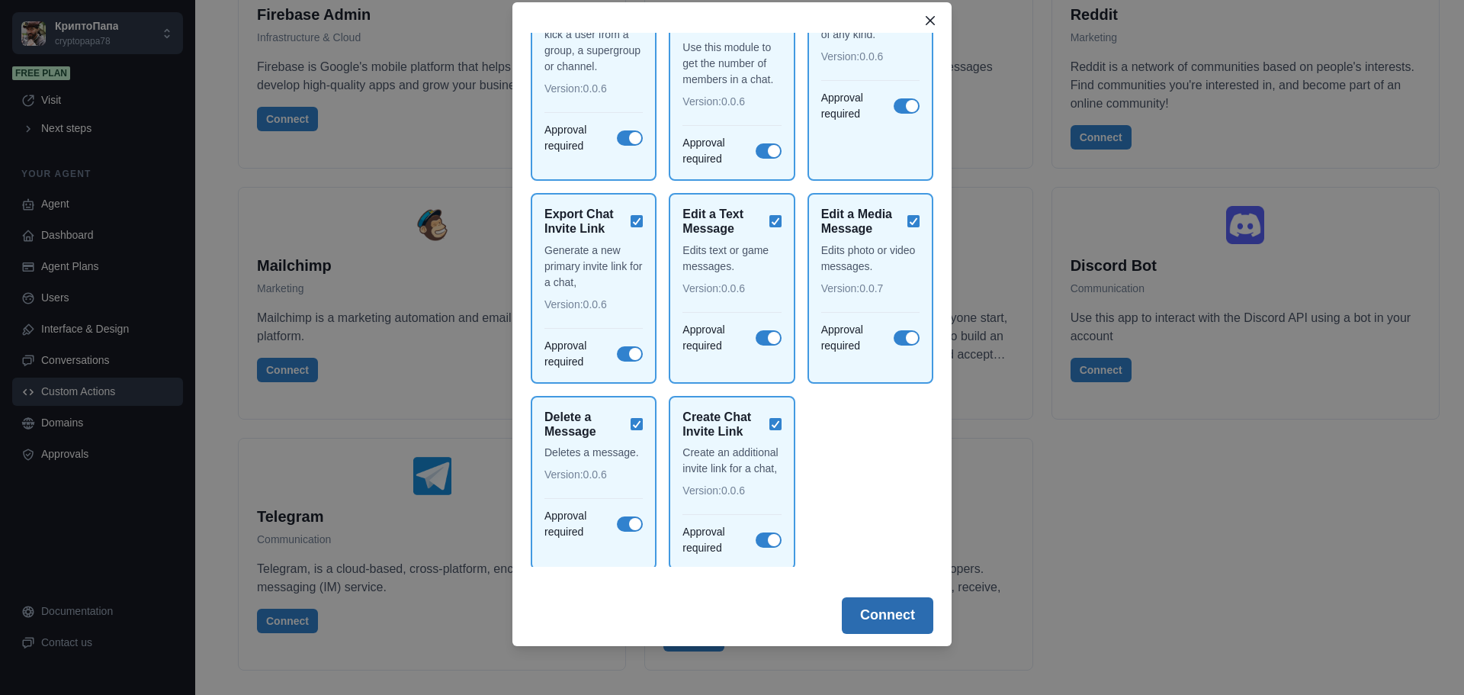
click at [886, 614] on button "Connect" at bounding box center [888, 615] width 92 height 37
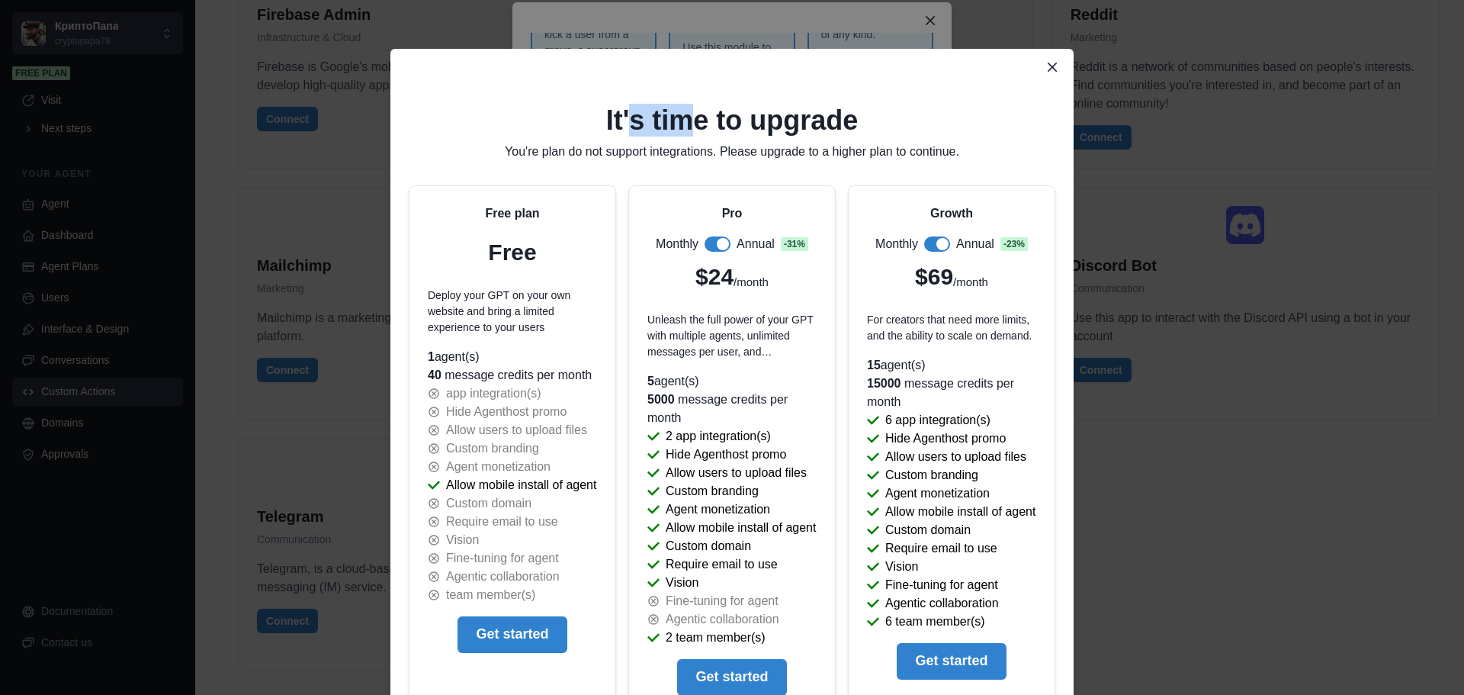
drag, startPoint x: 693, startPoint y: 80, endPoint x: 626, endPoint y: 89, distance: 67.7
click at [626, 89] on div "It's time to upgrade You're plan do not support integrations. Please upgrade to…" at bounding box center [731, 640] width 683 height 1134
click at [506, 650] on button "Get started" at bounding box center [512, 633] width 109 height 37
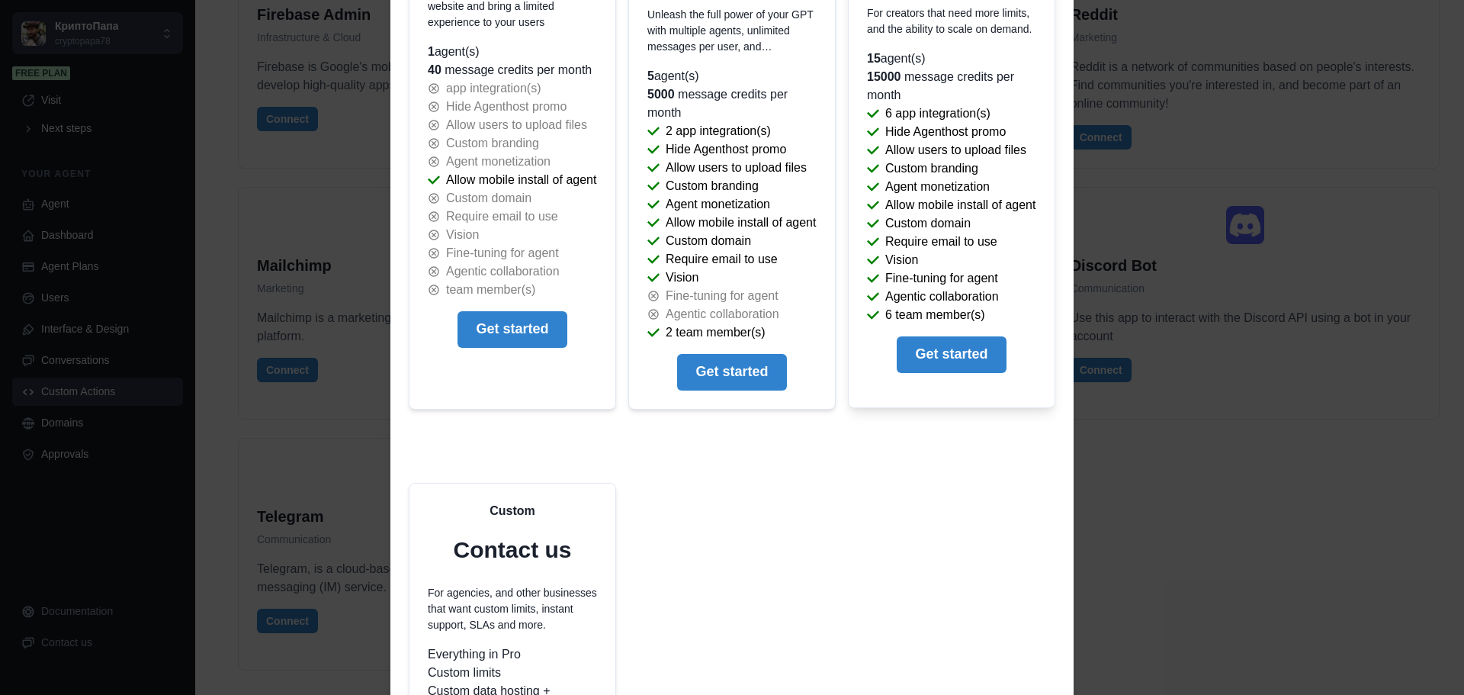
scroll to position [0, 0]
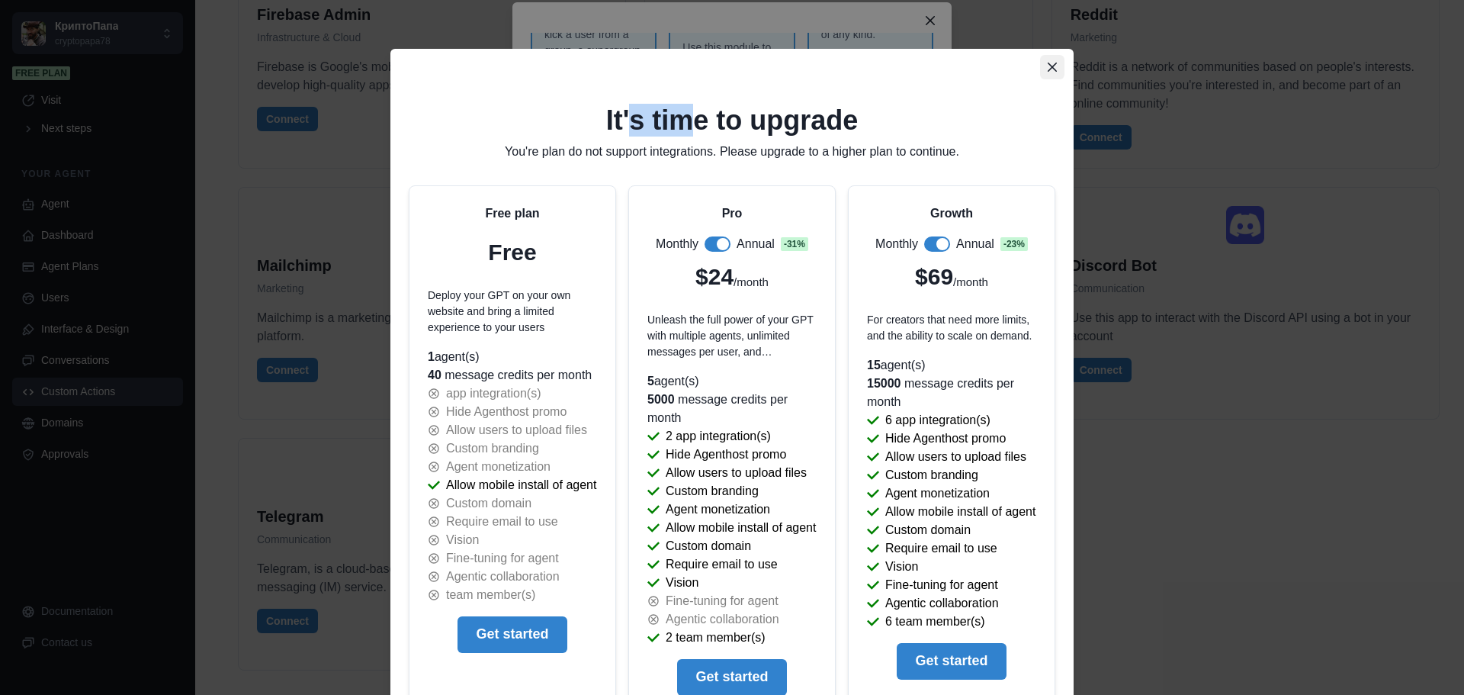
click at [1050, 63] on icon "Close" at bounding box center [1052, 67] width 9 height 9
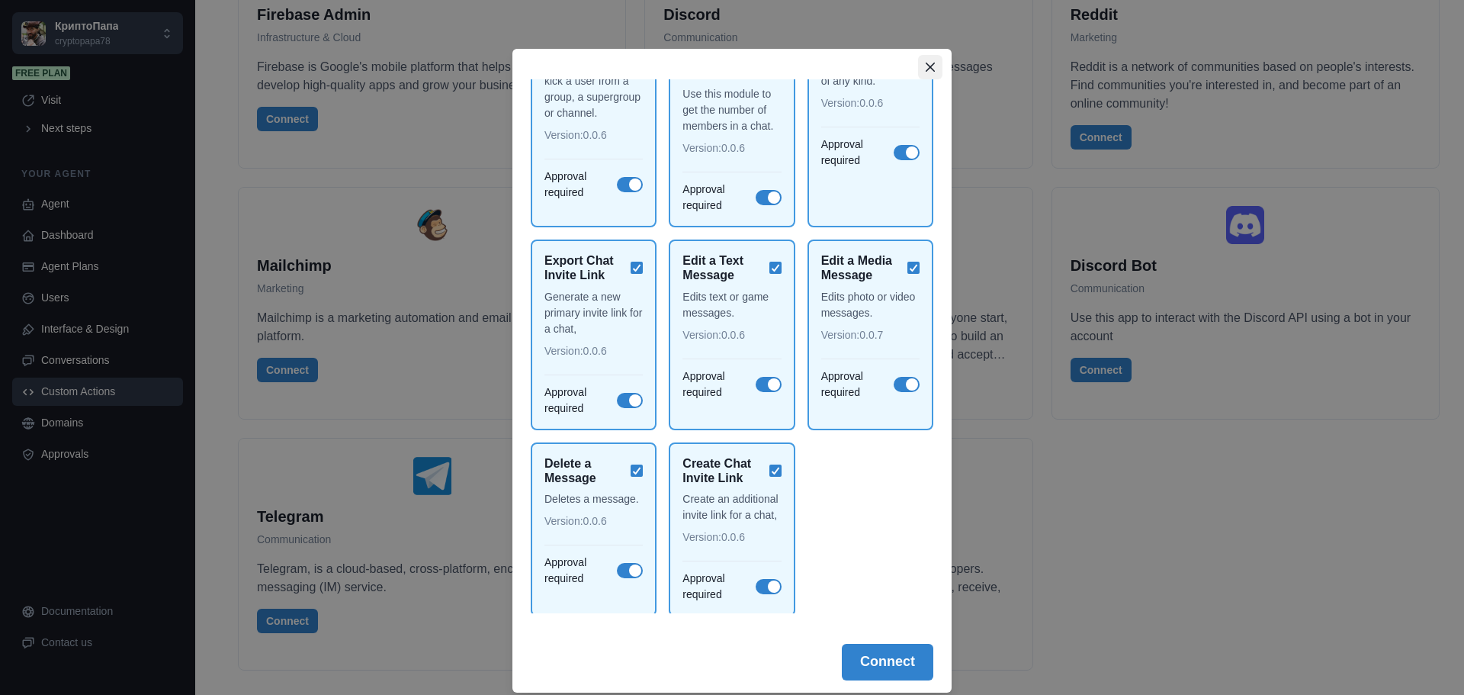
click at [926, 64] on icon "Close" at bounding box center [930, 67] width 9 height 9
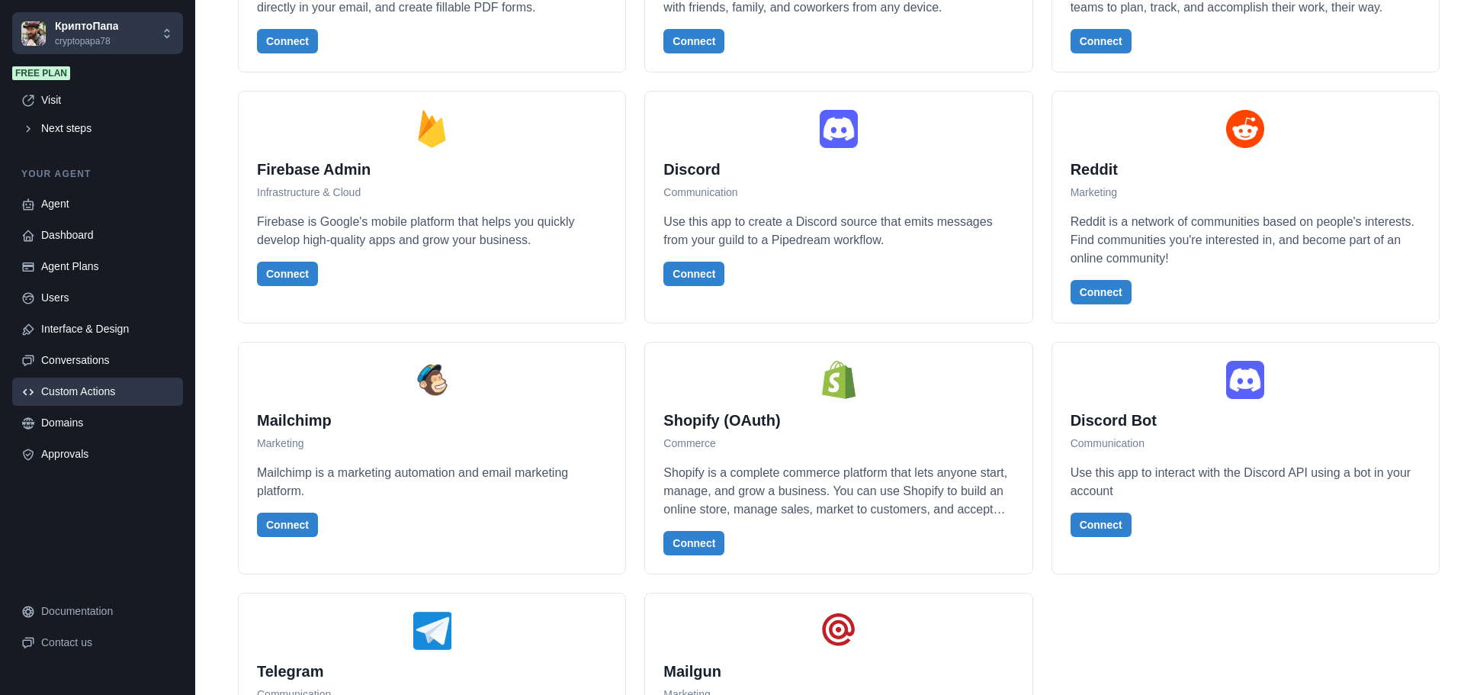
scroll to position [3273, 0]
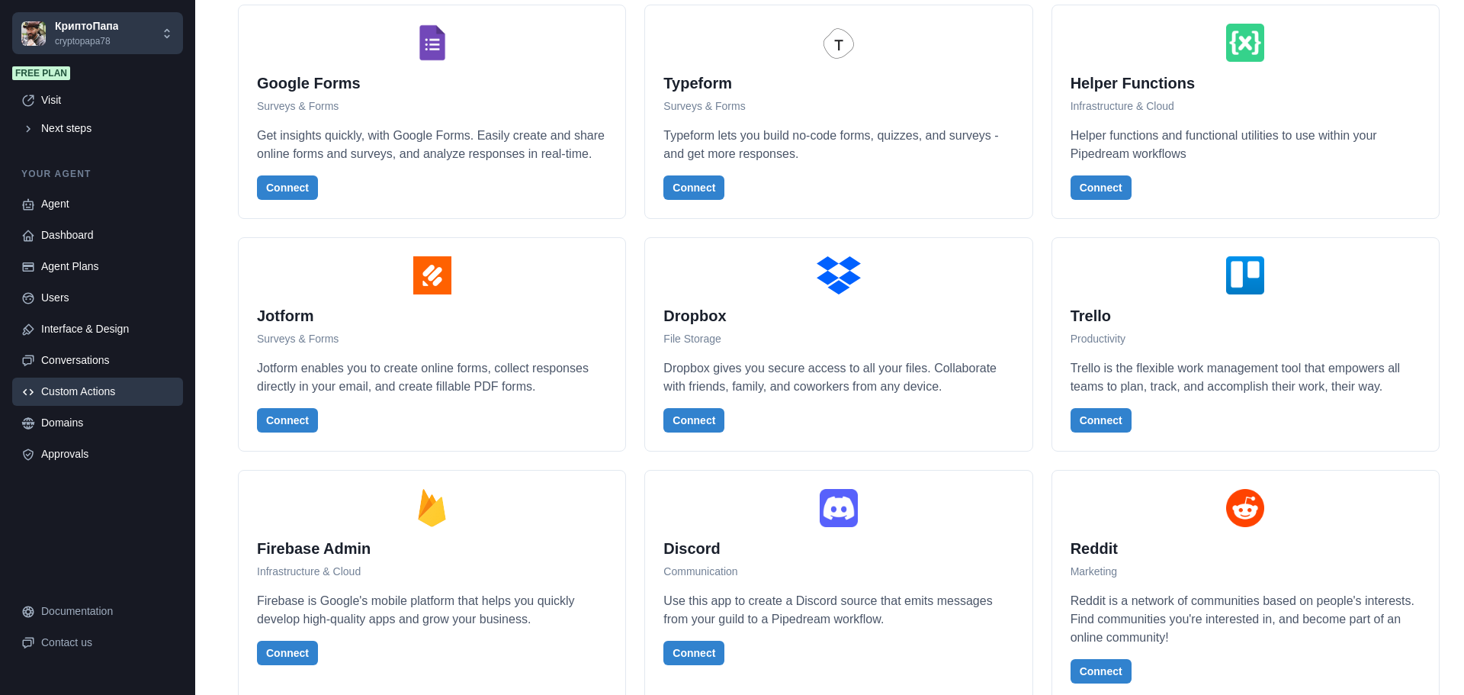
click at [93, 395] on div "Custom Actions" at bounding box center [107, 392] width 133 height 16
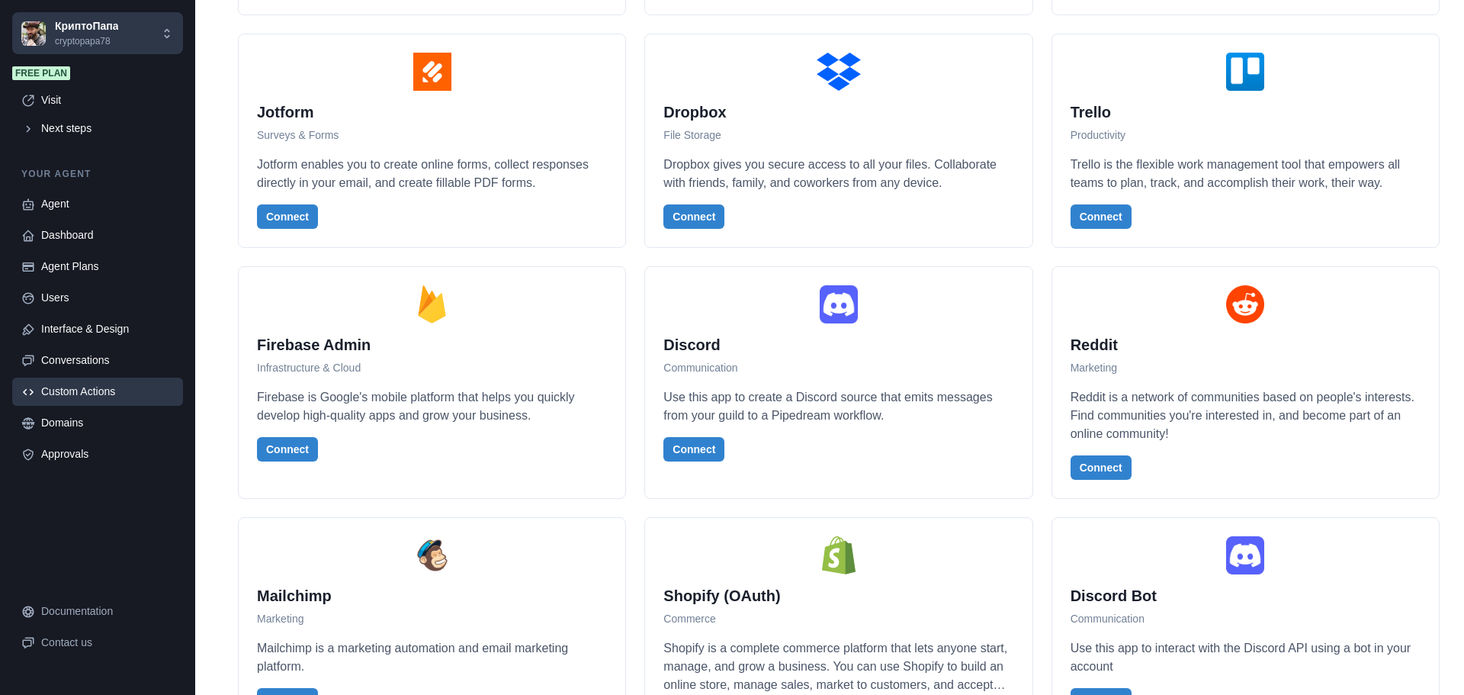
scroll to position [3807, 0]
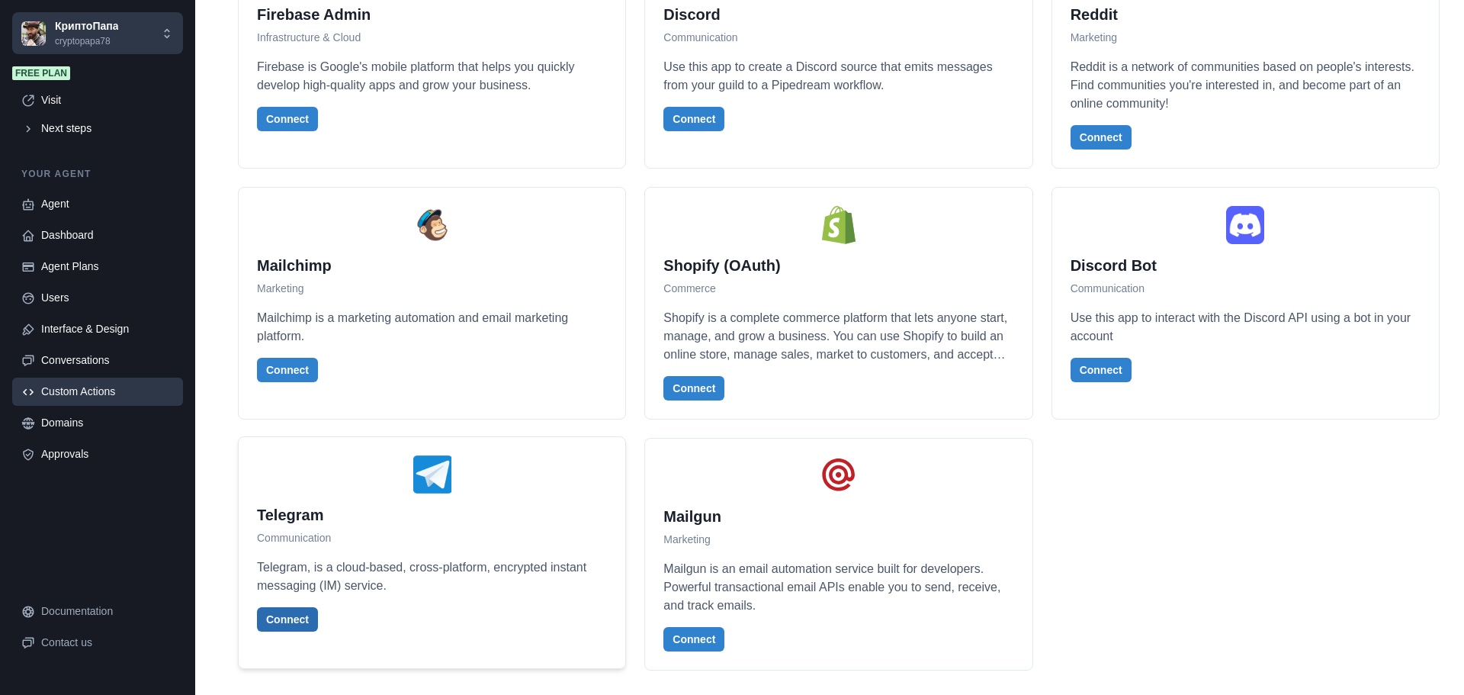
click at [297, 625] on button "Connect" at bounding box center [287, 619] width 61 height 24
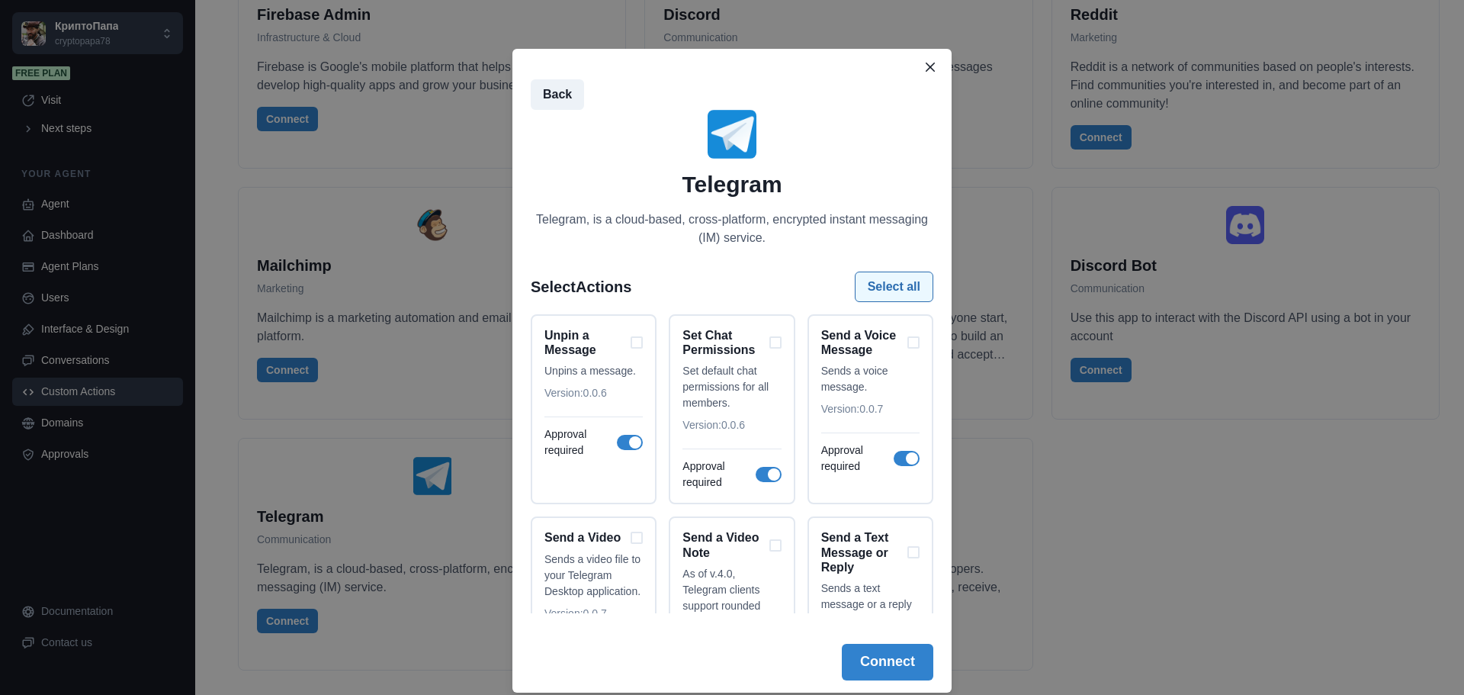
click at [901, 284] on button "Select all" at bounding box center [894, 286] width 79 height 31
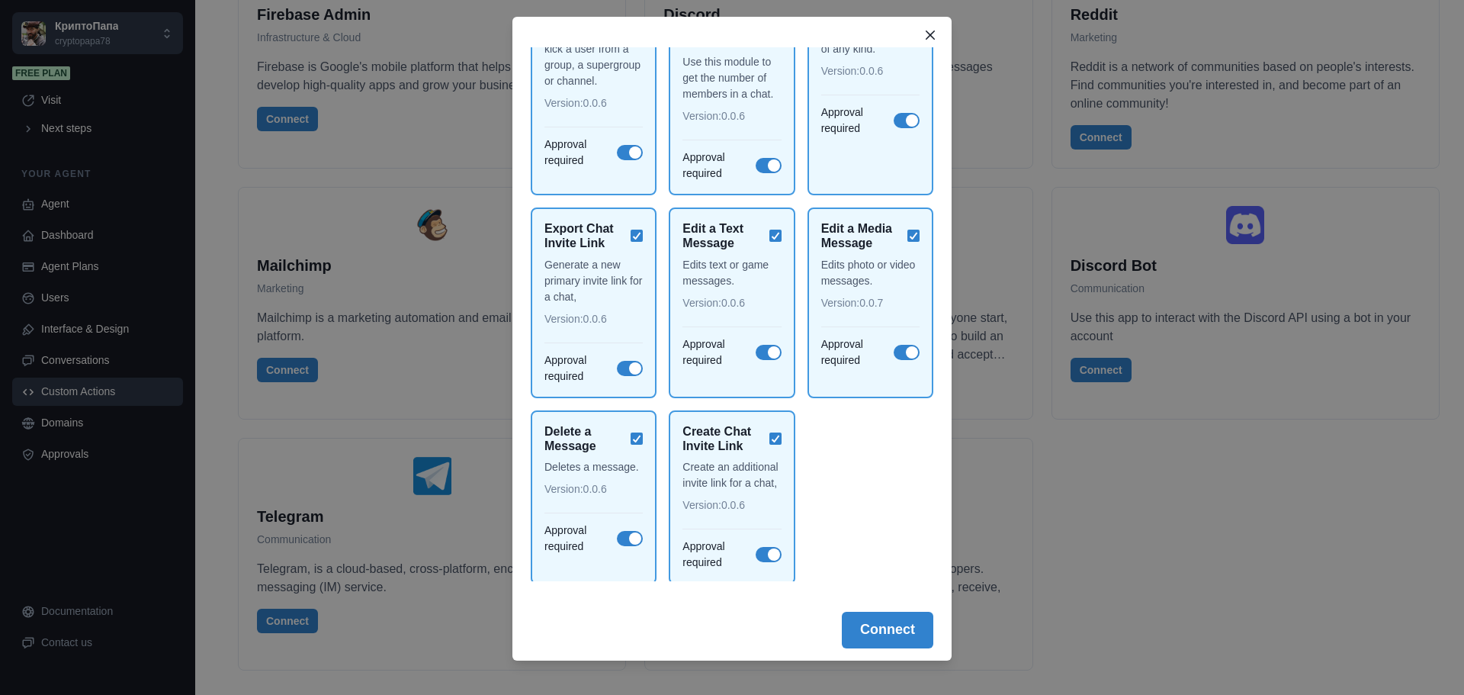
scroll to position [47, 0]
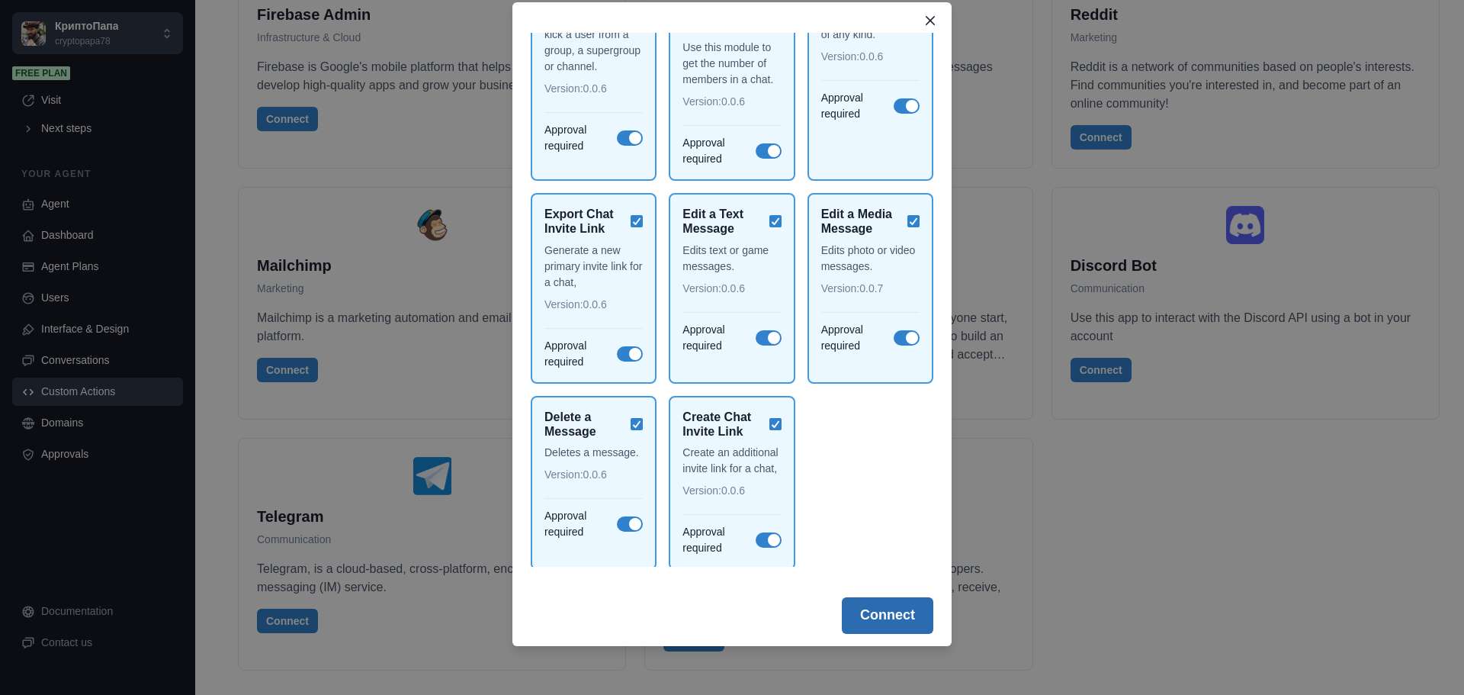
click at [878, 621] on button "Connect" at bounding box center [888, 615] width 92 height 37
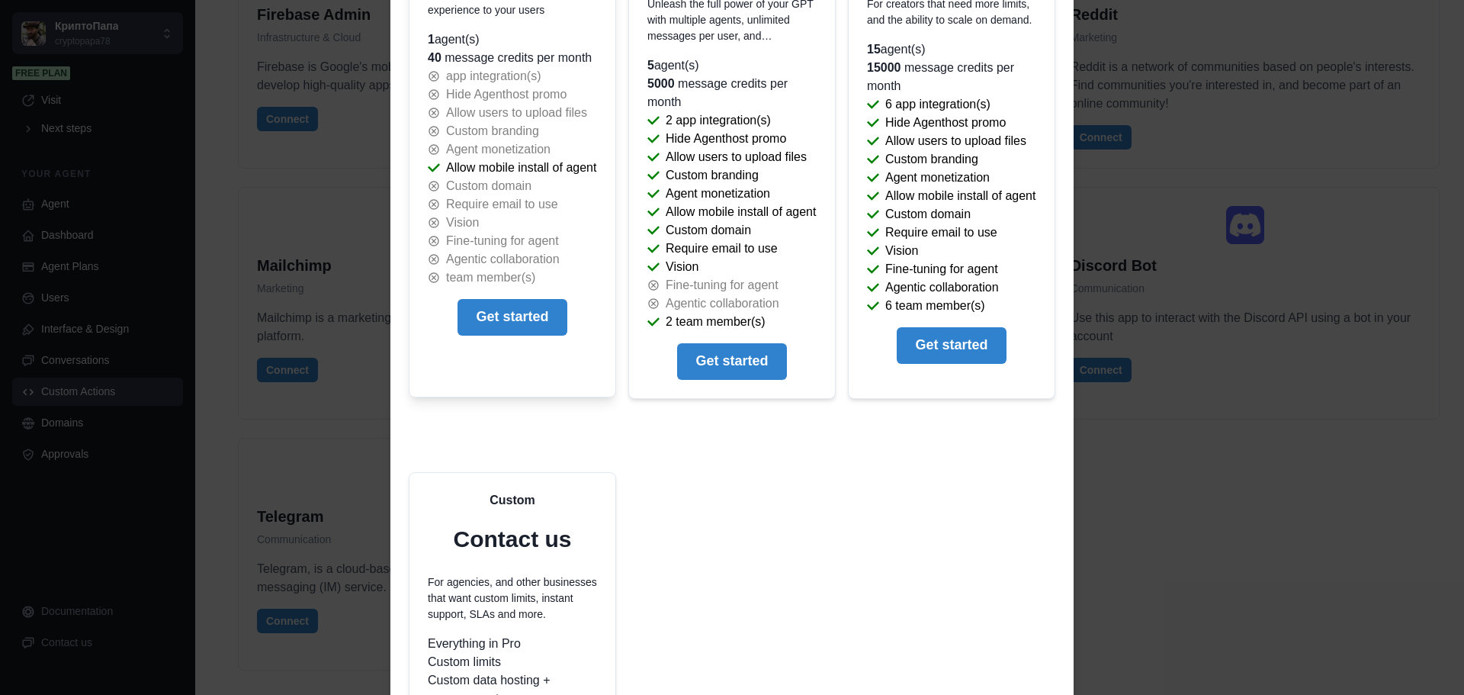
scroll to position [305, 0]
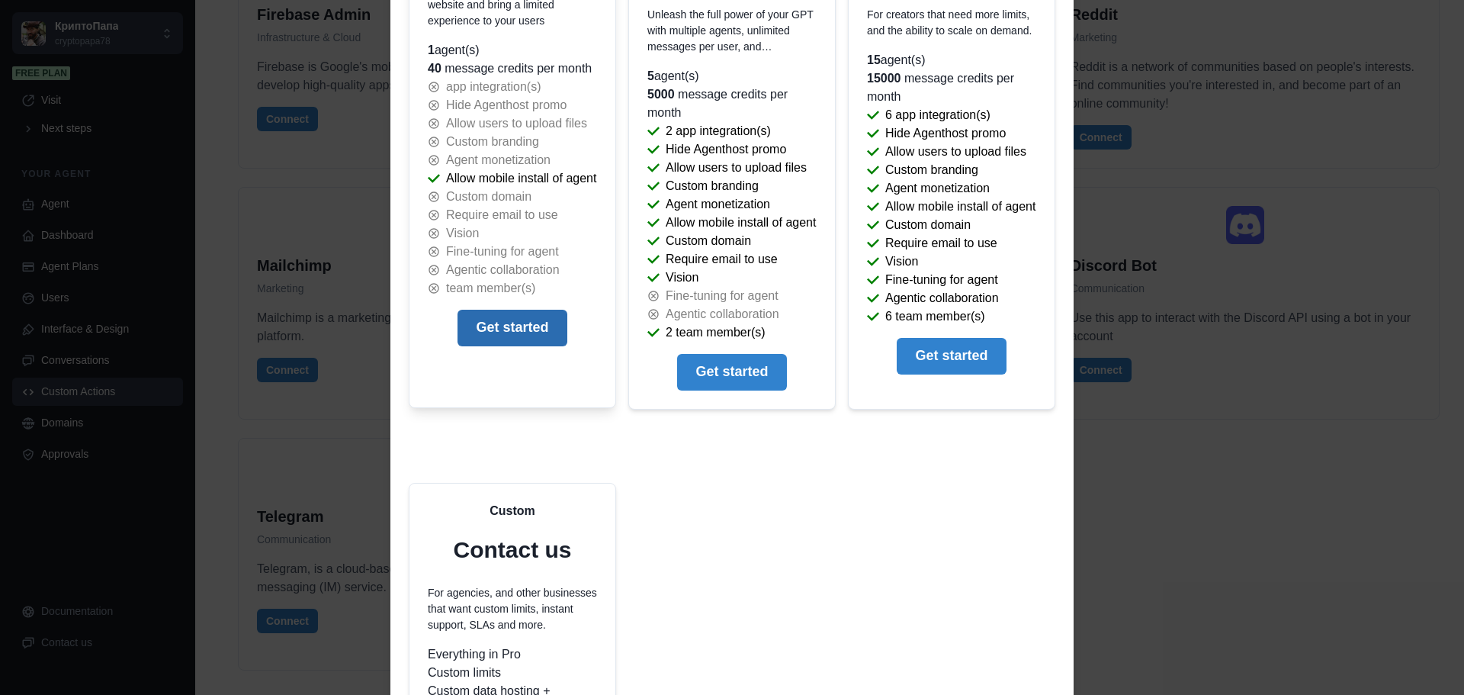
click at [509, 346] on button "Get started" at bounding box center [512, 328] width 109 height 37
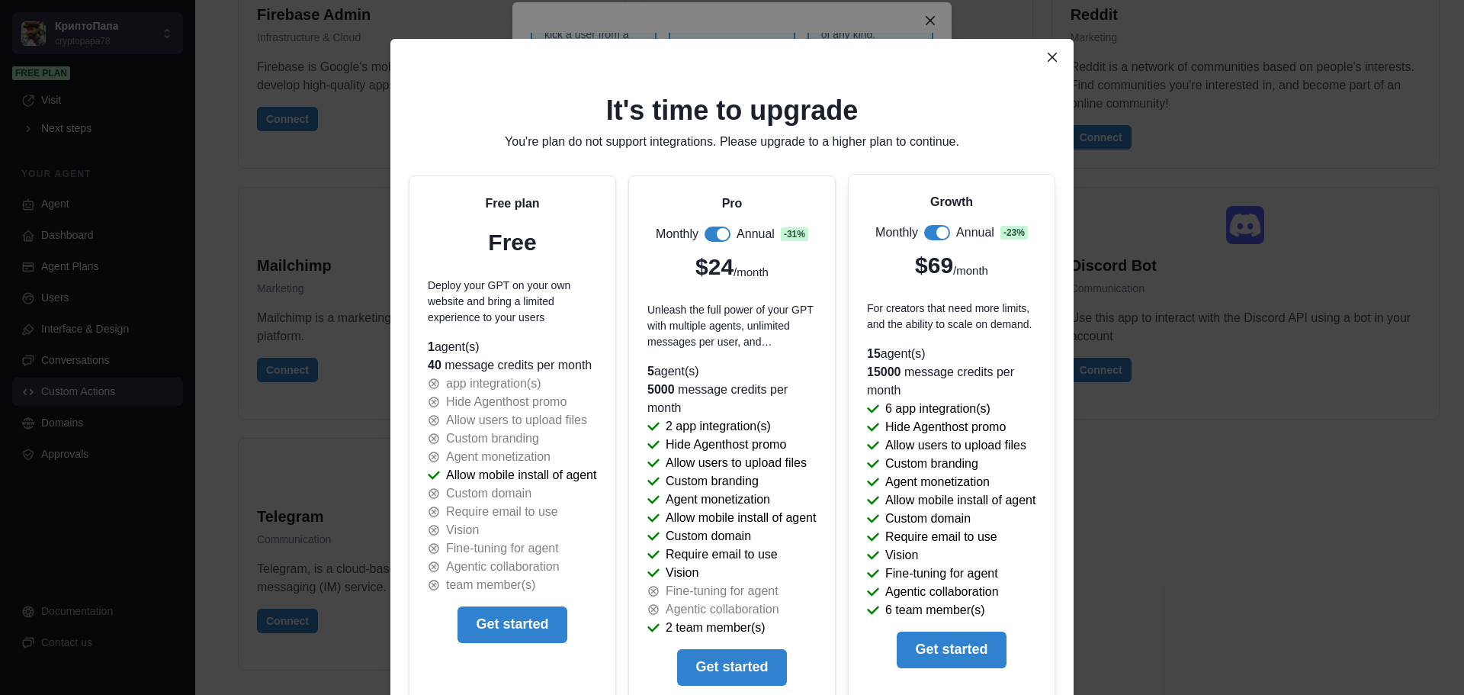
scroll to position [0, 0]
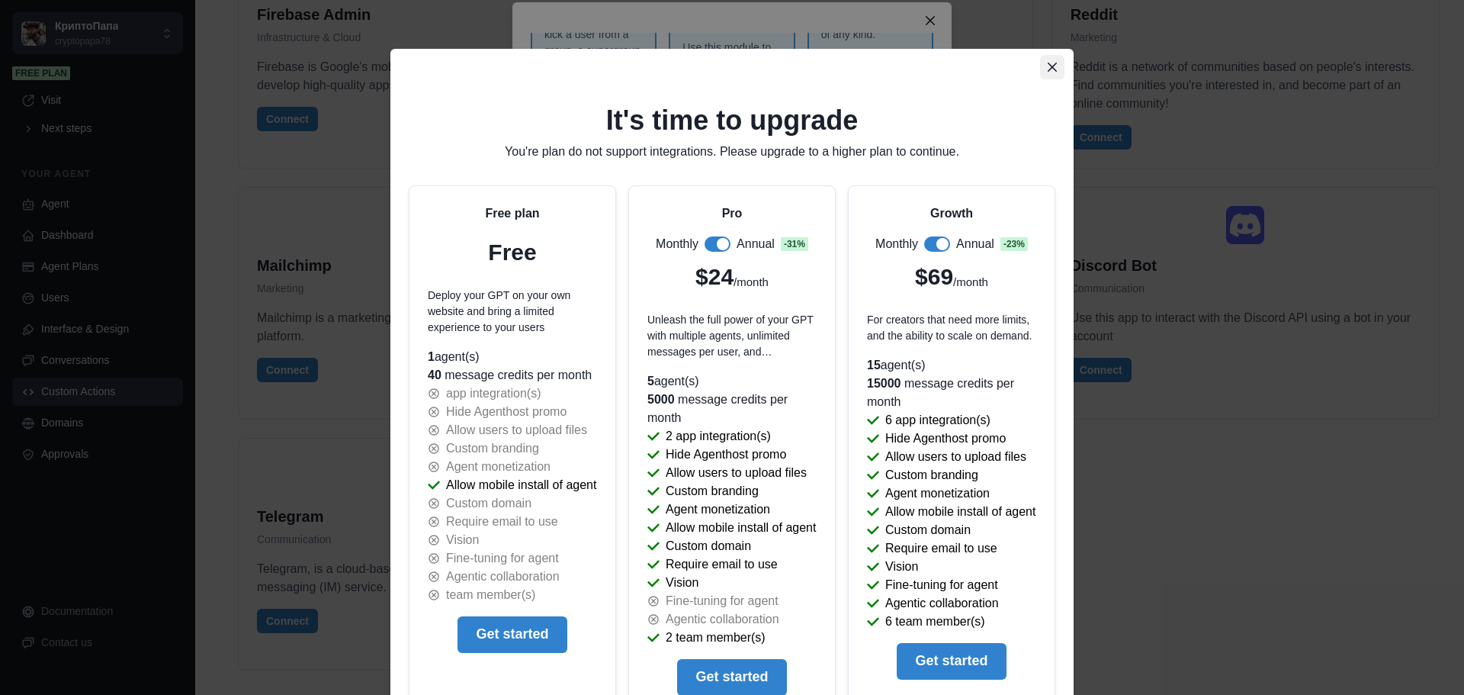
click at [1048, 66] on icon "Close" at bounding box center [1052, 67] width 9 height 9
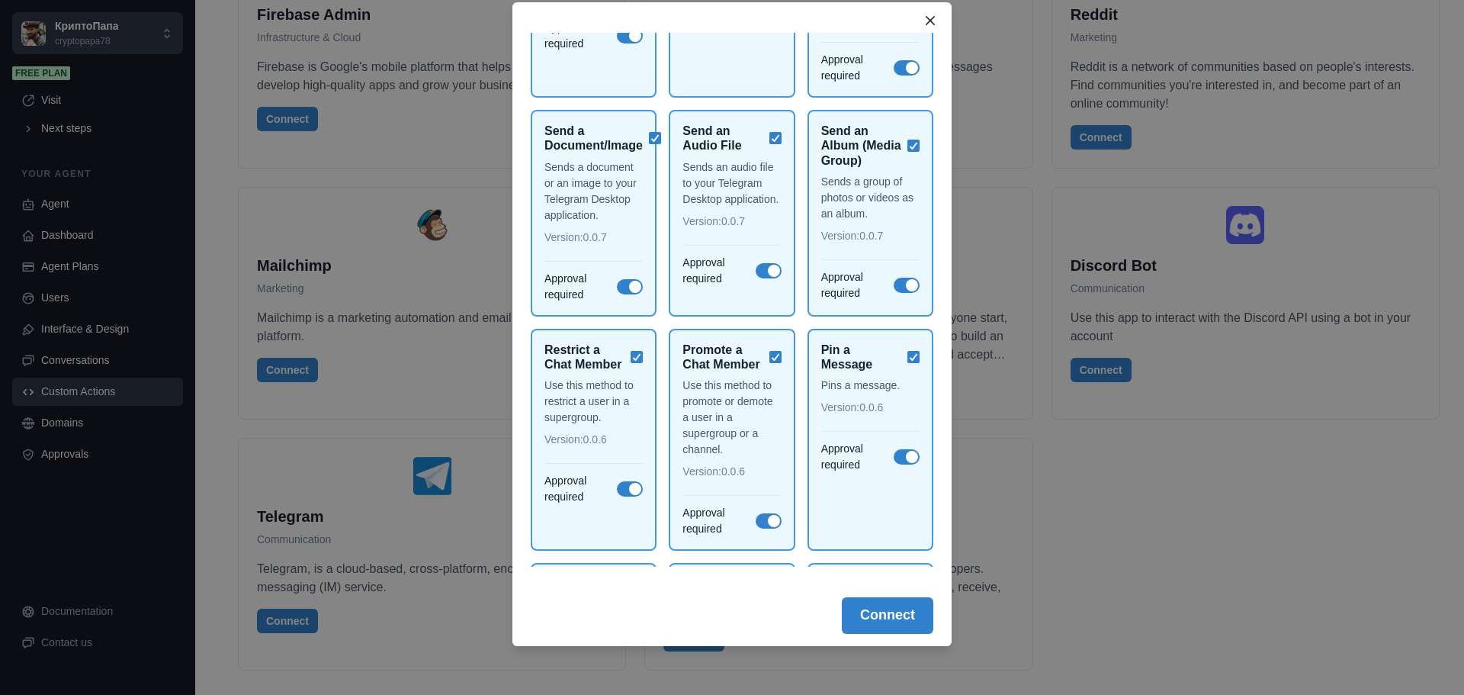
scroll to position [660, 0]
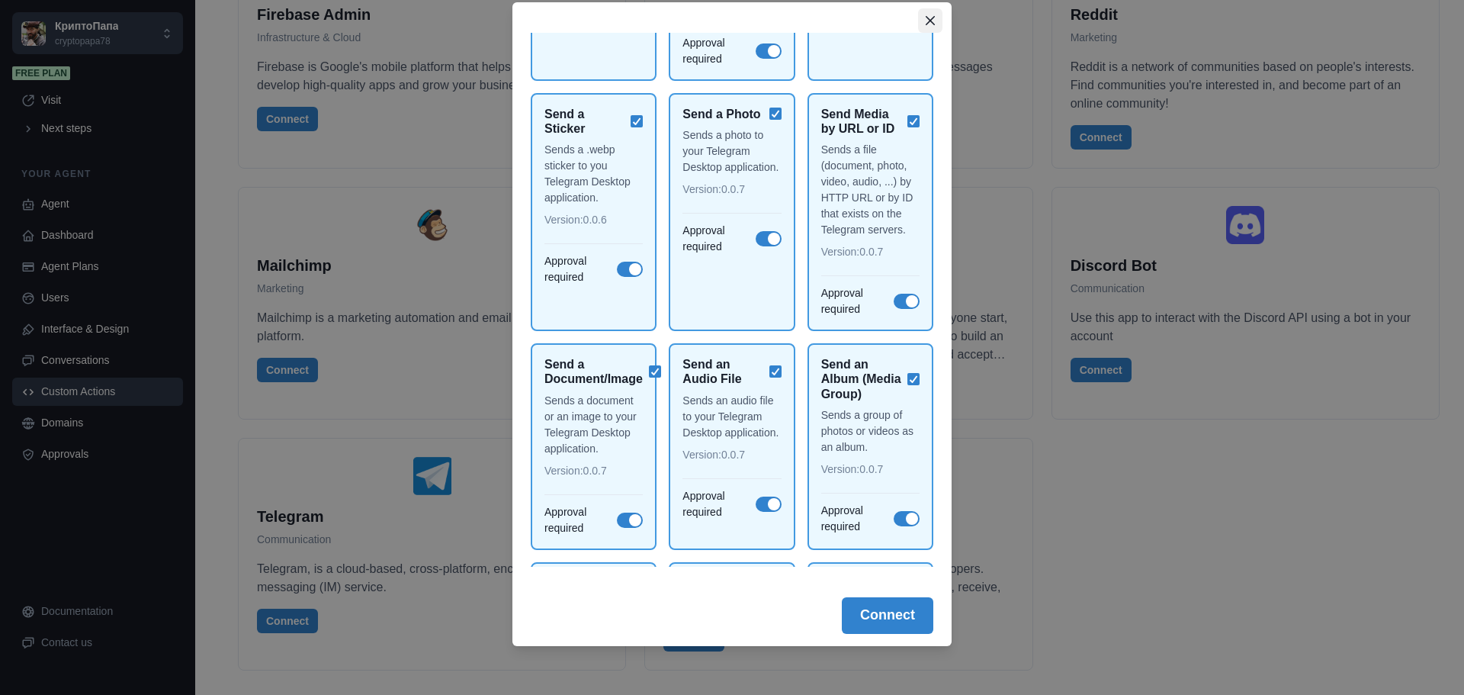
click at [926, 20] on icon "Close" at bounding box center [930, 20] width 9 height 9
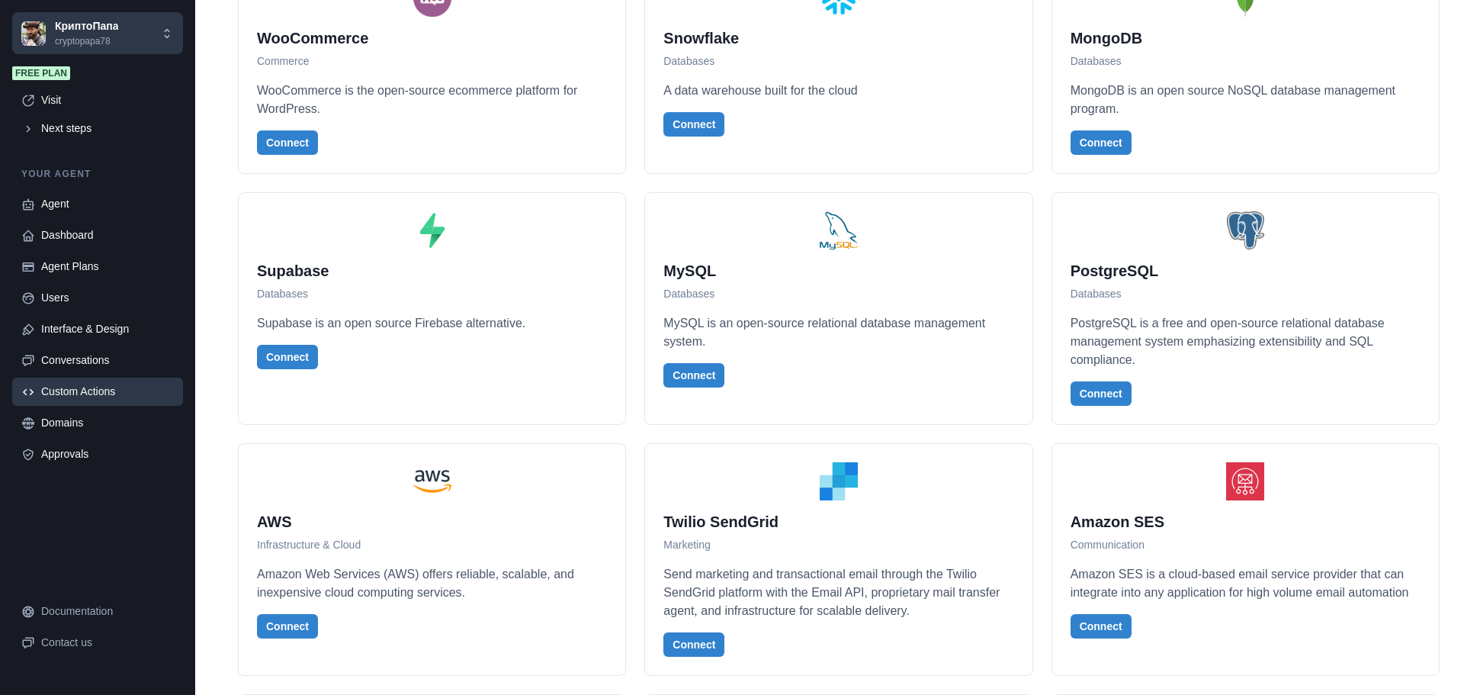
scroll to position [528, 0]
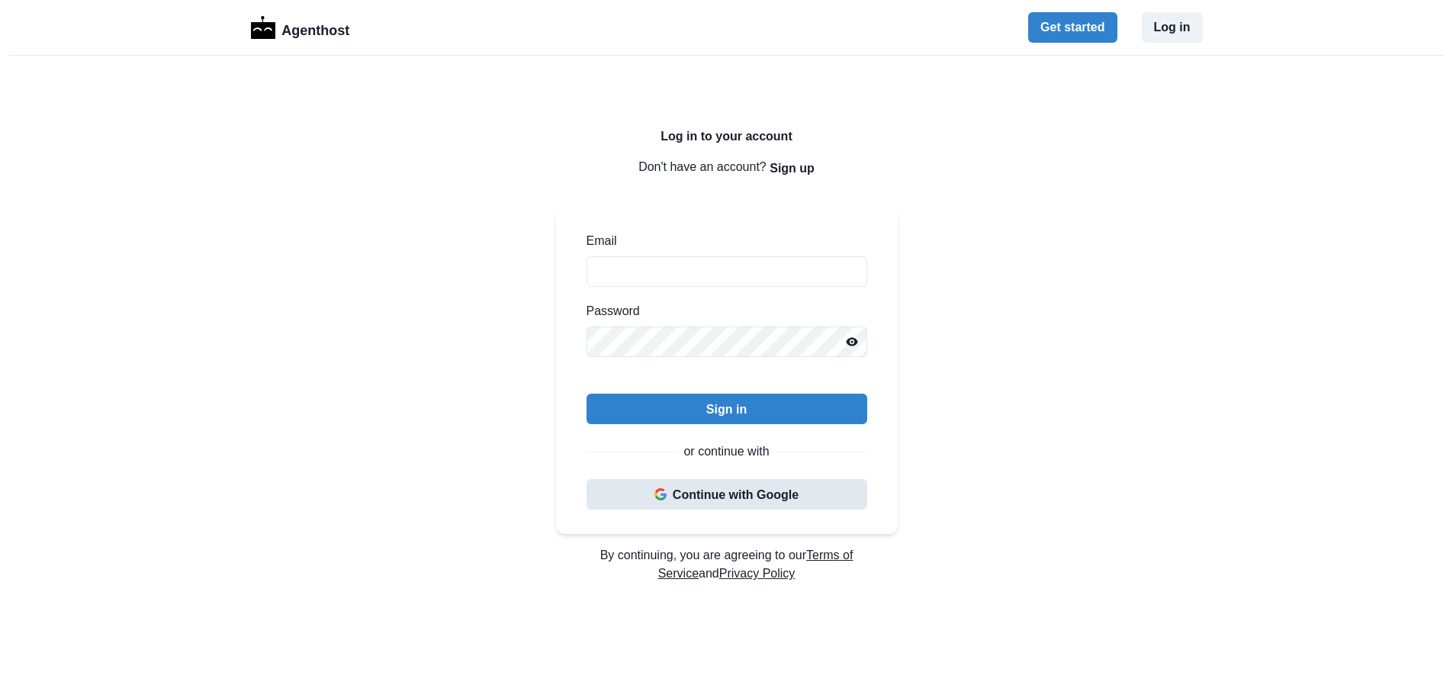
click at [714, 496] on button "Continue with Google" at bounding box center [726, 494] width 281 height 31
click at [712, 273] on input "Email" at bounding box center [726, 271] width 281 height 31
click at [713, 493] on button "Continue with Google" at bounding box center [726, 494] width 281 height 31
